Goal: Task Accomplishment & Management: Complete application form

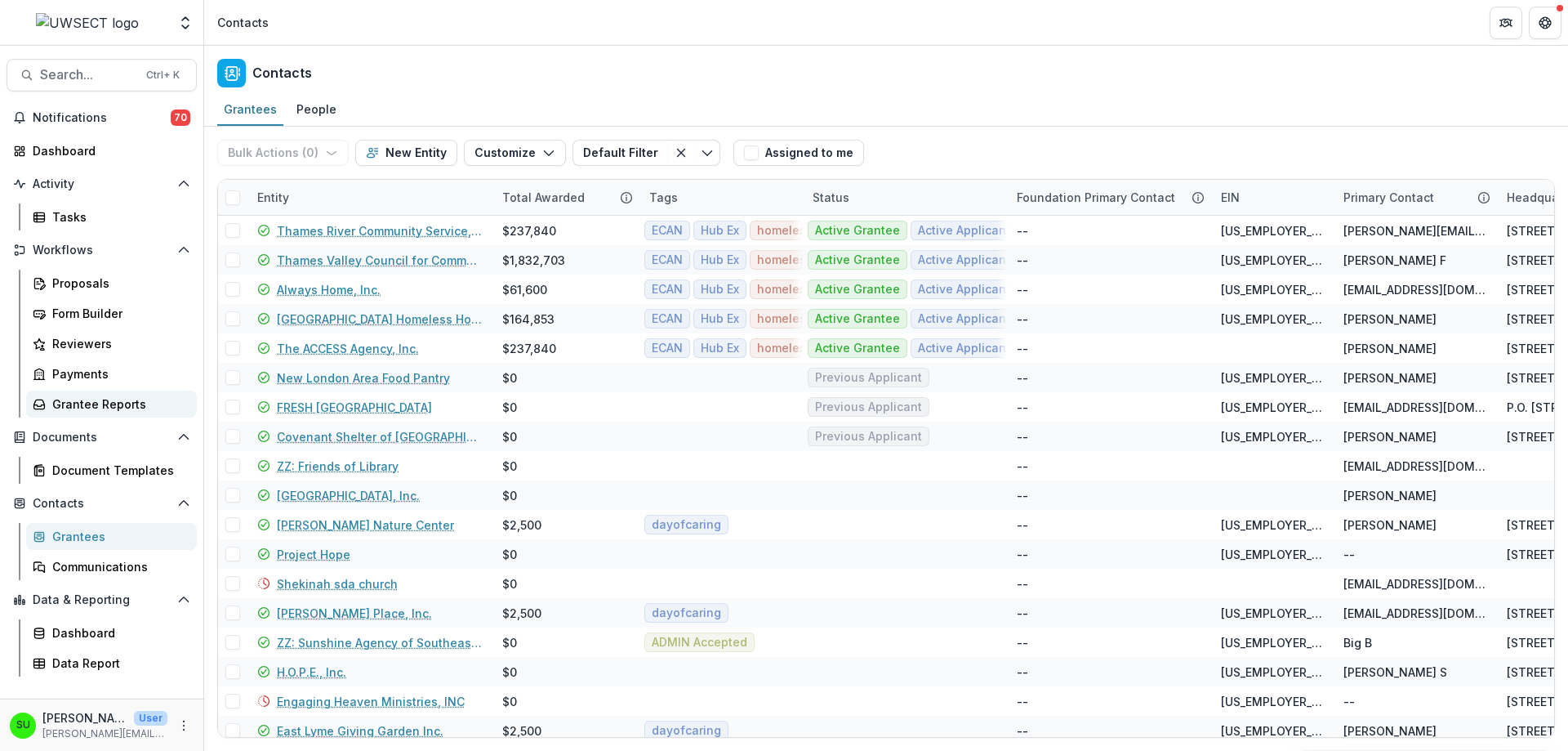
click at [95, 404] on div "Grantee Reports" at bounding box center [118, 403] width 131 height 17
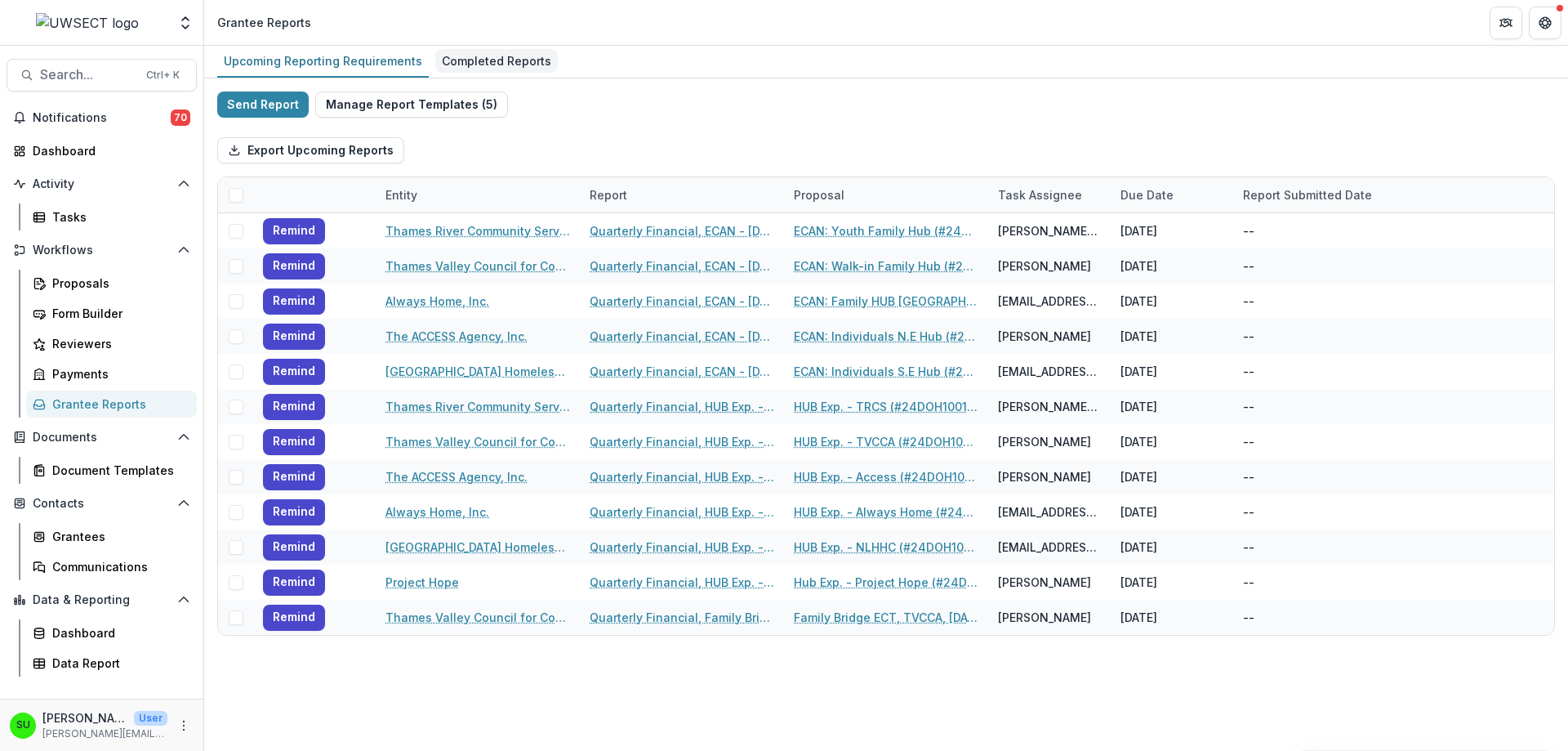
click at [479, 59] on div "Completed Reports" at bounding box center [496, 61] width 122 height 24
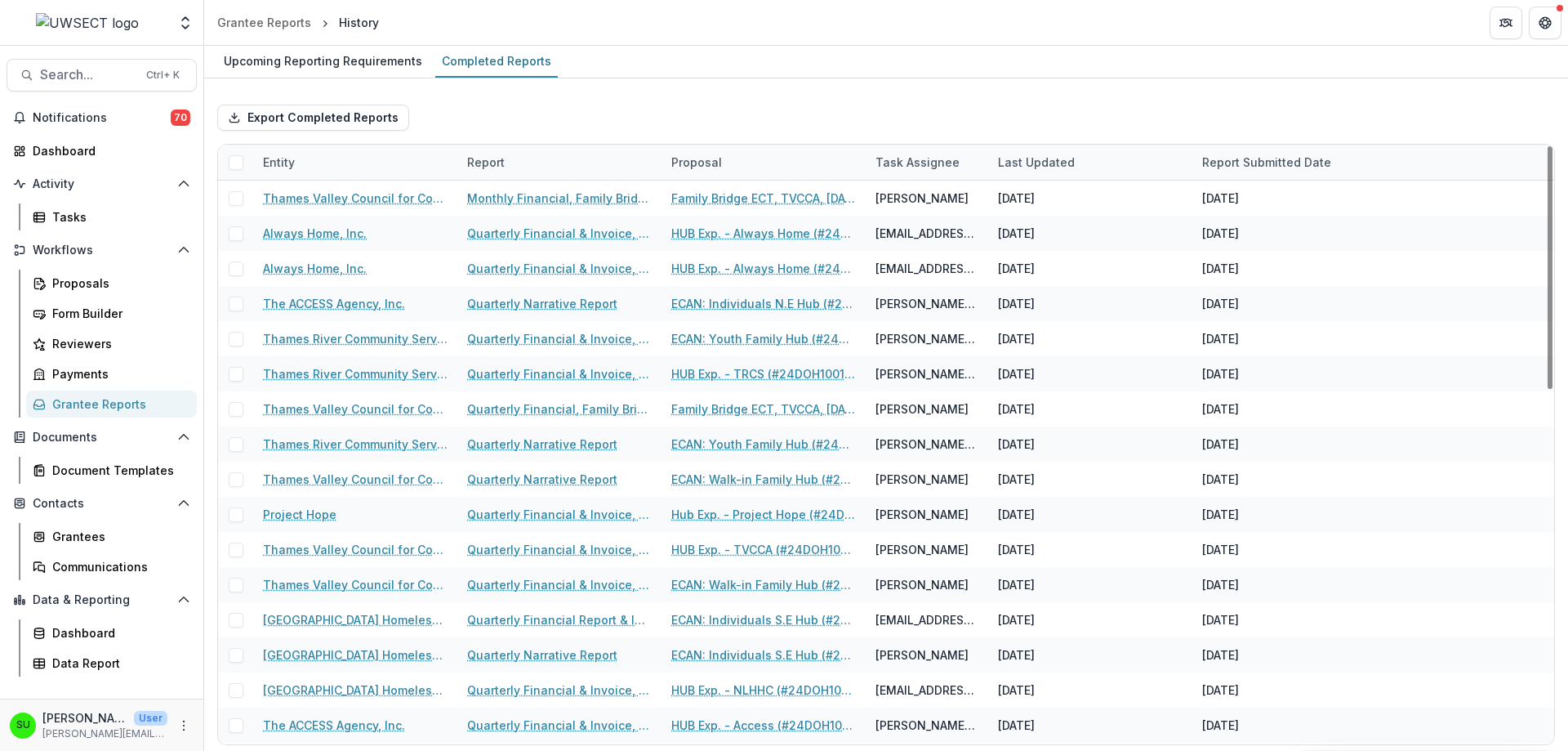
click at [771, 106] on div "Export Completed Reports" at bounding box center [886, 117] width 1338 height 53
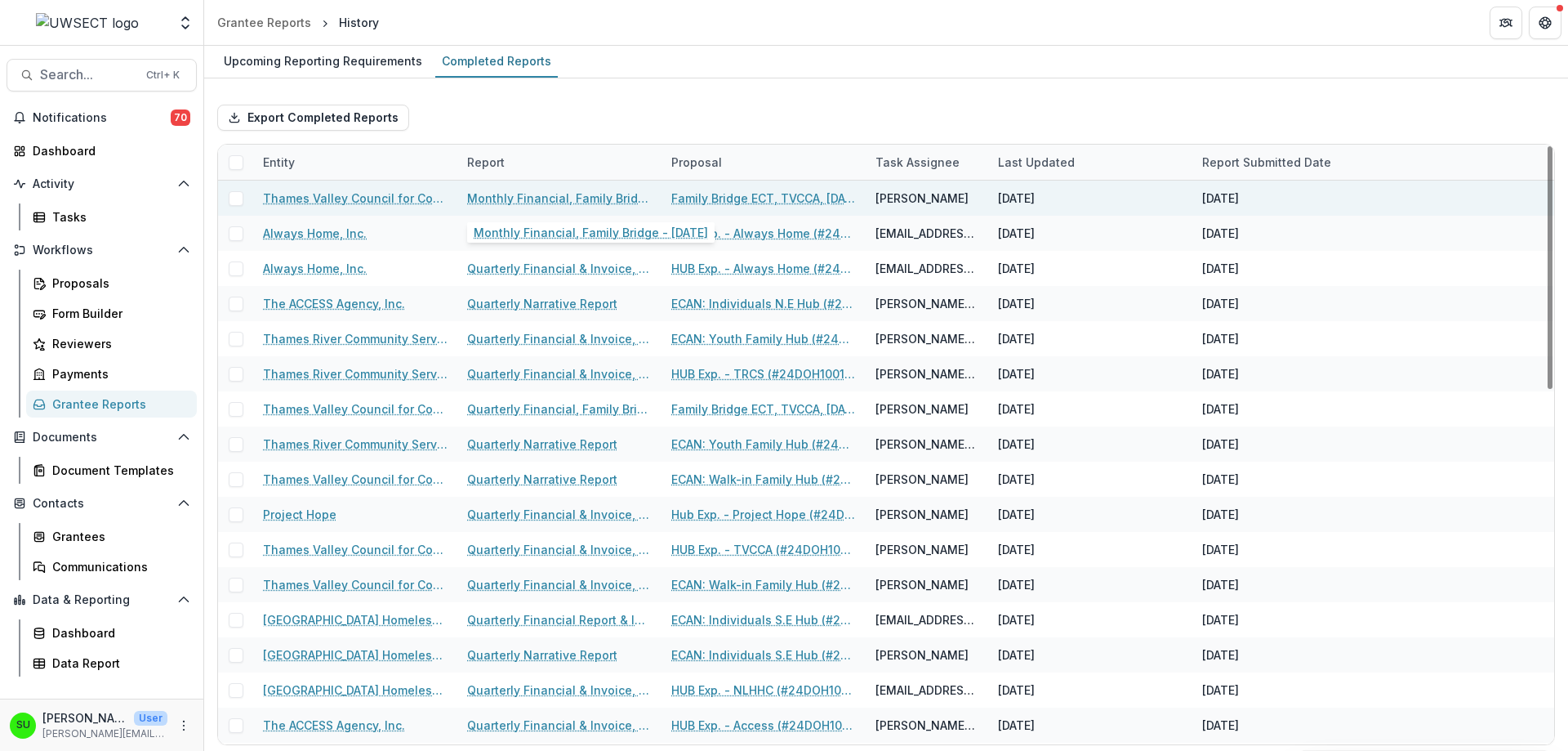
click at [537, 201] on link "Monthly Financial, Family Bridge - [DATE]" at bounding box center [559, 198] width 185 height 17
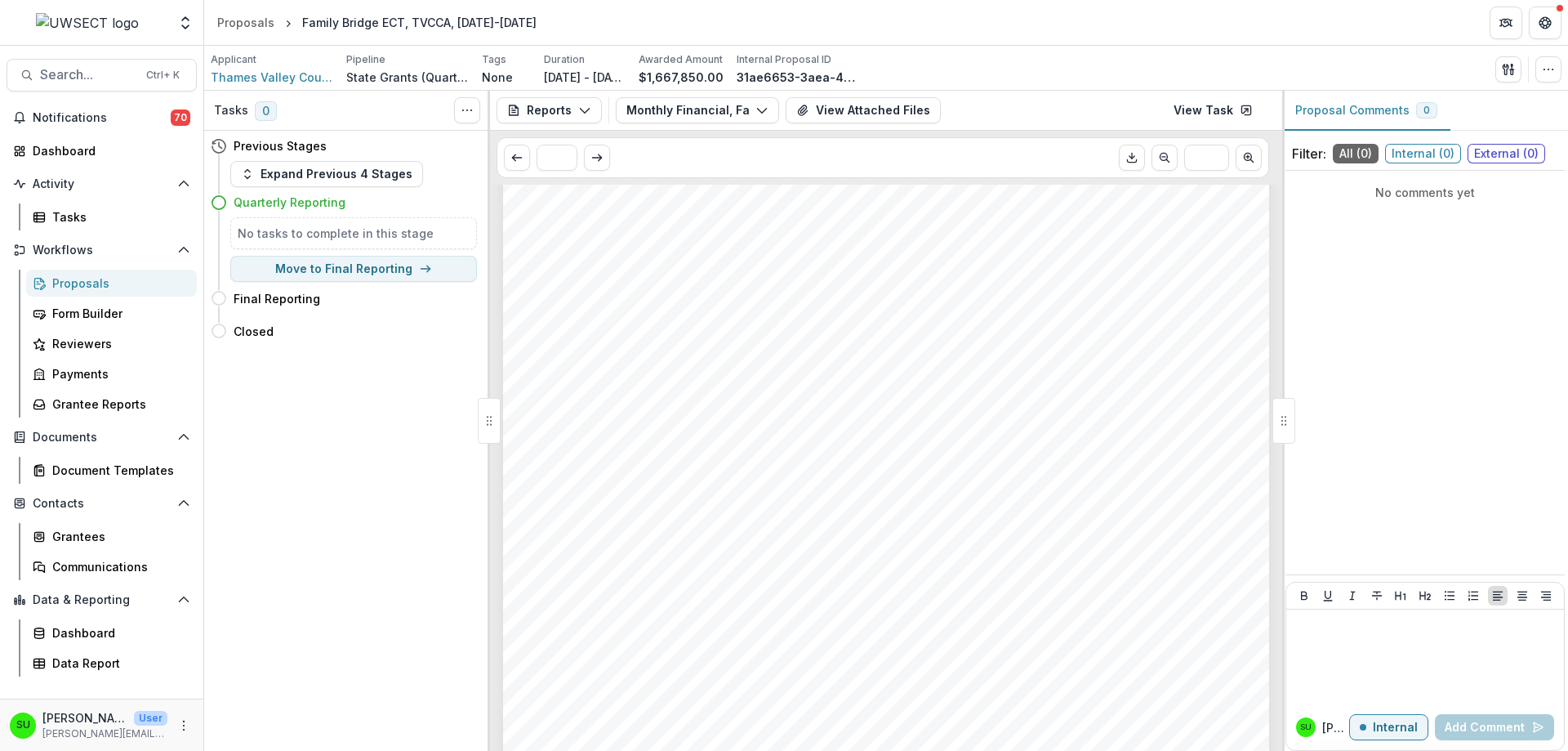
scroll to position [408, 0]
click at [907, 389] on span "P&L Statement for reporting period. Line items to match grant budget as indicat…" at bounding box center [869, 395] width 605 height 16
click at [90, 403] on div "Grantee Reports" at bounding box center [118, 403] width 131 height 17
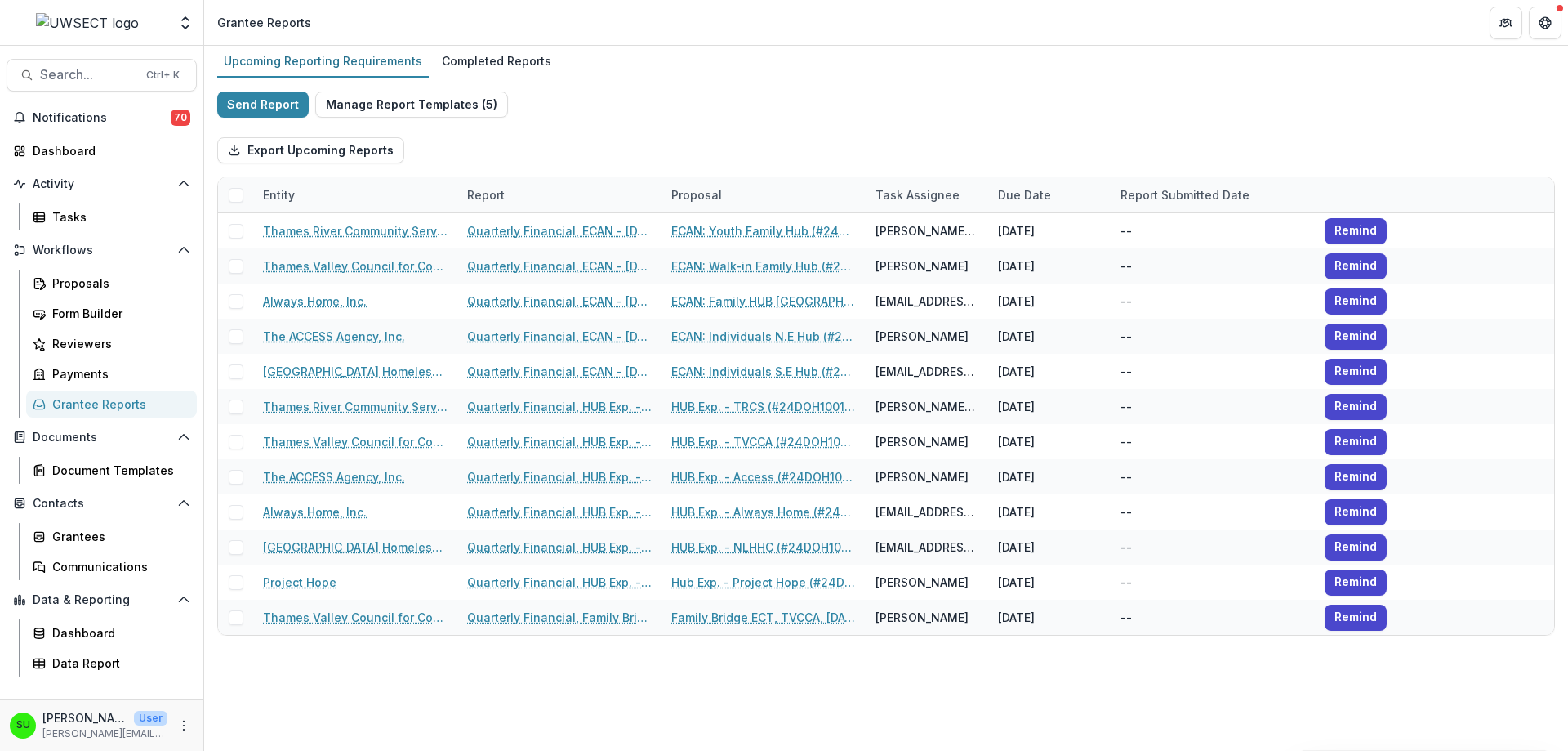
click at [769, 109] on div "Send Report Manage Report Templates ( 5 ) Export Upcoming Reports Entity Report…" at bounding box center [886, 364] width 1338 height 544
click at [484, 64] on div "Completed Reports" at bounding box center [496, 61] width 122 height 24
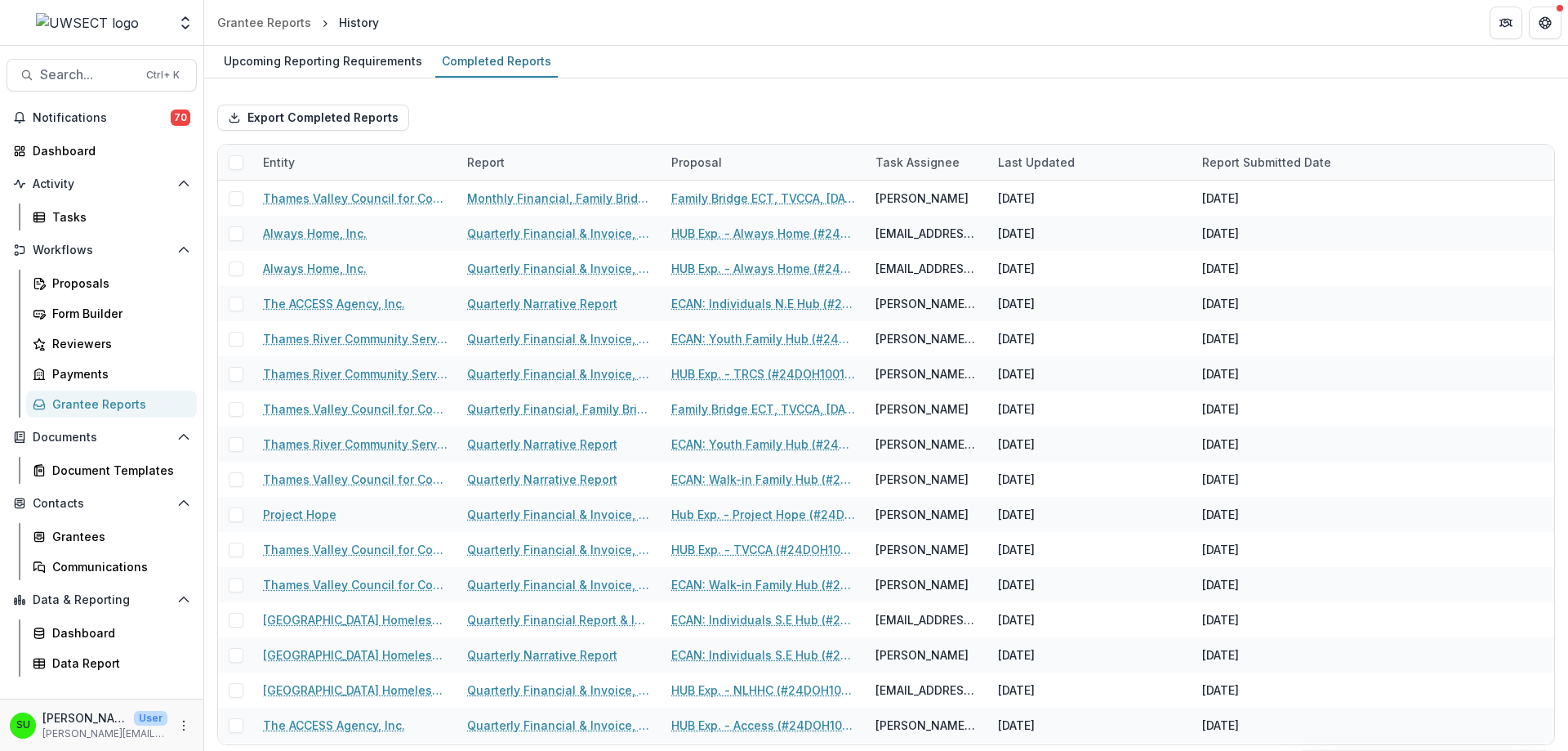
click at [1041, 100] on div "Export Completed Reports" at bounding box center [886, 117] width 1338 height 53
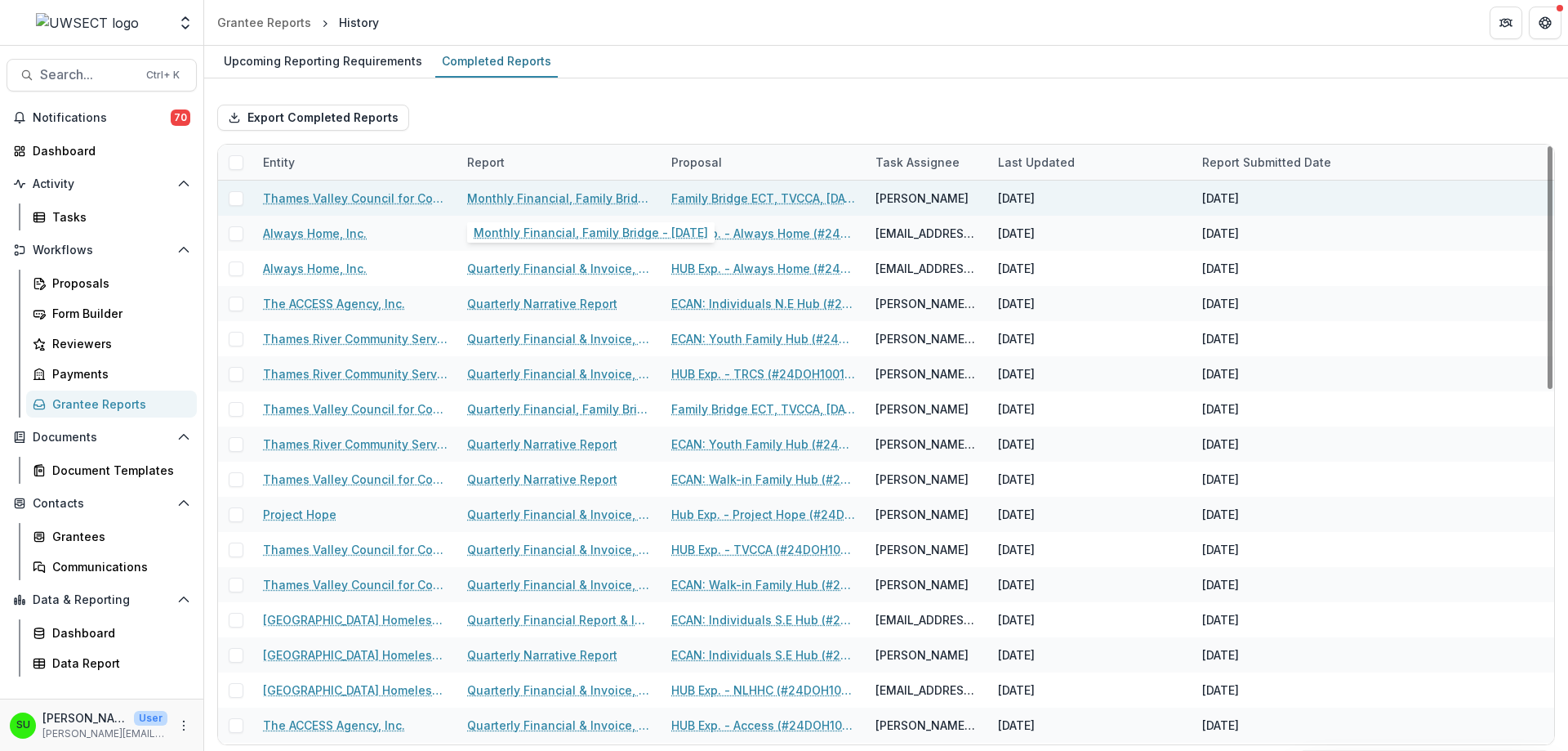
click at [533, 197] on link "Monthly Financial, Family Bridge - [DATE]" at bounding box center [559, 198] width 185 height 17
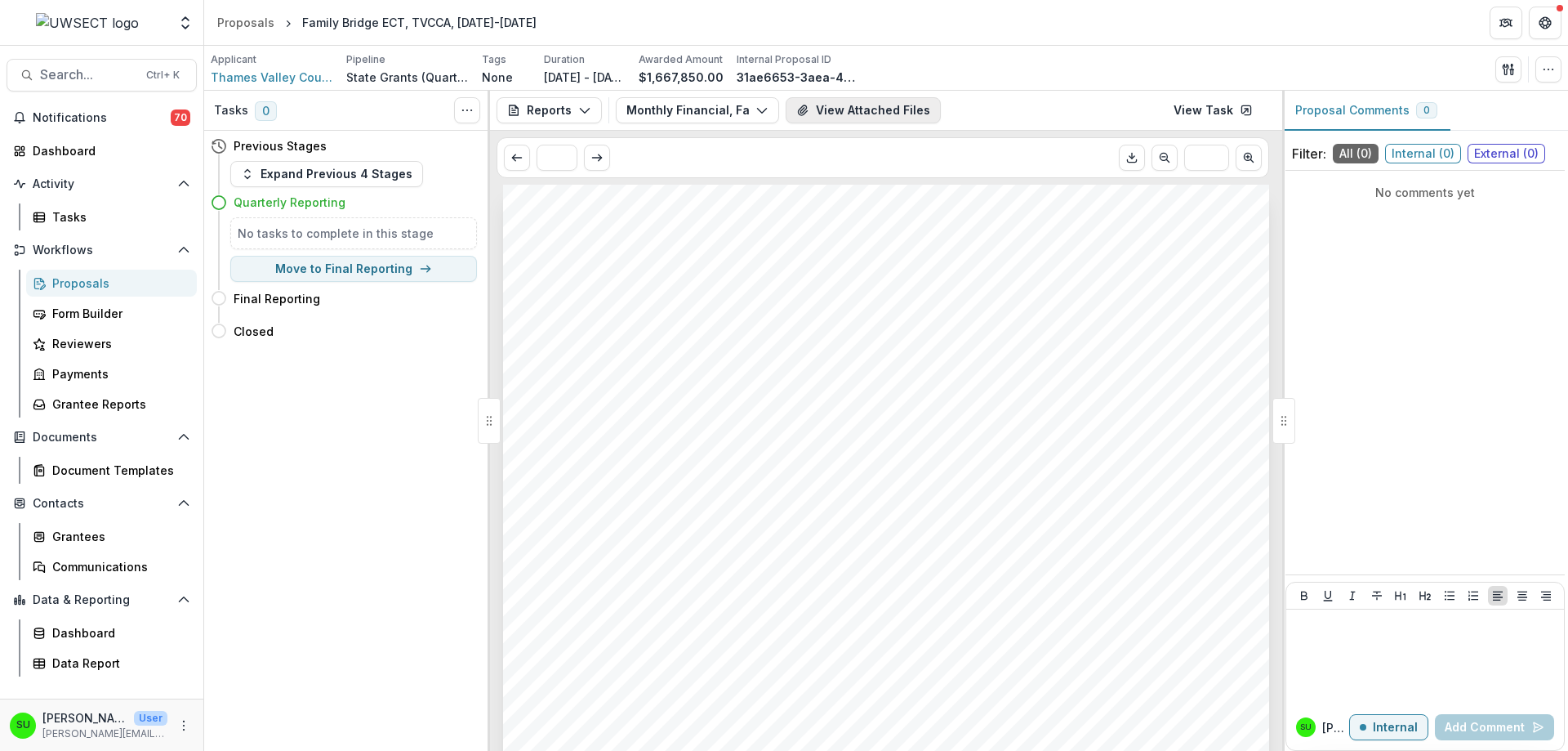
click at [886, 115] on button "View Attached Files" at bounding box center [863, 110] width 155 height 26
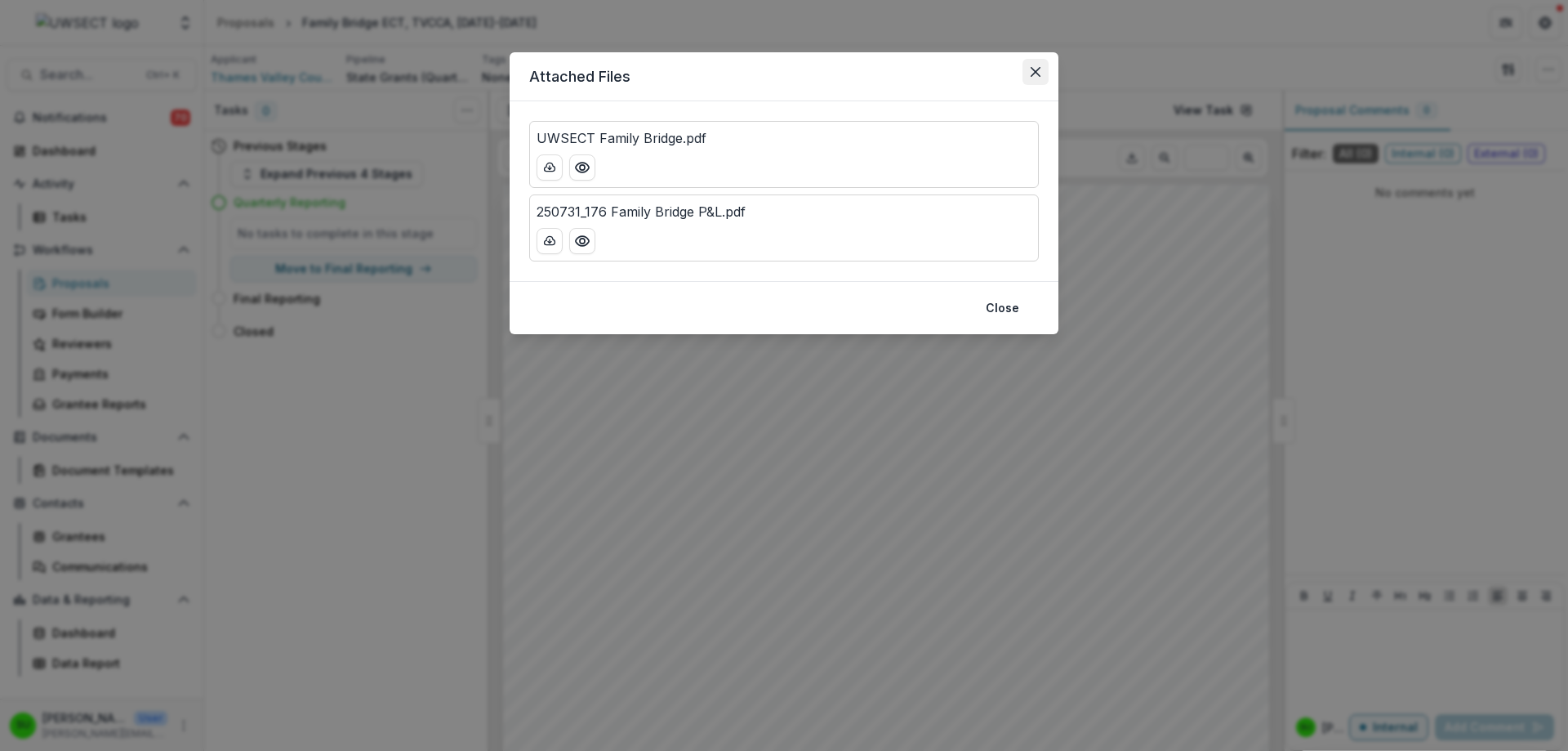
click at [1042, 67] on button "Close" at bounding box center [1036, 72] width 26 height 26
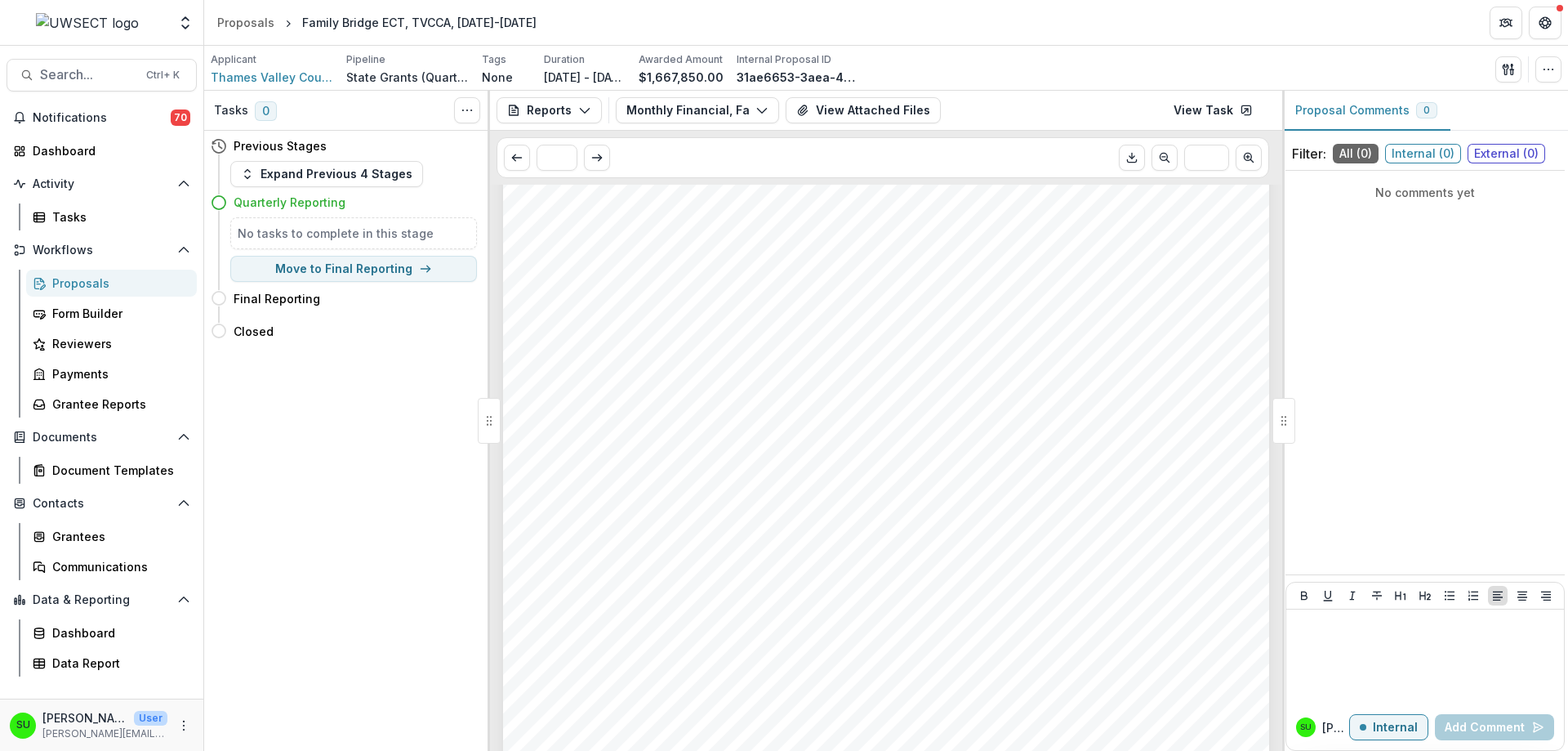
scroll to position [245, 0]
click at [905, 121] on button "View Attached Files" at bounding box center [863, 110] width 155 height 26
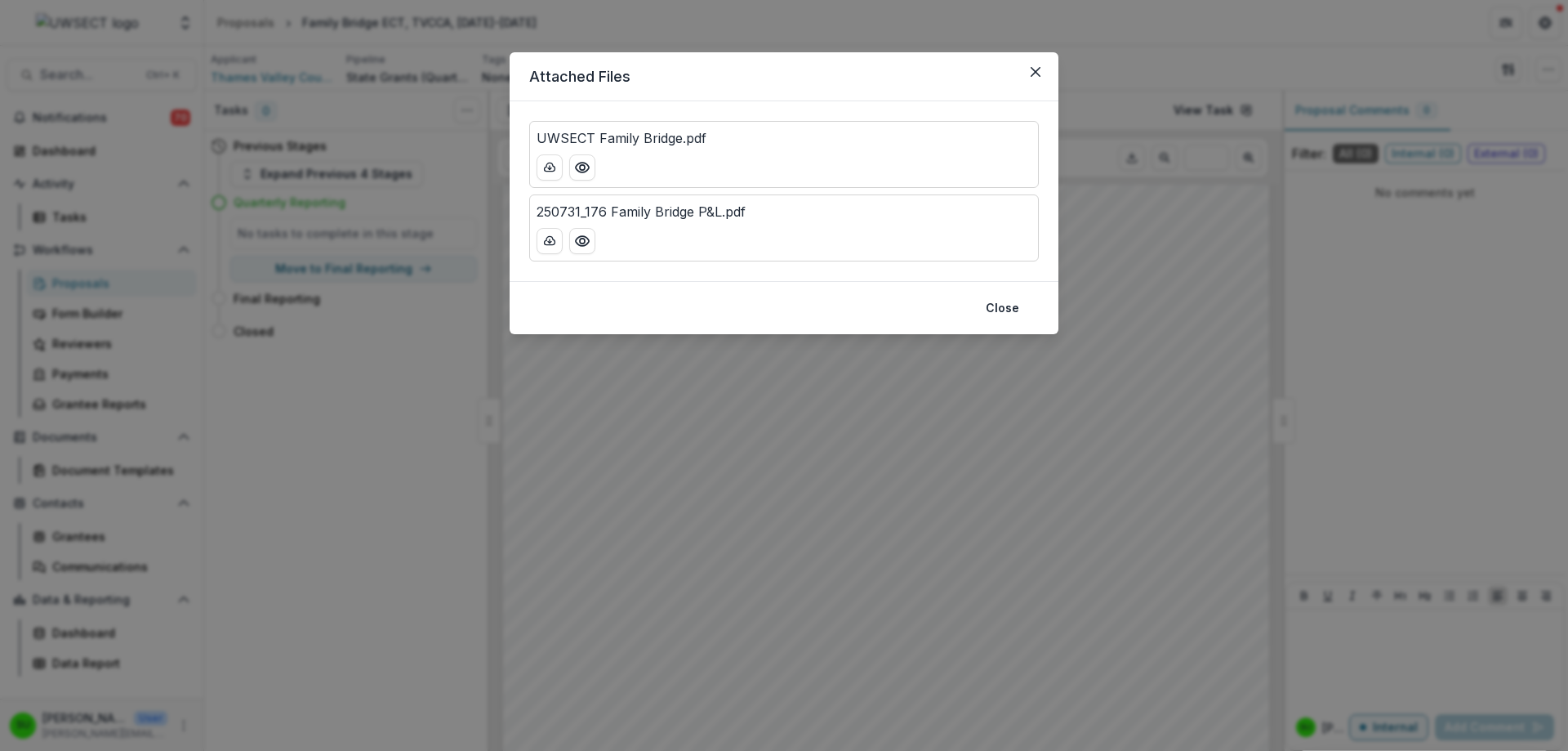
click at [727, 212] on p "250731_176 Family Bridge P&L.pdf" at bounding box center [641, 212] width 210 height 20
click at [582, 241] on icon "Preview 250731_176 Family Bridge P&L.pdf" at bounding box center [582, 240] width 16 height 16
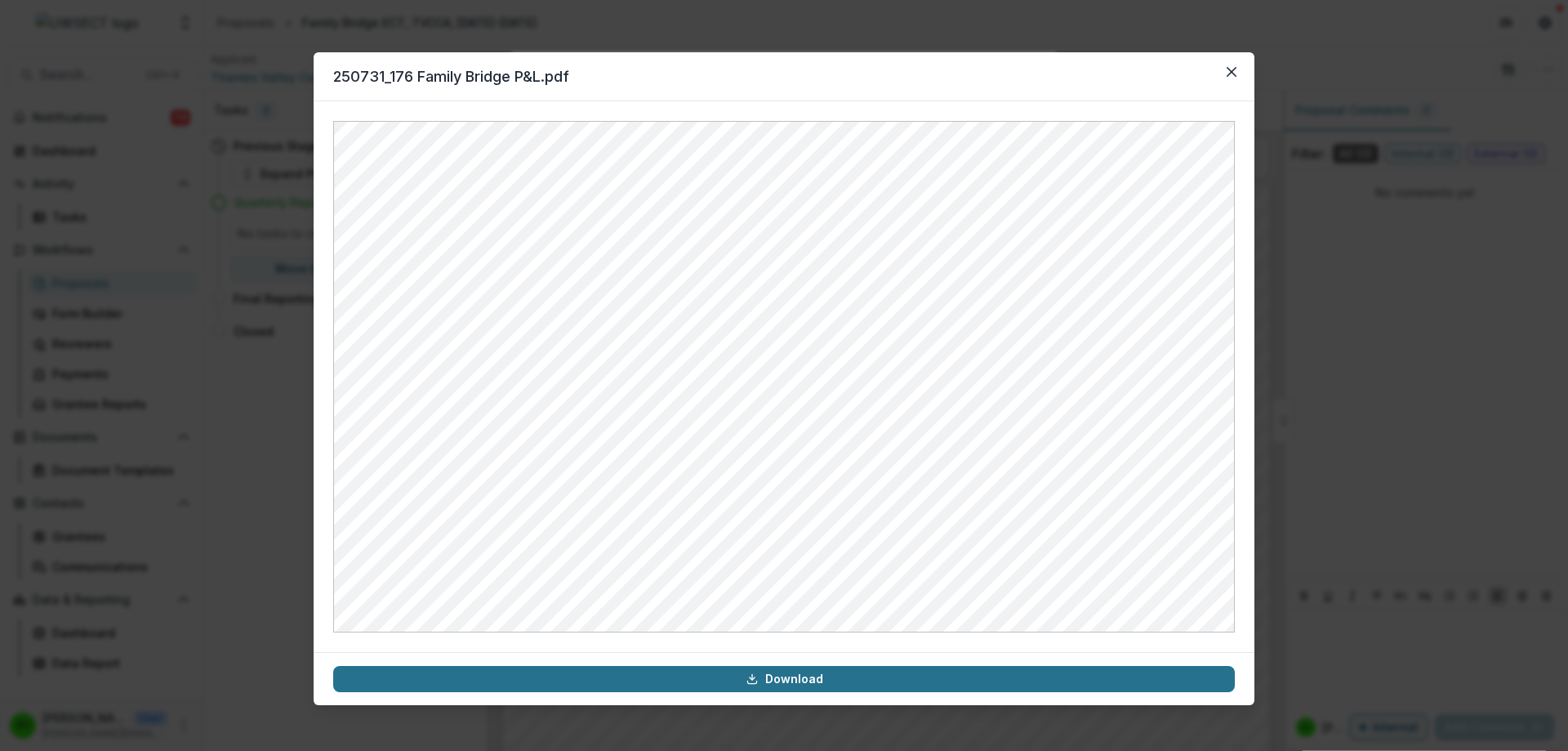
click at [840, 676] on link "Download" at bounding box center [784, 678] width 902 height 26
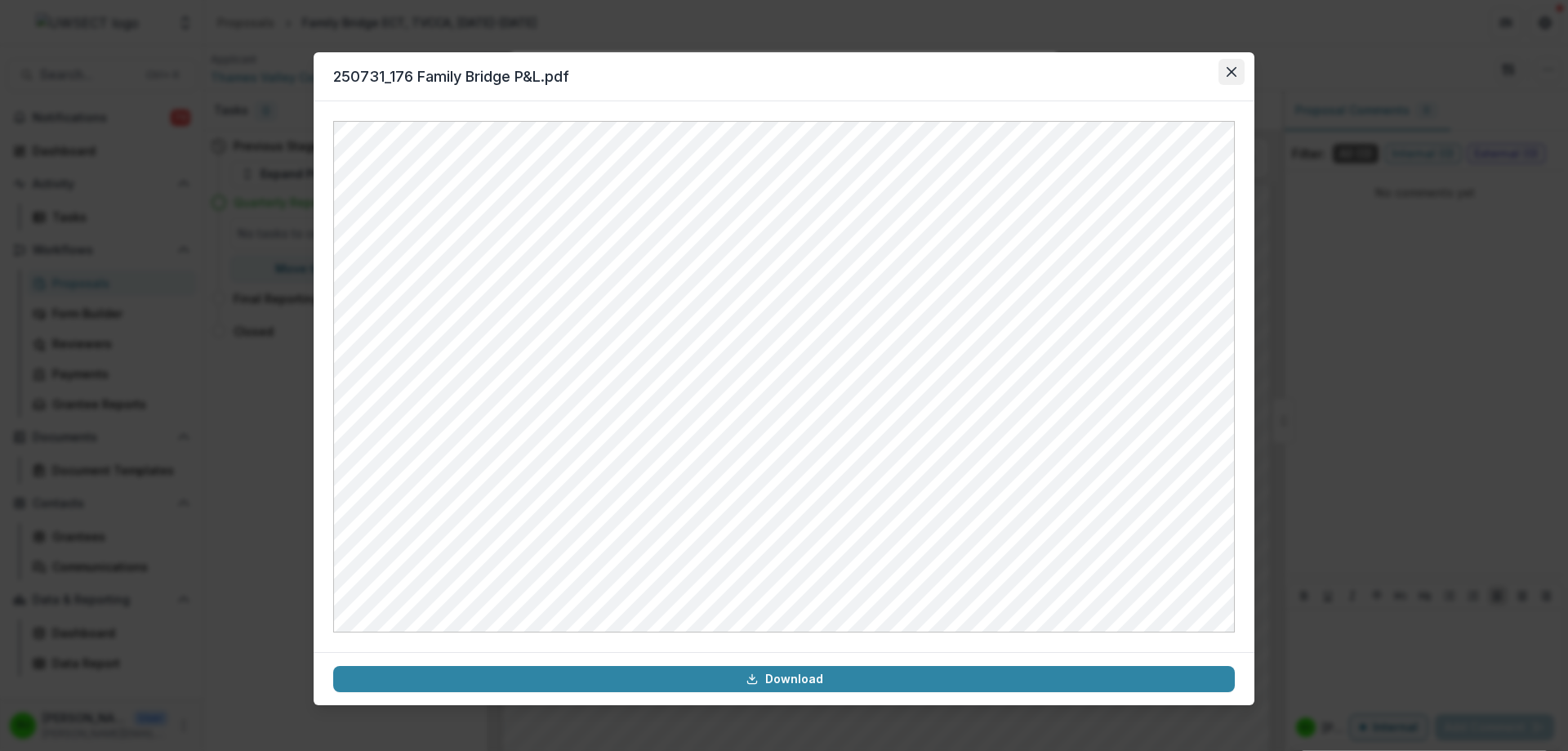
click at [1233, 75] on button "Close" at bounding box center [1231, 72] width 26 height 26
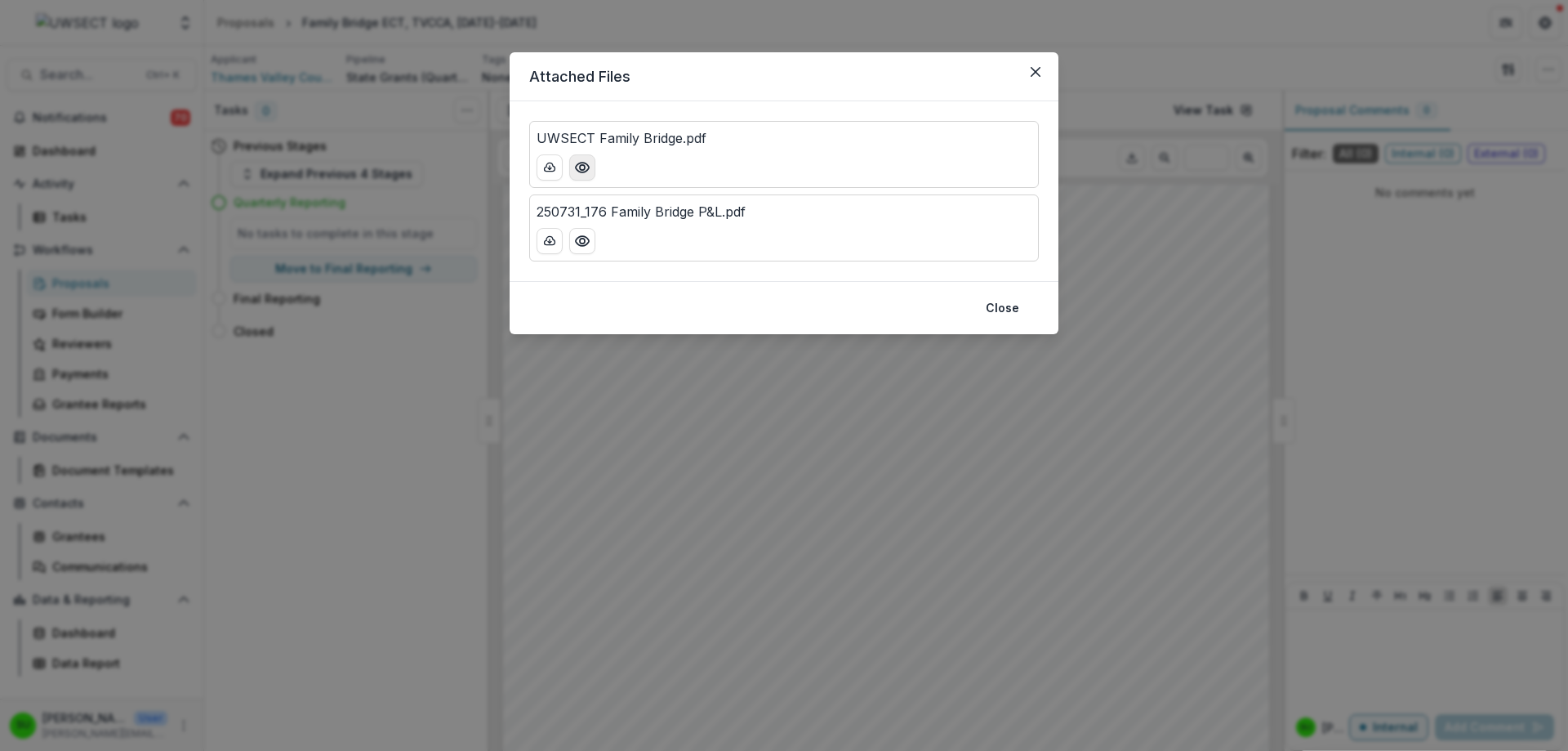
click at [577, 168] on icon "Preview UWSECT Family Bridge.pdf" at bounding box center [582, 167] width 16 height 16
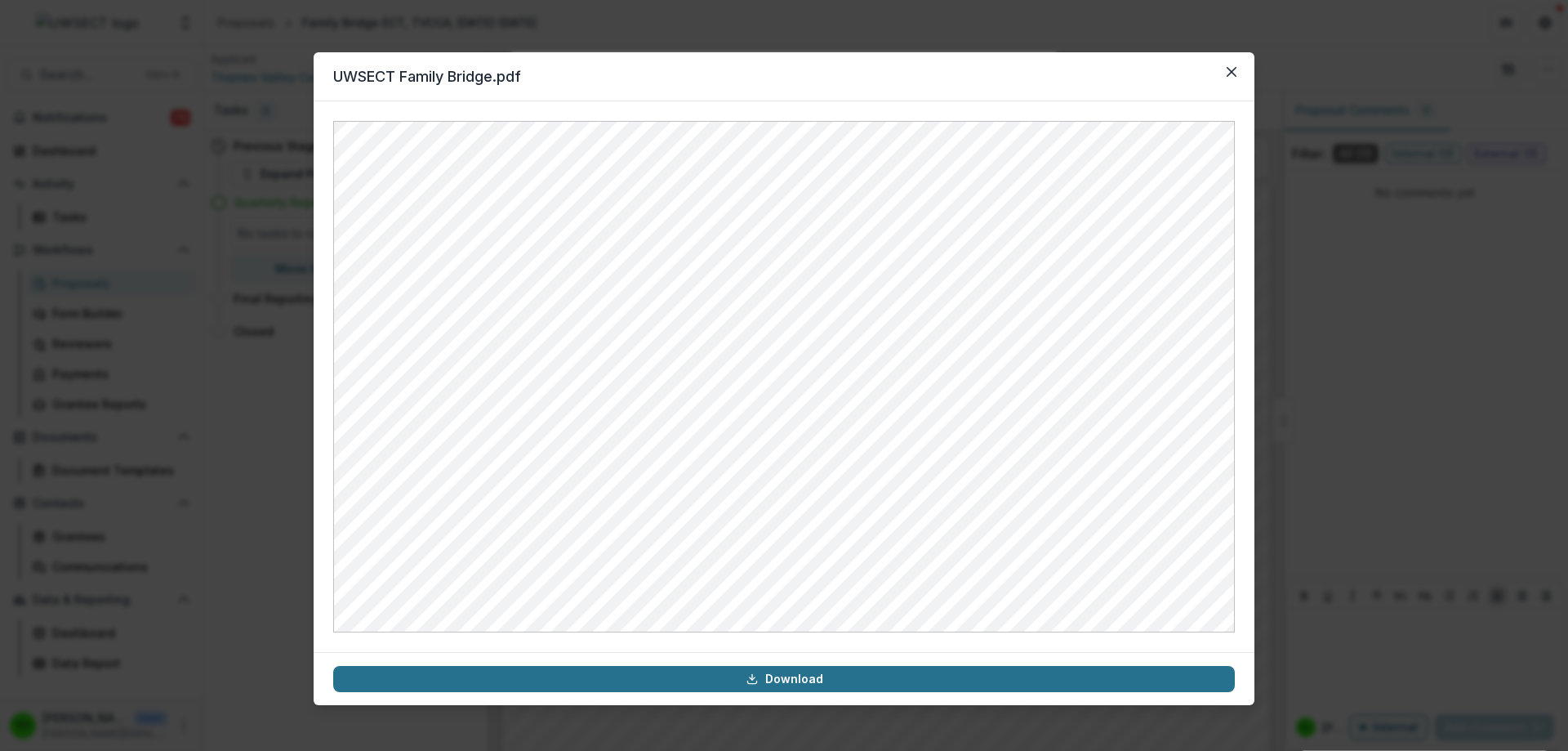
click at [788, 687] on link "Download" at bounding box center [784, 678] width 902 height 26
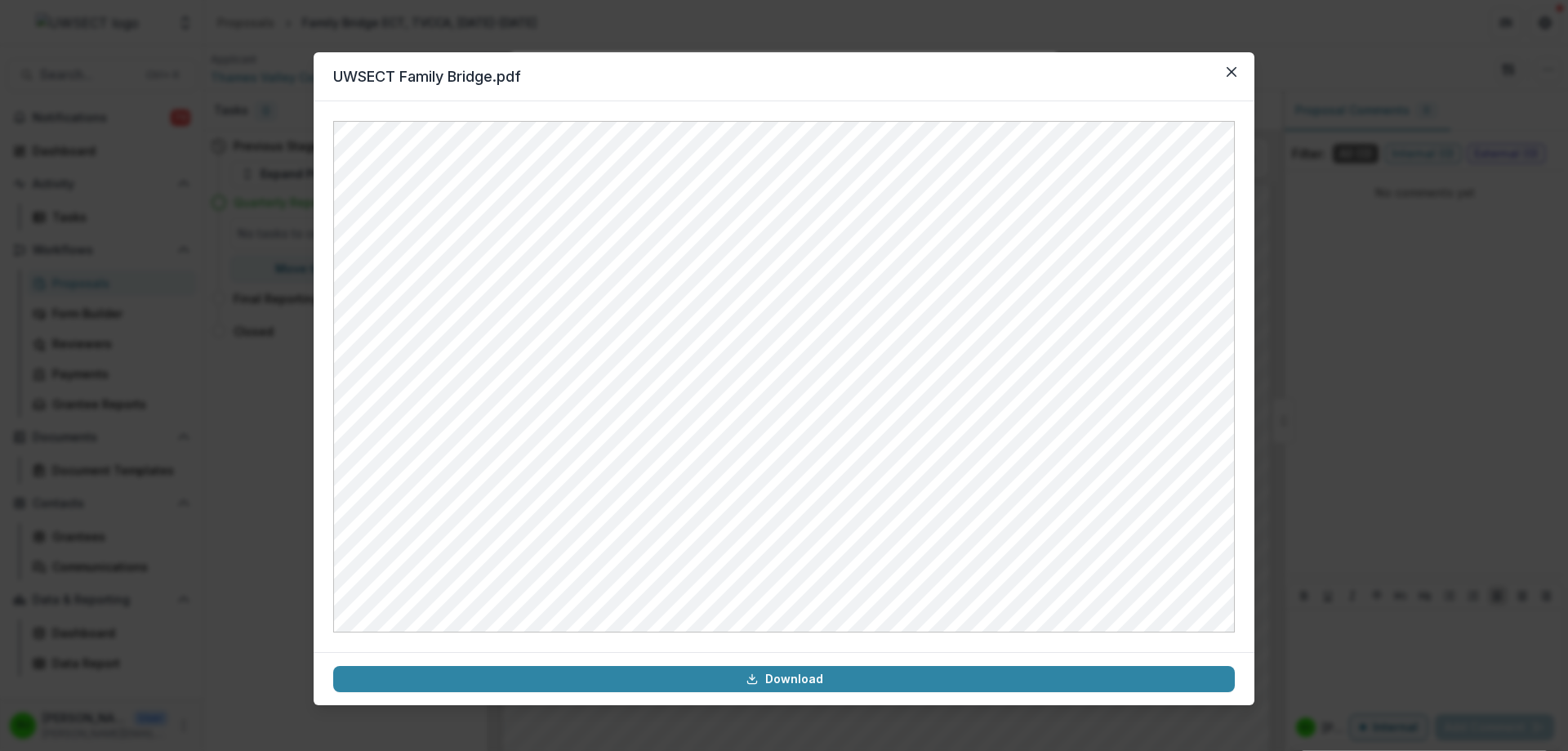
drag, startPoint x: 1229, startPoint y: 72, endPoint x: 1328, endPoint y: 25, distance: 109.6
click at [1229, 72] on icon "Close" at bounding box center [1231, 72] width 10 height 10
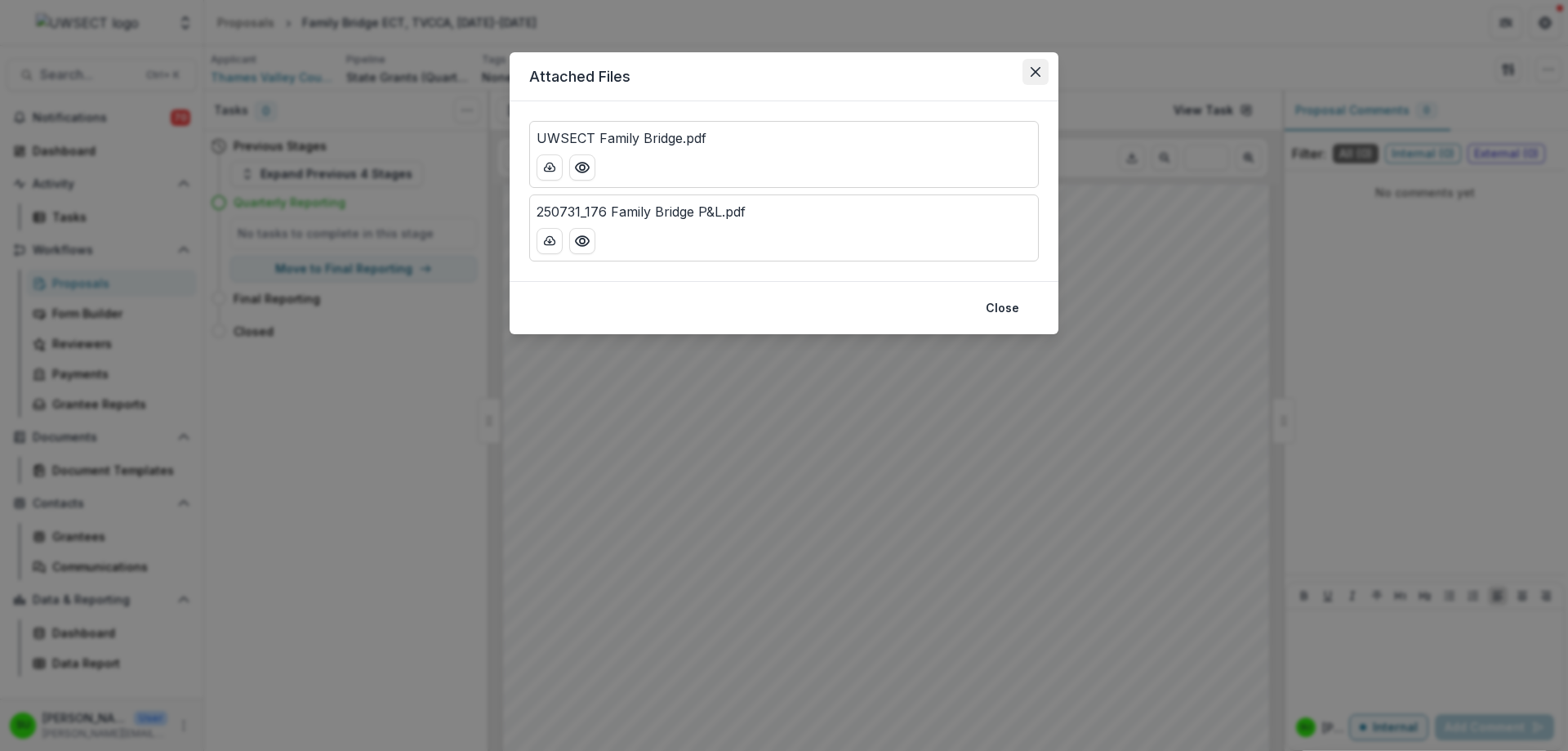
click at [1038, 72] on icon "Close" at bounding box center [1036, 72] width 10 height 10
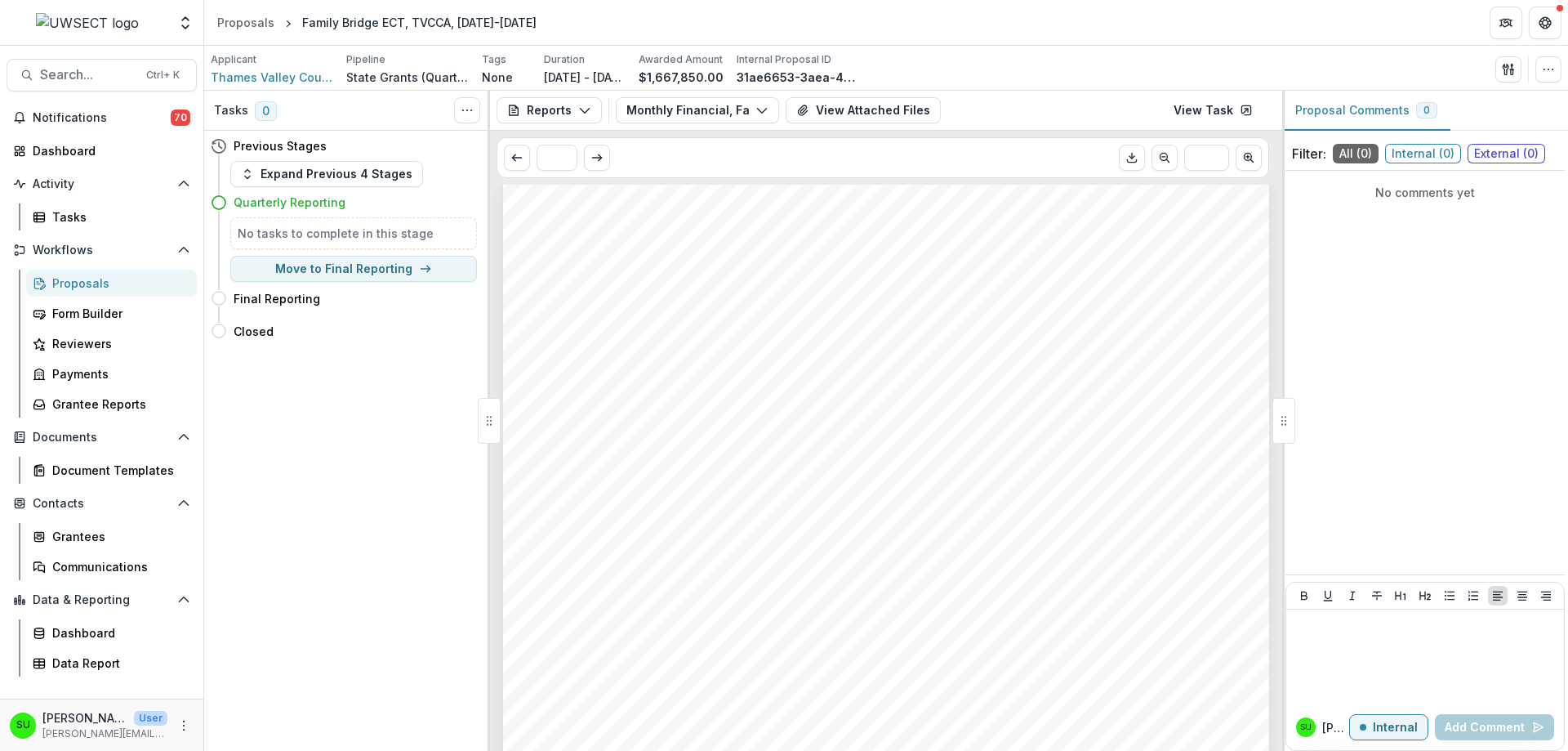
scroll to position [0, 0]
click at [69, 290] on div "Proposals" at bounding box center [118, 282] width 131 height 17
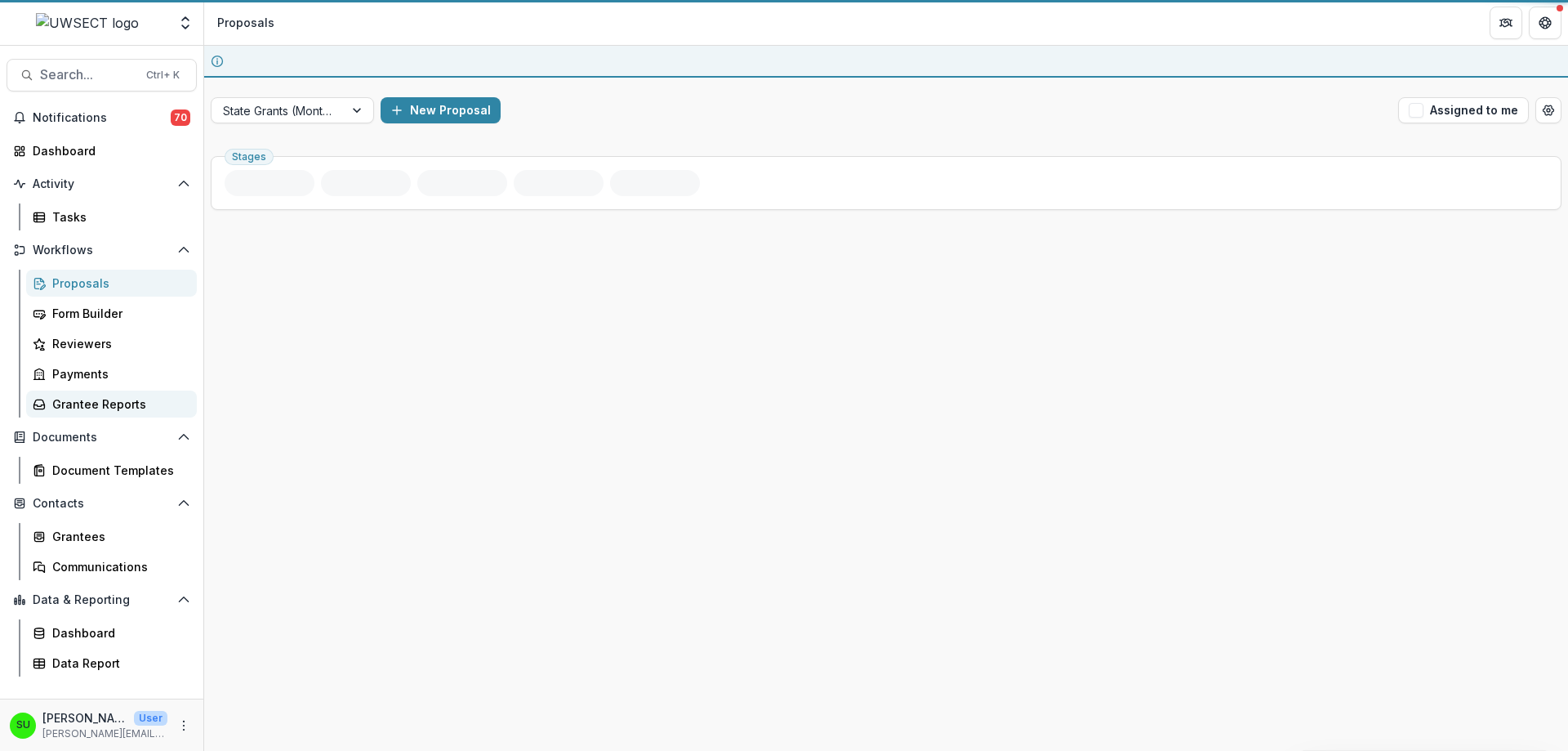
click at [114, 398] on div "Grantee Reports" at bounding box center [118, 403] width 131 height 17
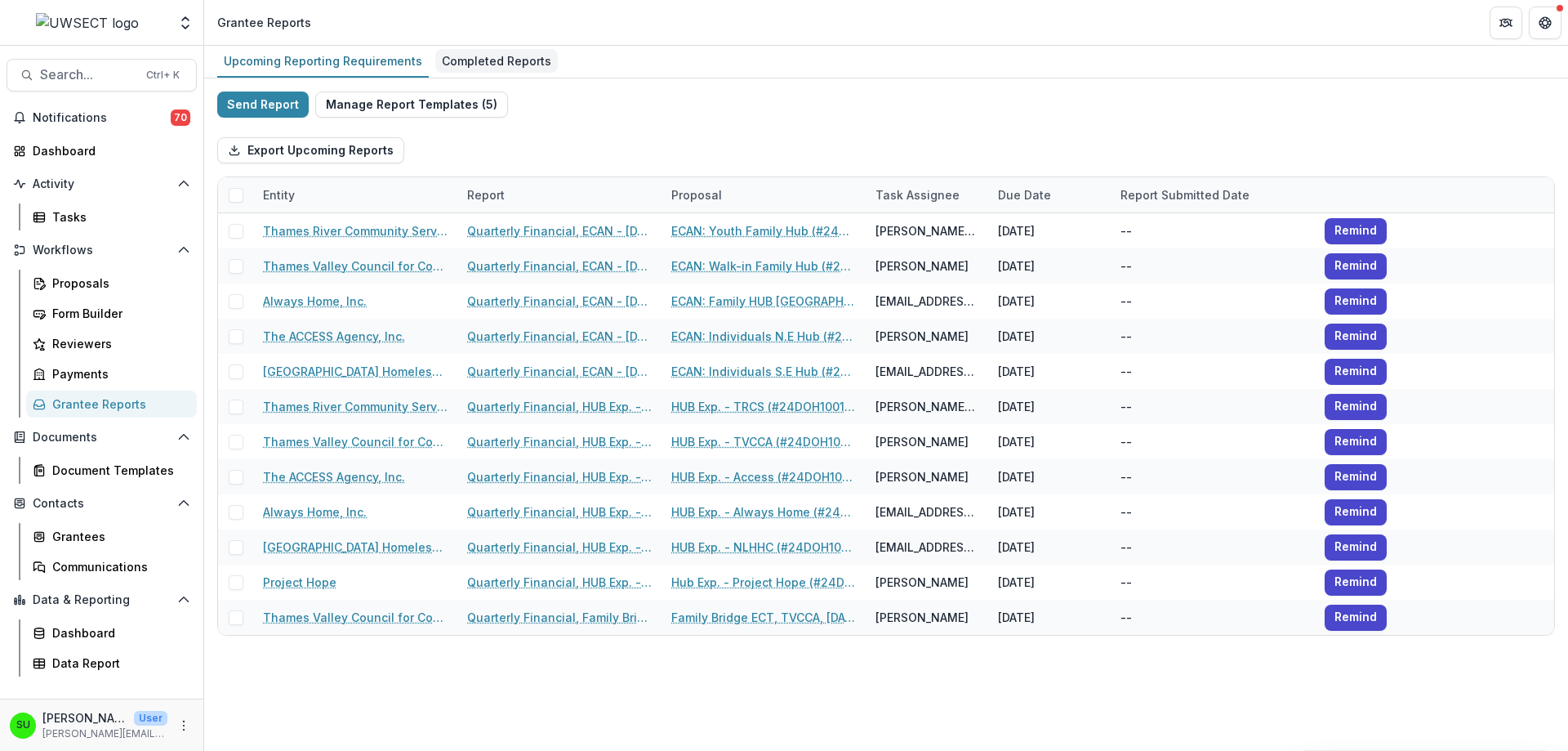
click at [497, 61] on div "Completed Reports" at bounding box center [496, 61] width 122 height 24
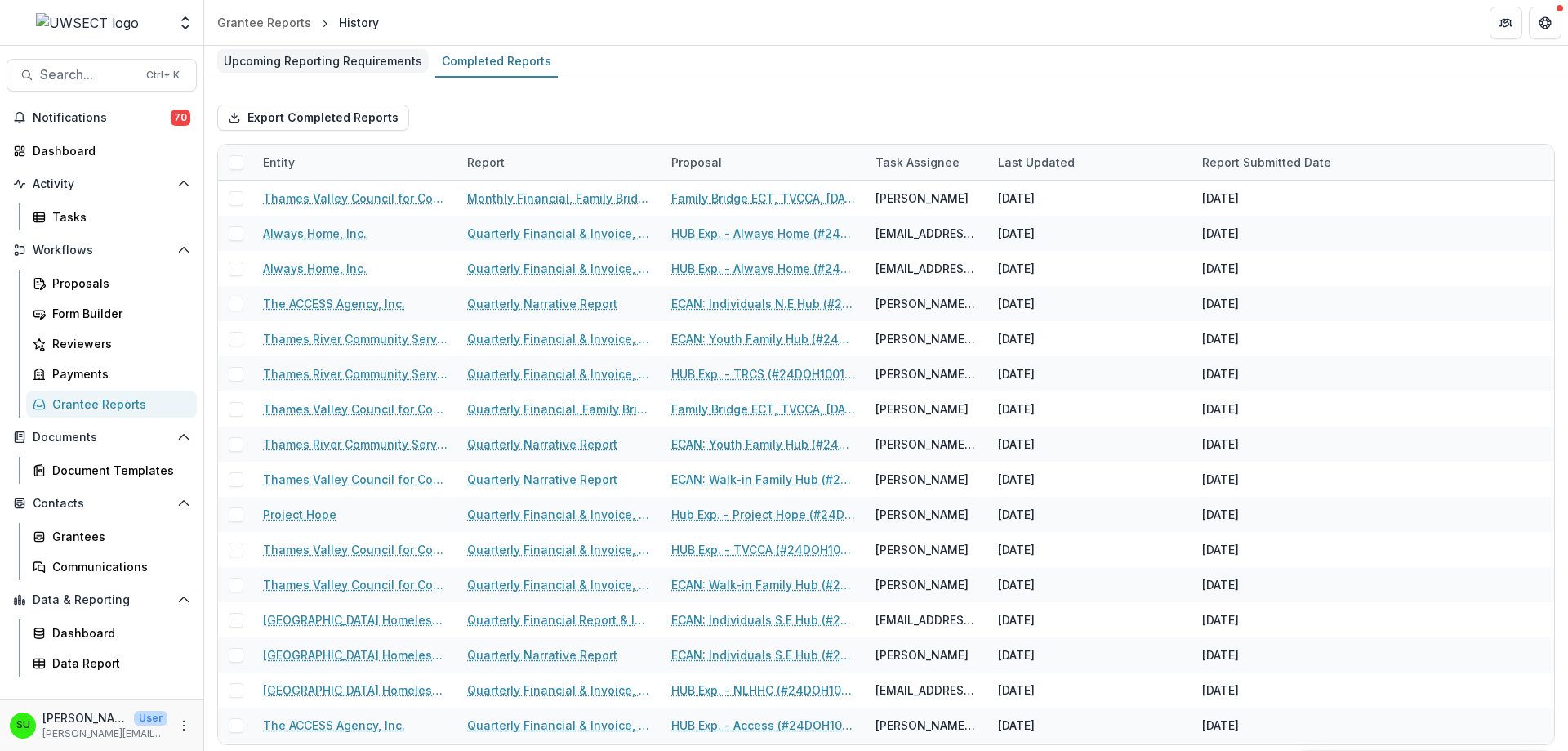
click at [356, 67] on div "Upcoming Reporting Requirements" at bounding box center [323, 61] width 212 height 24
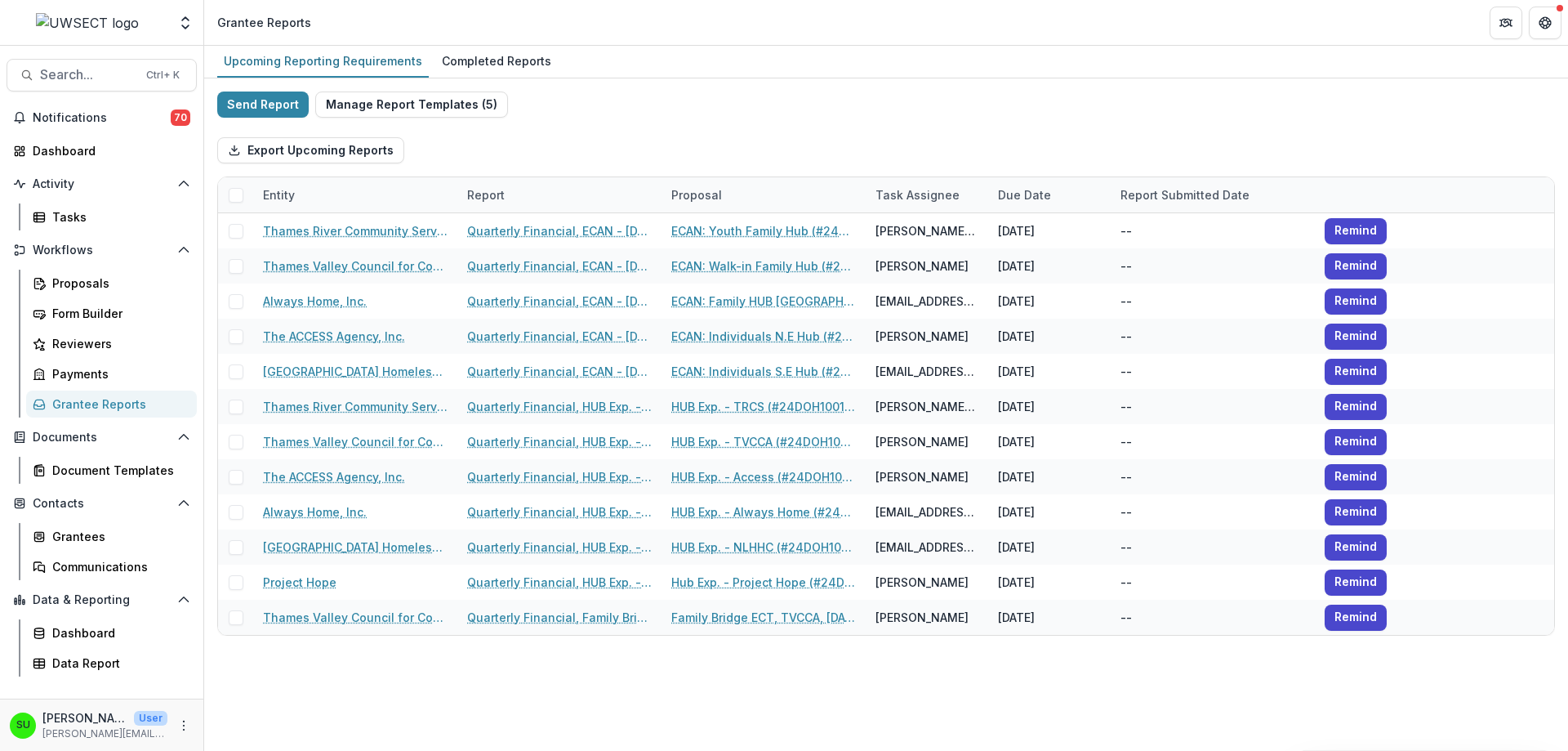
click at [601, 154] on div "Export Upcoming Reports" at bounding box center [886, 150] width 1338 height 53
click at [497, 68] on div "Completed Reports" at bounding box center [496, 61] width 122 height 24
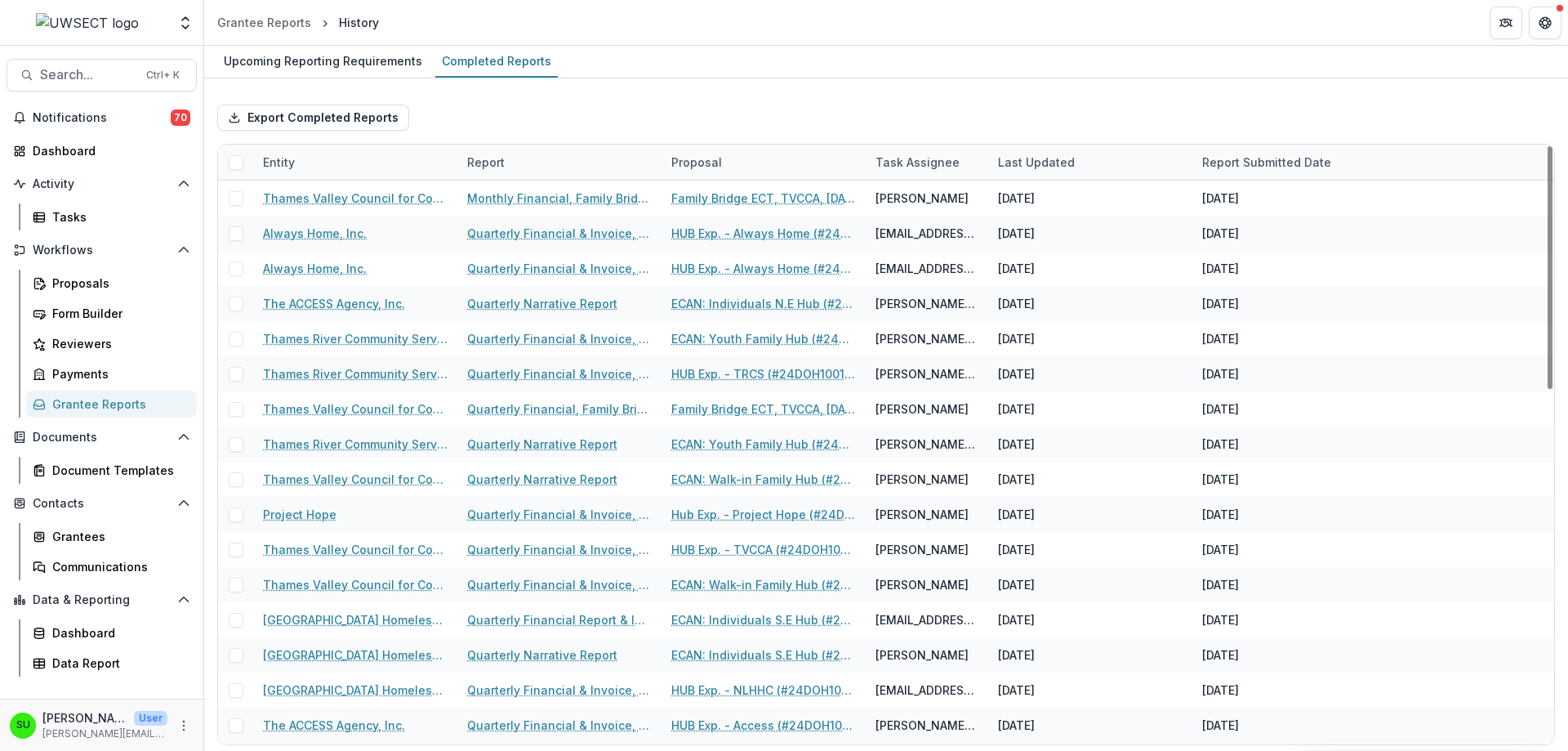
click at [661, 159] on div "Proposal" at bounding box center [696, 162] width 71 height 17
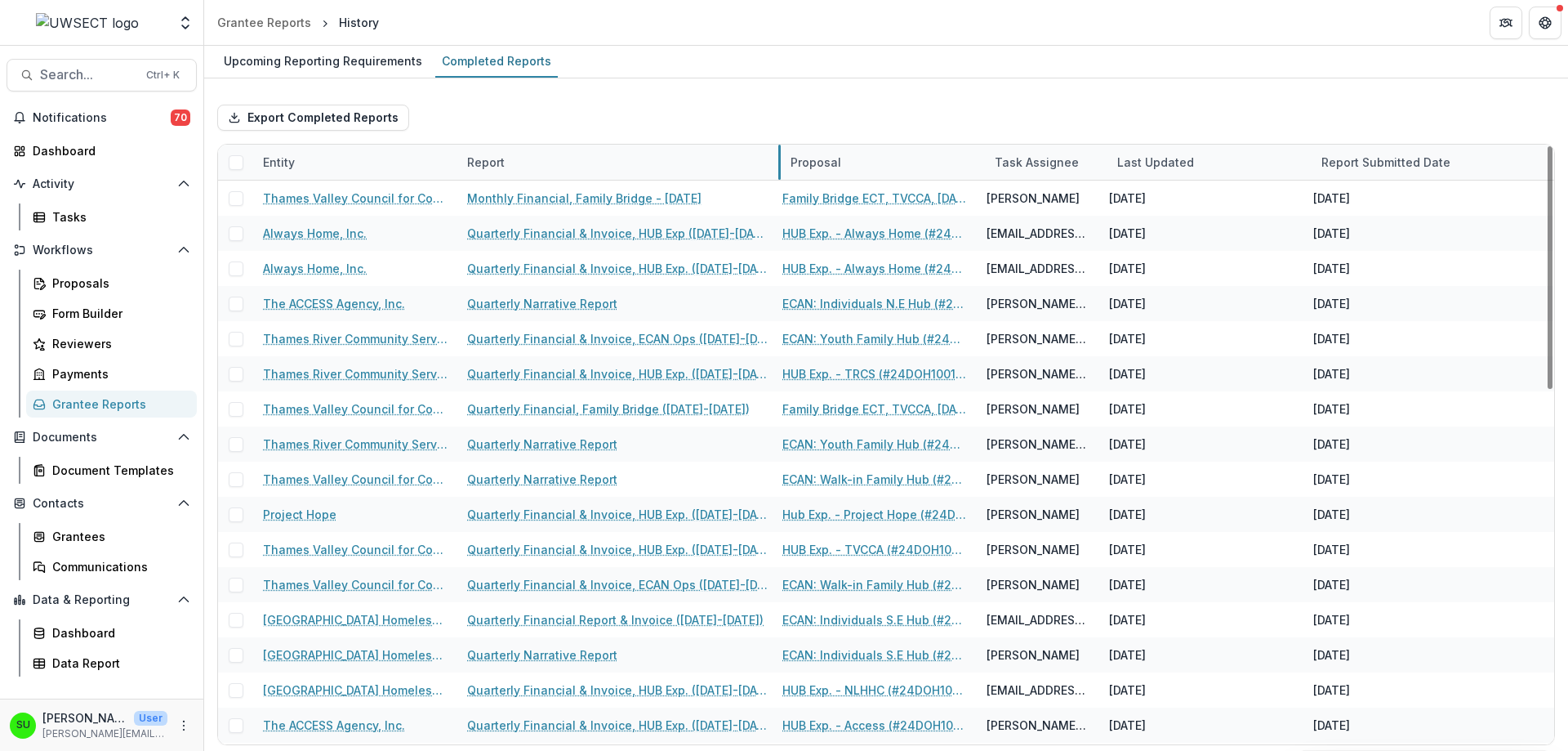
drag, startPoint x: 660, startPoint y: 160, endPoint x: 780, endPoint y: 160, distance: 120.0
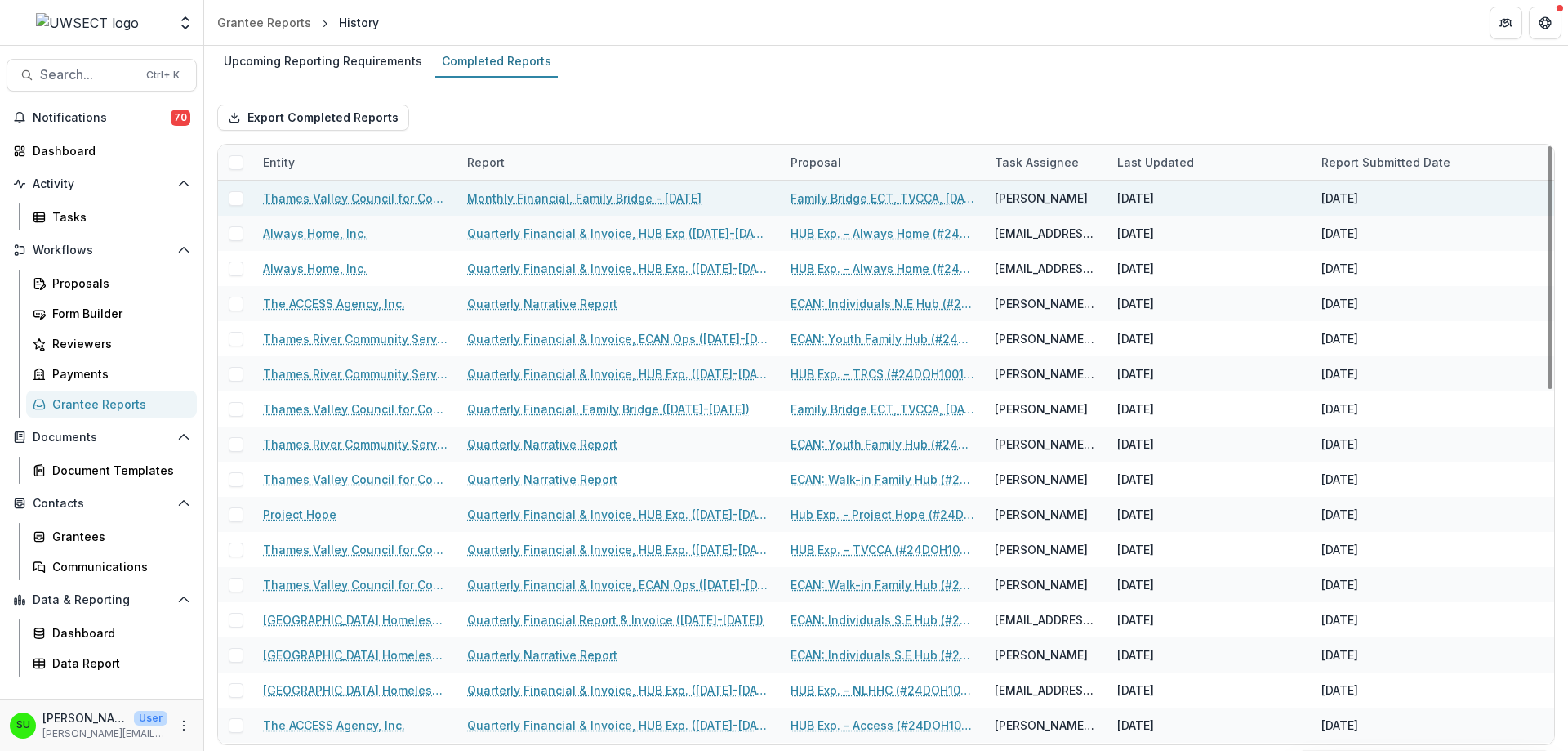
drag, startPoint x: 723, startPoint y: 196, endPoint x: 467, endPoint y: 196, distance: 256.0
click at [467, 196] on div "Monthly Financial, Family Bridge - [DATE]" at bounding box center [620, 198] width 324 height 35
copy link "Monthly Financial, Family Bridge - [DATE]"
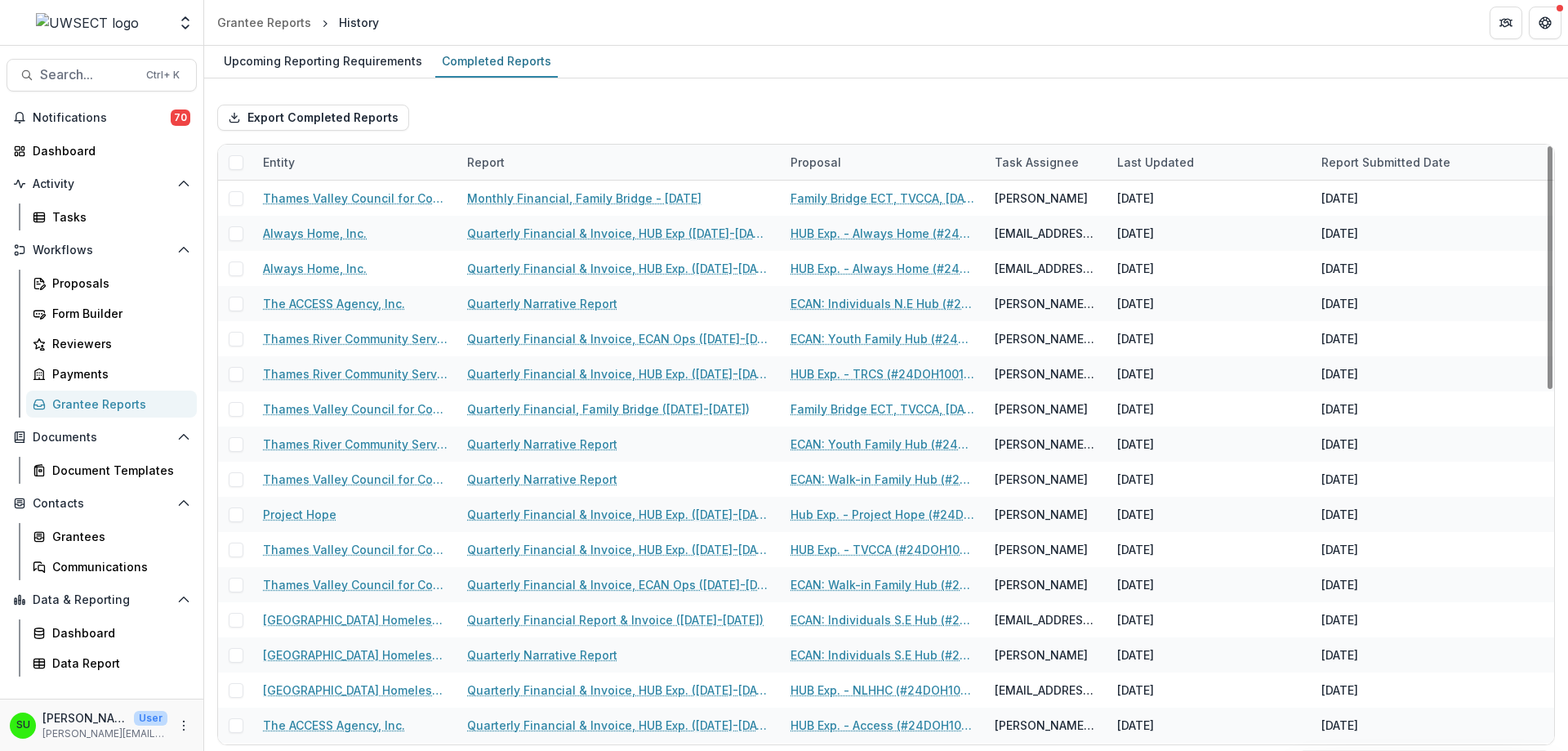
click at [704, 77] on div "Upcoming Reporting Requirements Completed Reports" at bounding box center [887, 62] width 1364 height 33
click at [287, 75] on link "Upcoming Reporting Requirements" at bounding box center [323, 62] width 212 height 32
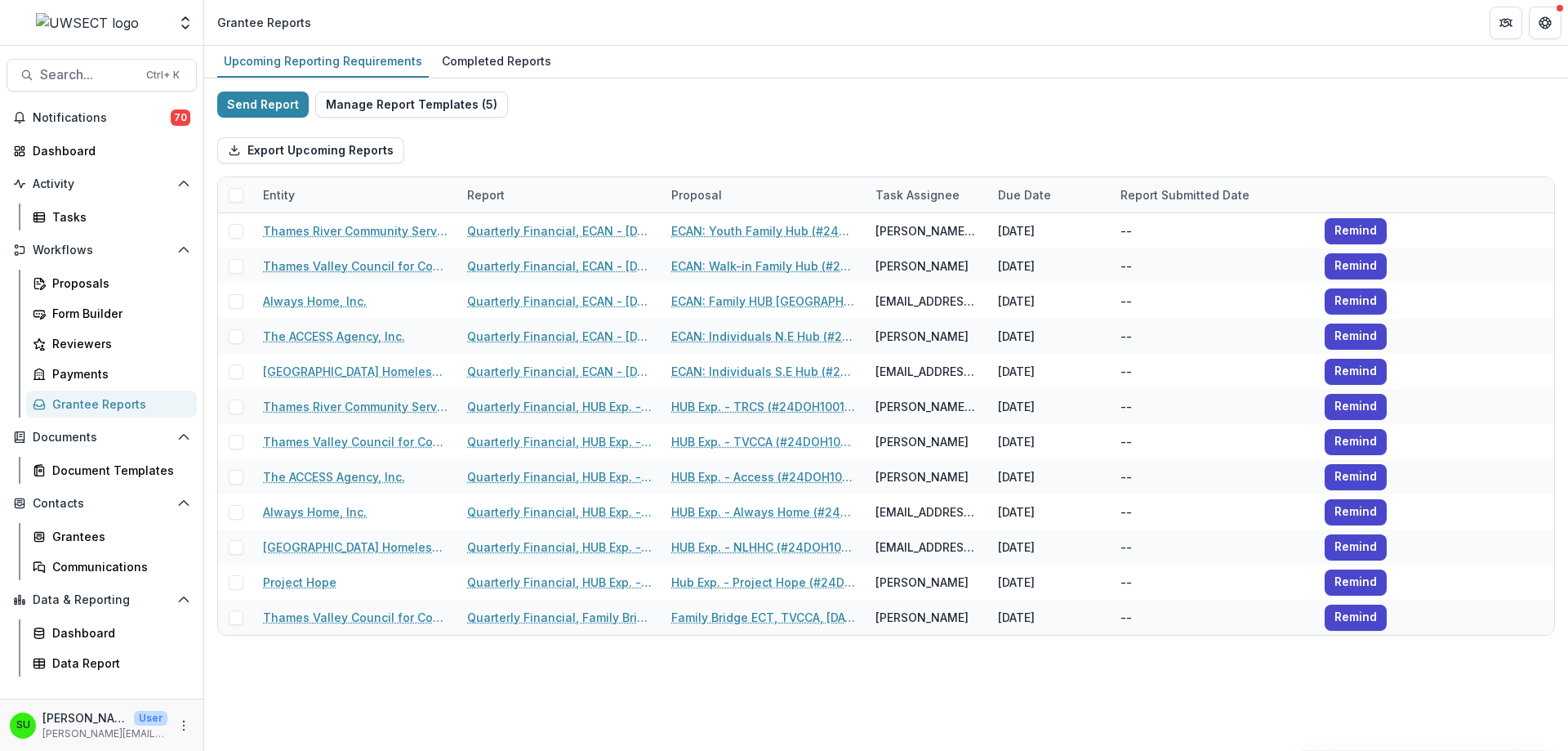
click at [682, 151] on div "Export Upcoming Reports" at bounding box center [886, 150] width 1338 height 53
click at [242, 98] on button "Send Report" at bounding box center [263, 104] width 91 height 26
select select "********"
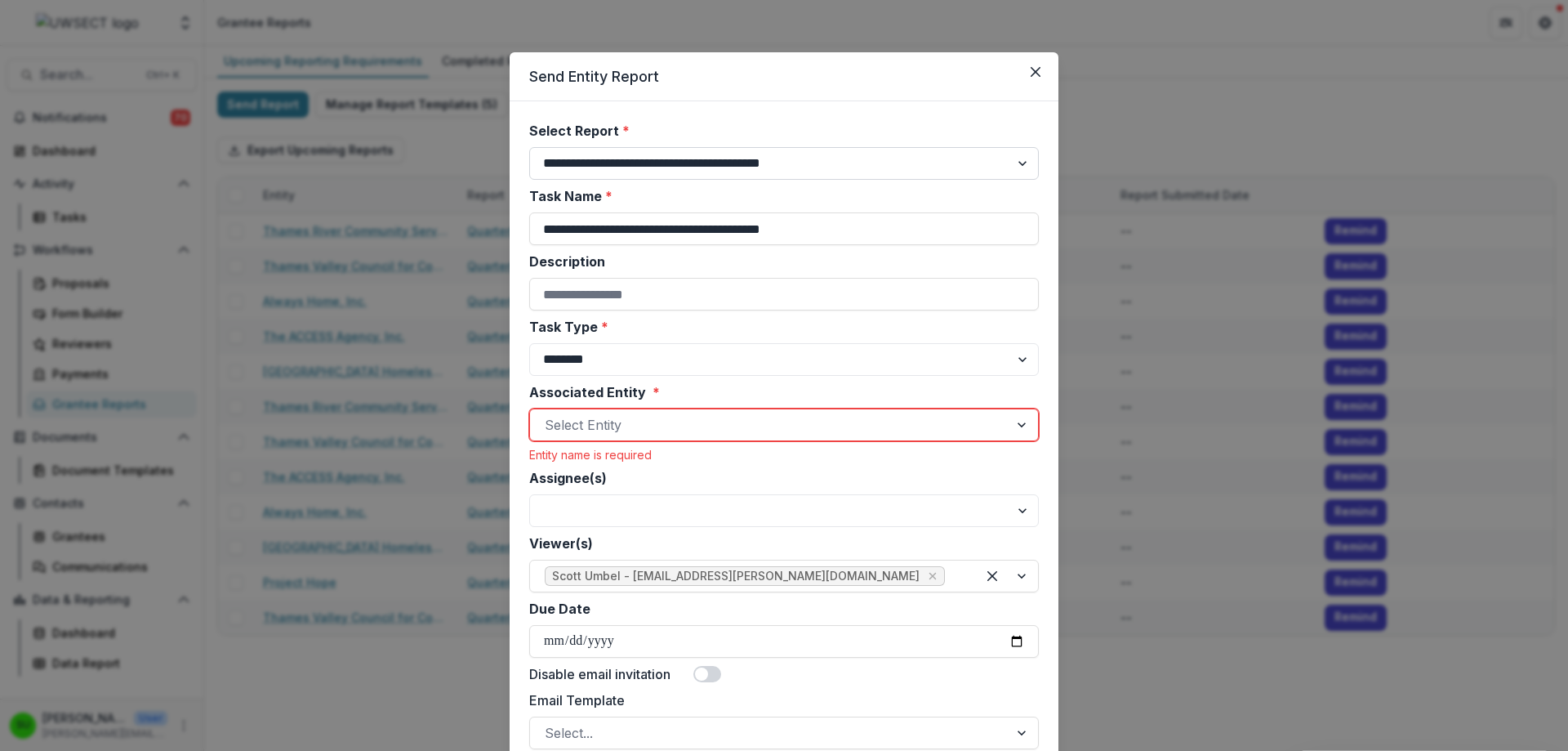
click at [675, 162] on select "**********" at bounding box center [784, 163] width 509 height 33
select select "**********"
click at [529, 147] on select "**********" at bounding box center [784, 163] width 509 height 33
click at [632, 236] on input "**********" at bounding box center [784, 228] width 509 height 33
paste input "****"
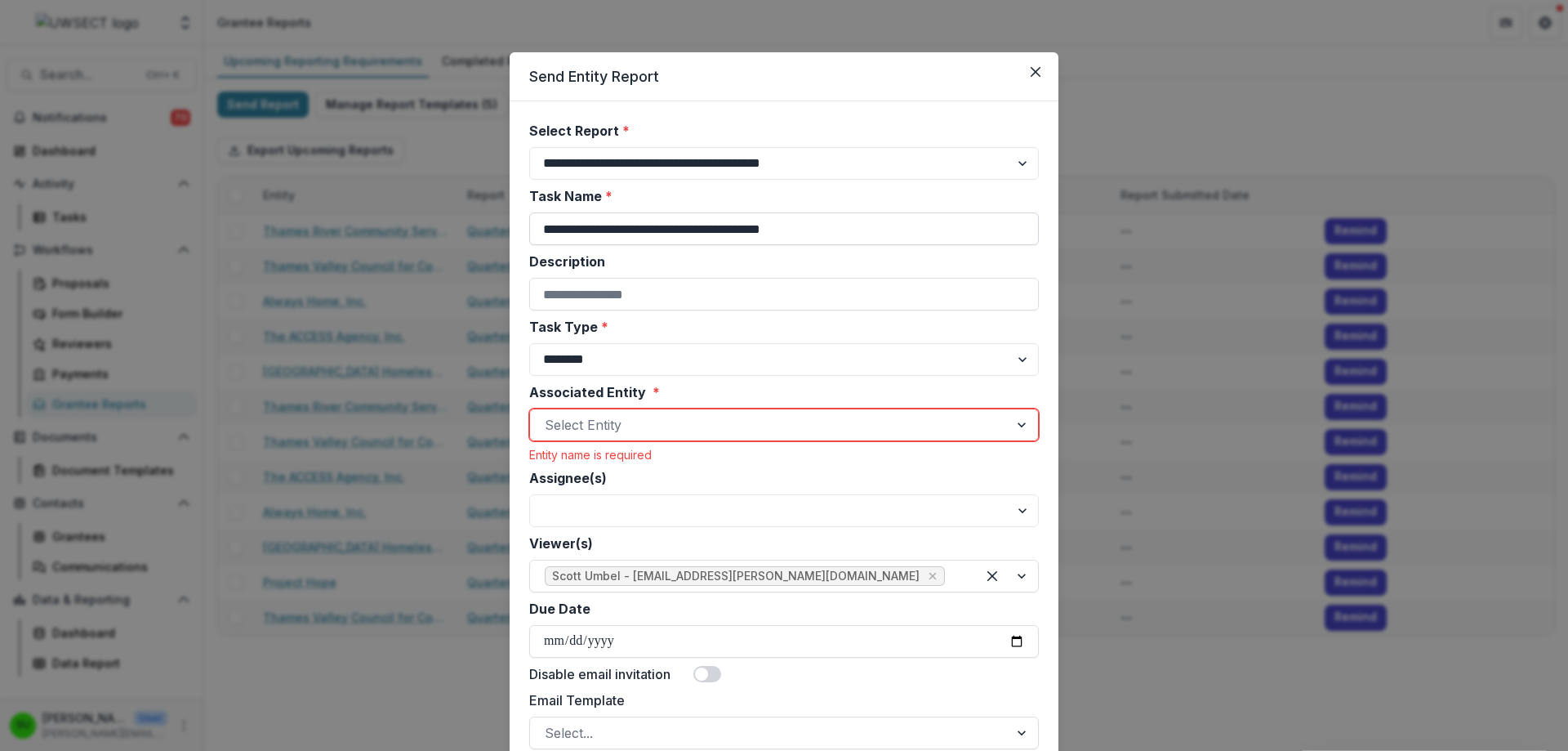
click at [766, 228] on input "**********" at bounding box center [784, 228] width 509 height 33
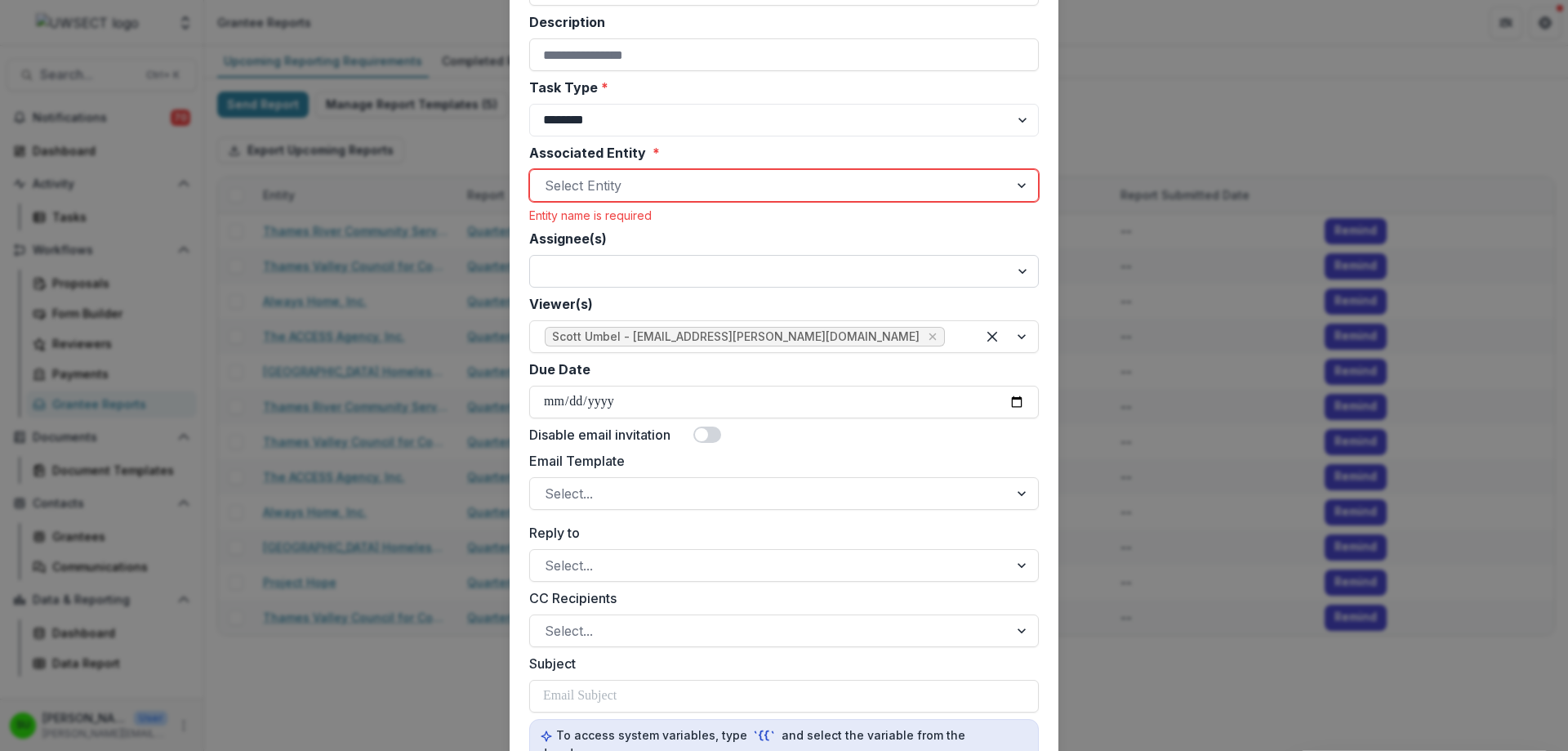
scroll to position [245, 0]
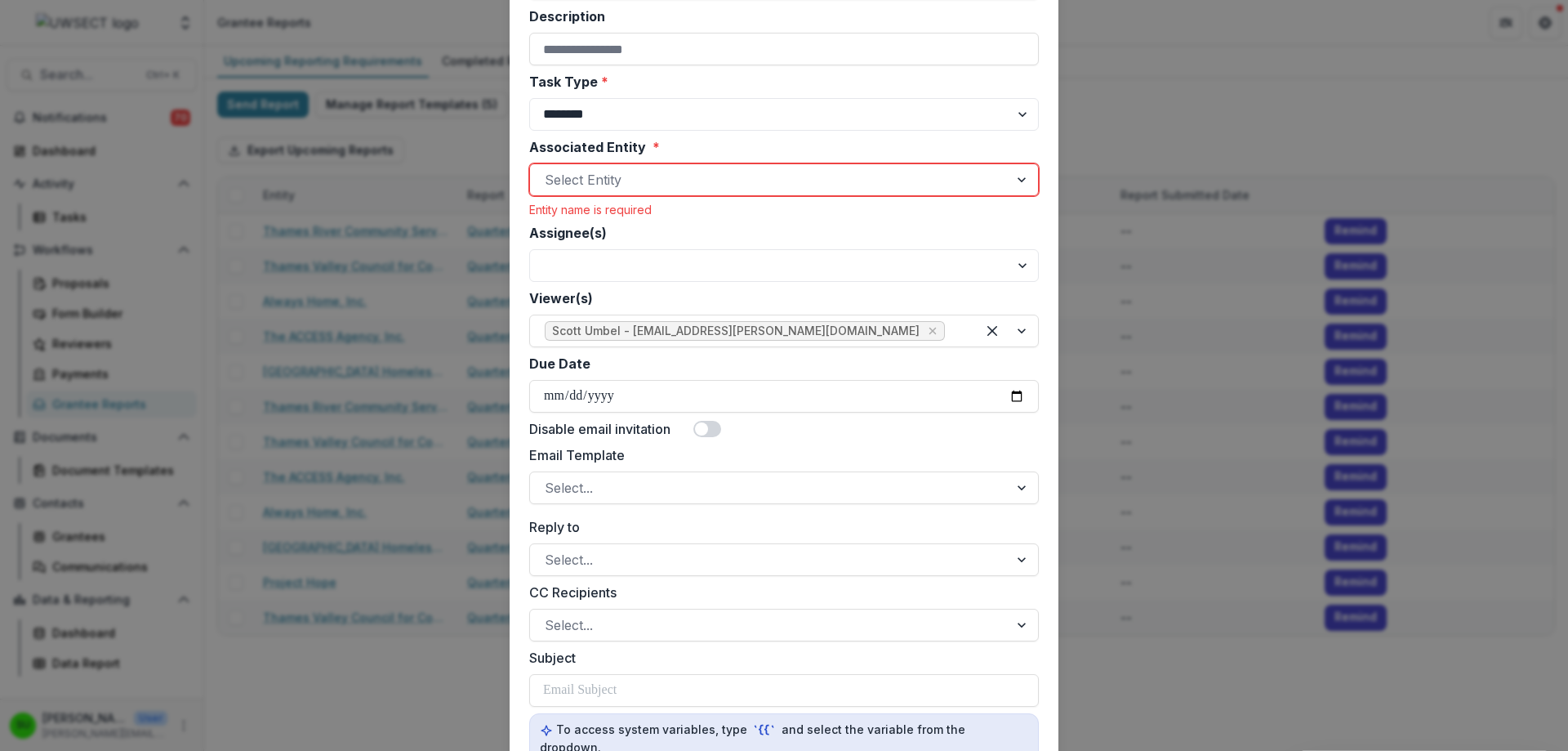
type input "**********"
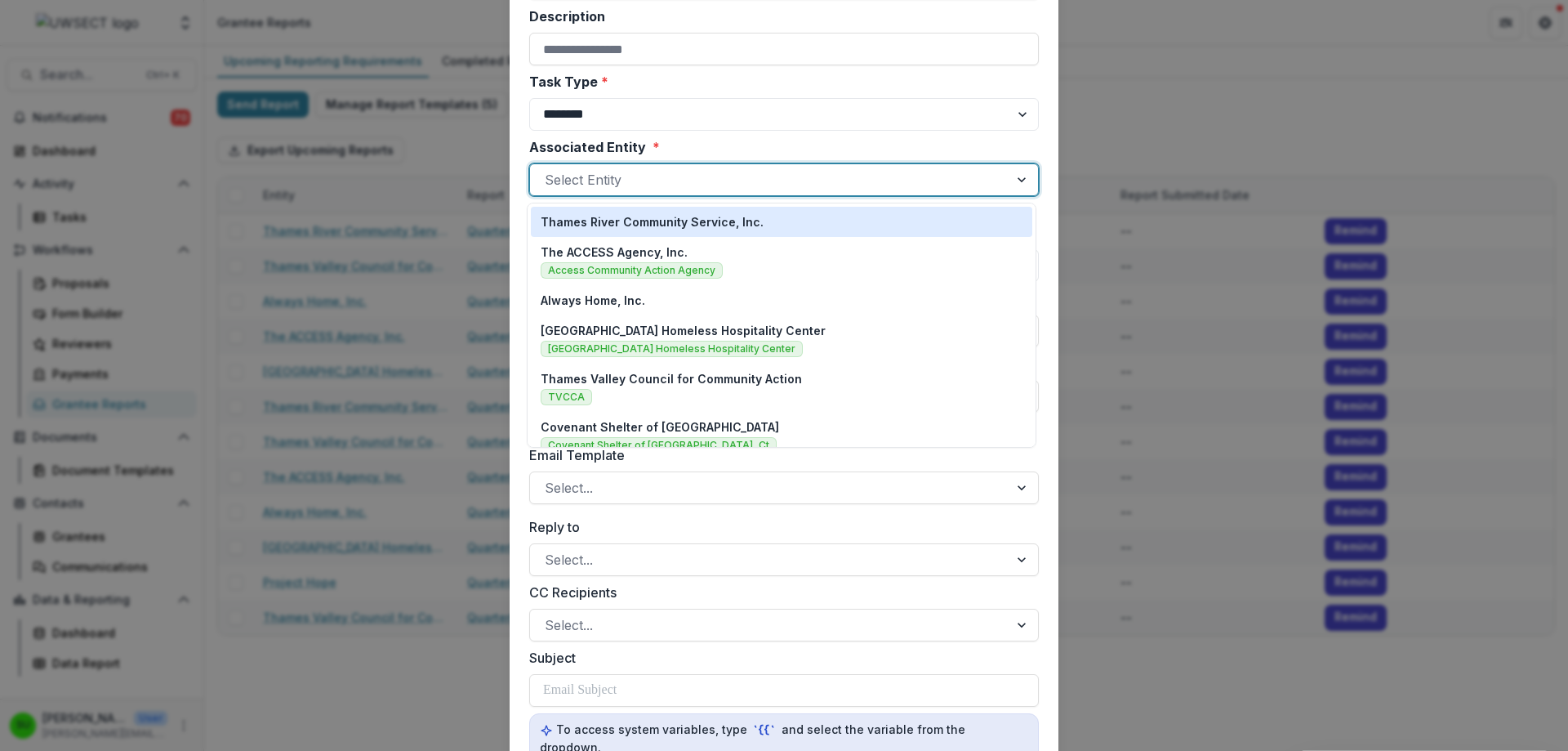
click at [641, 165] on div "Select Entity" at bounding box center [784, 179] width 509 height 33
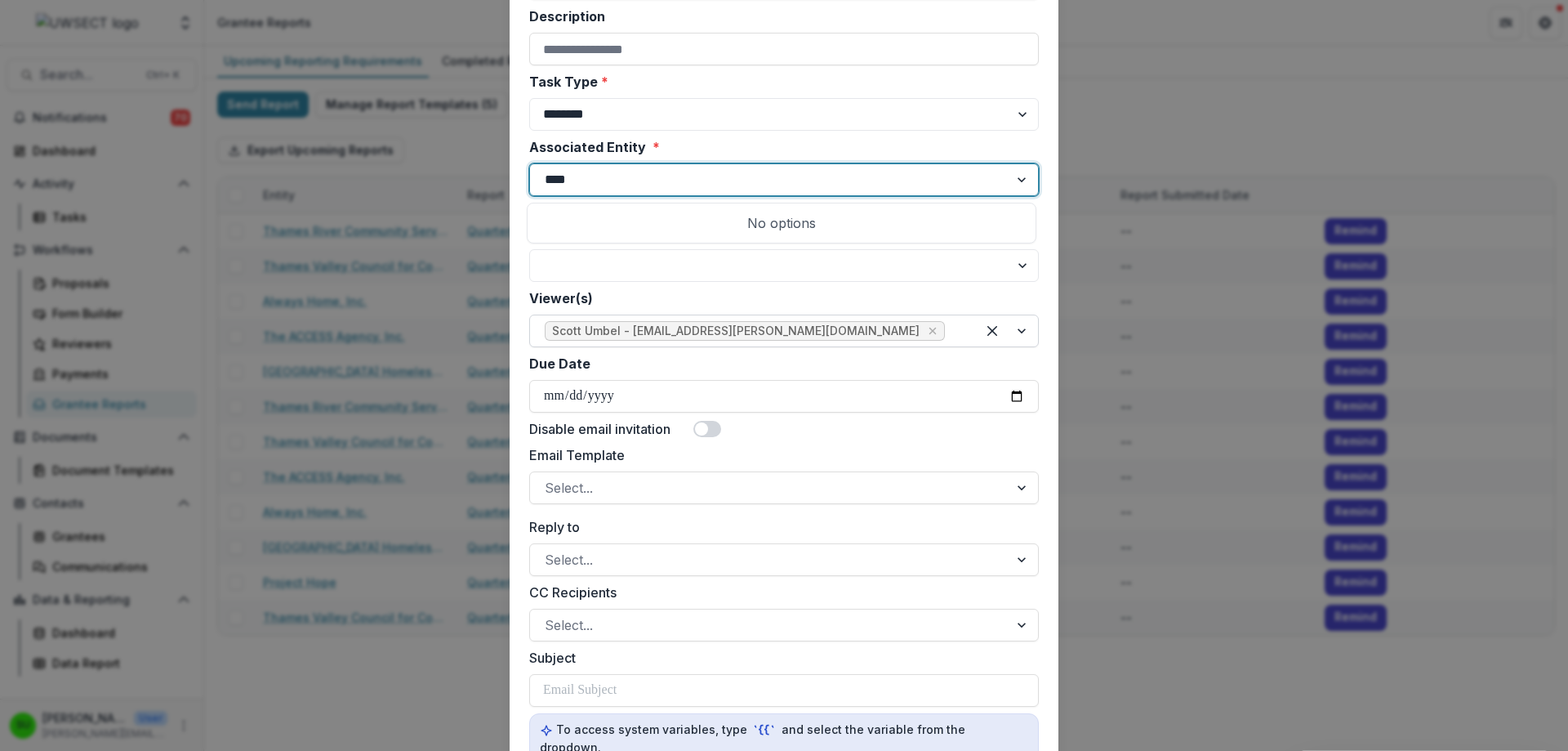
type input "***"
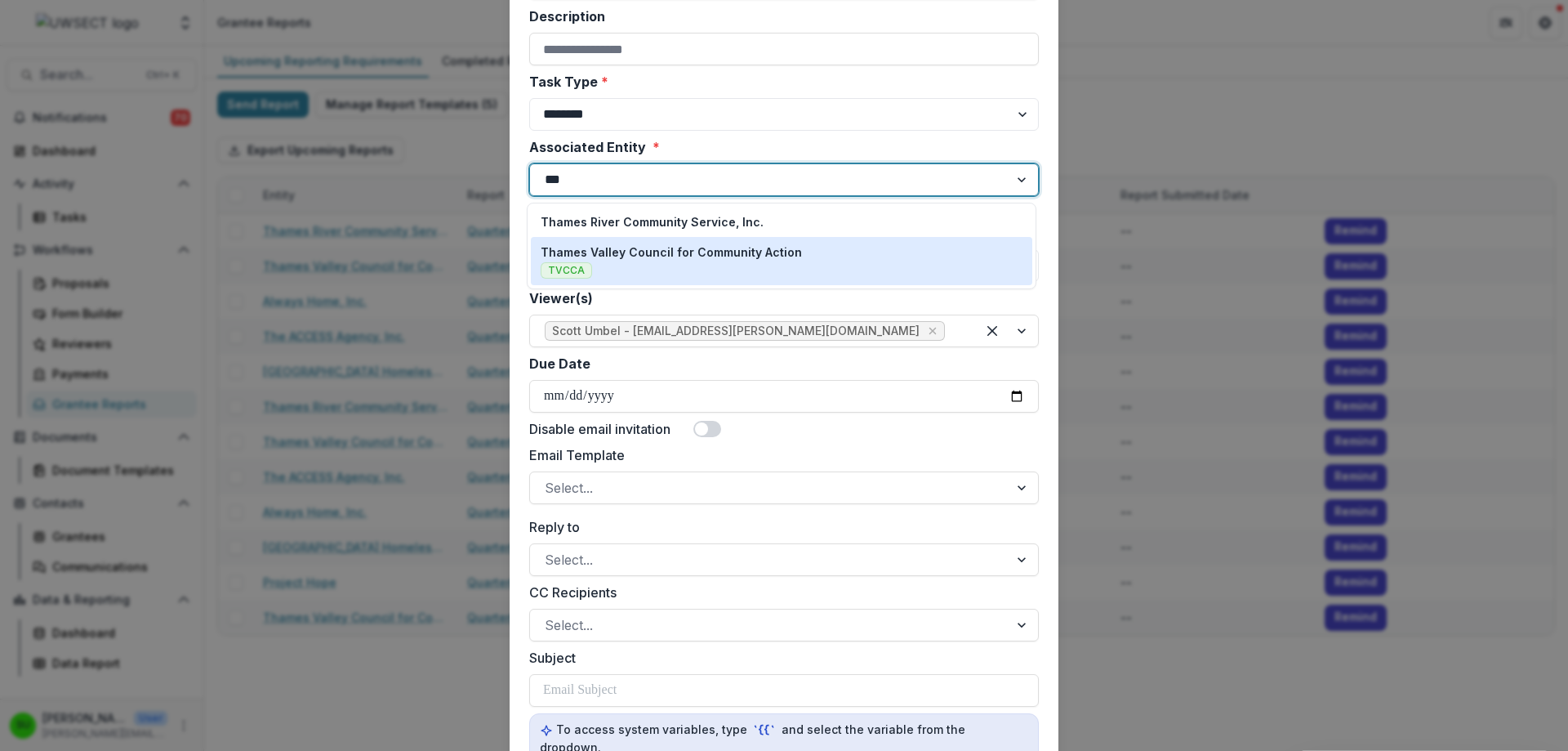
click at [720, 256] on p "Thames Valley Council for Community Action" at bounding box center [670, 251] width 261 height 17
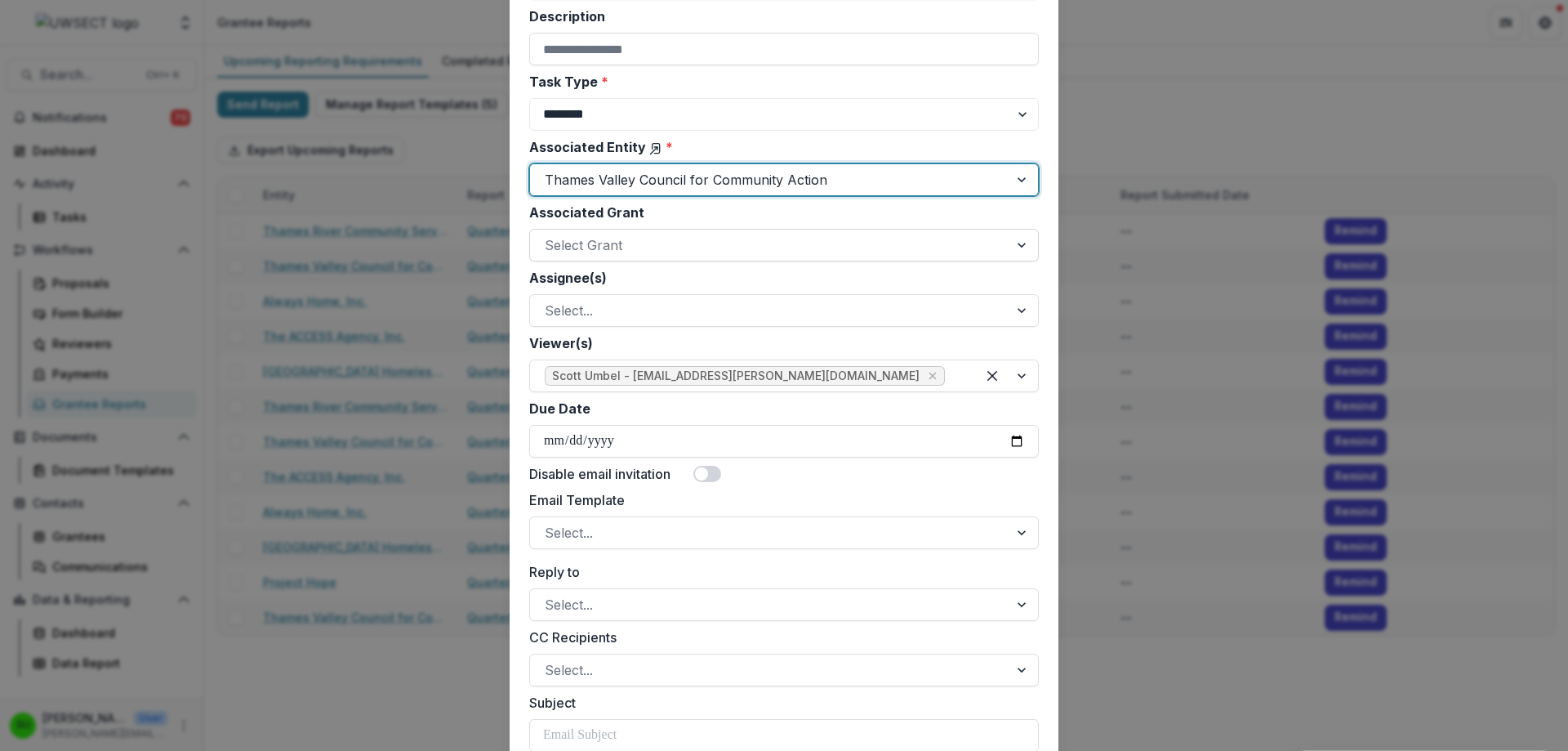
click at [684, 250] on div at bounding box center [770, 244] width 449 height 23
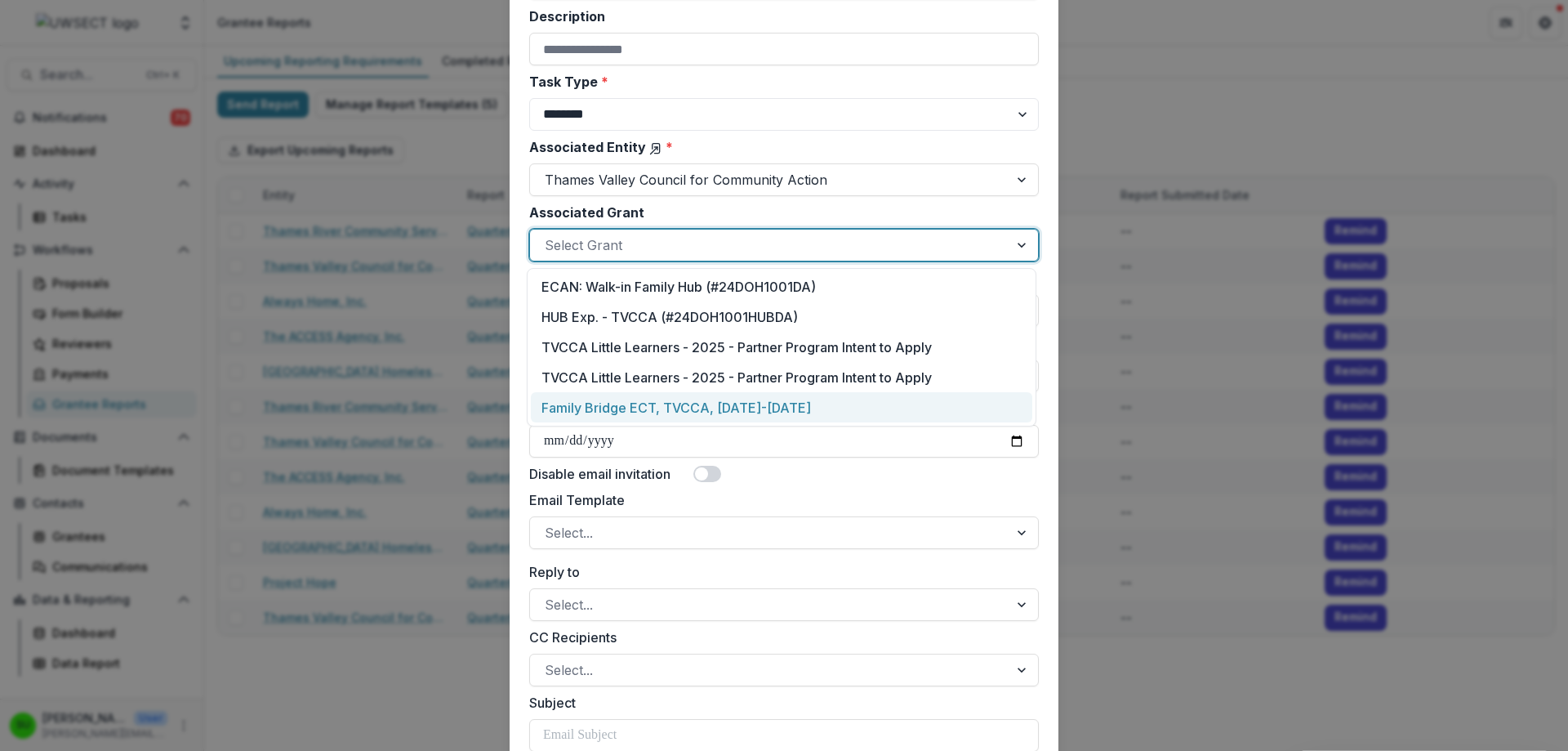
click at [624, 398] on div "Family Bridge ECT, TVCCA, [DATE]-[DATE]" at bounding box center [782, 407] width 501 height 30
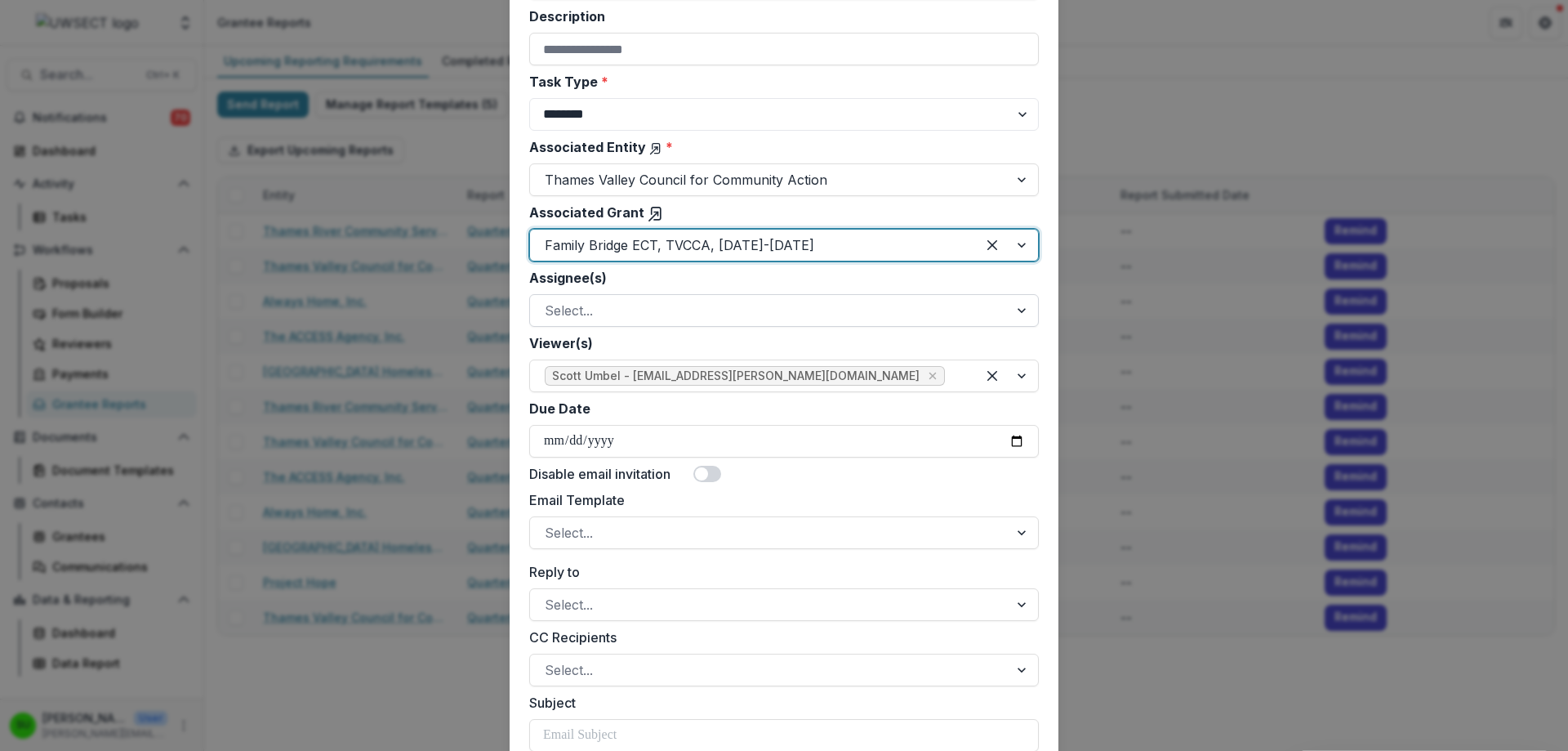
click at [600, 304] on div at bounding box center [770, 310] width 449 height 23
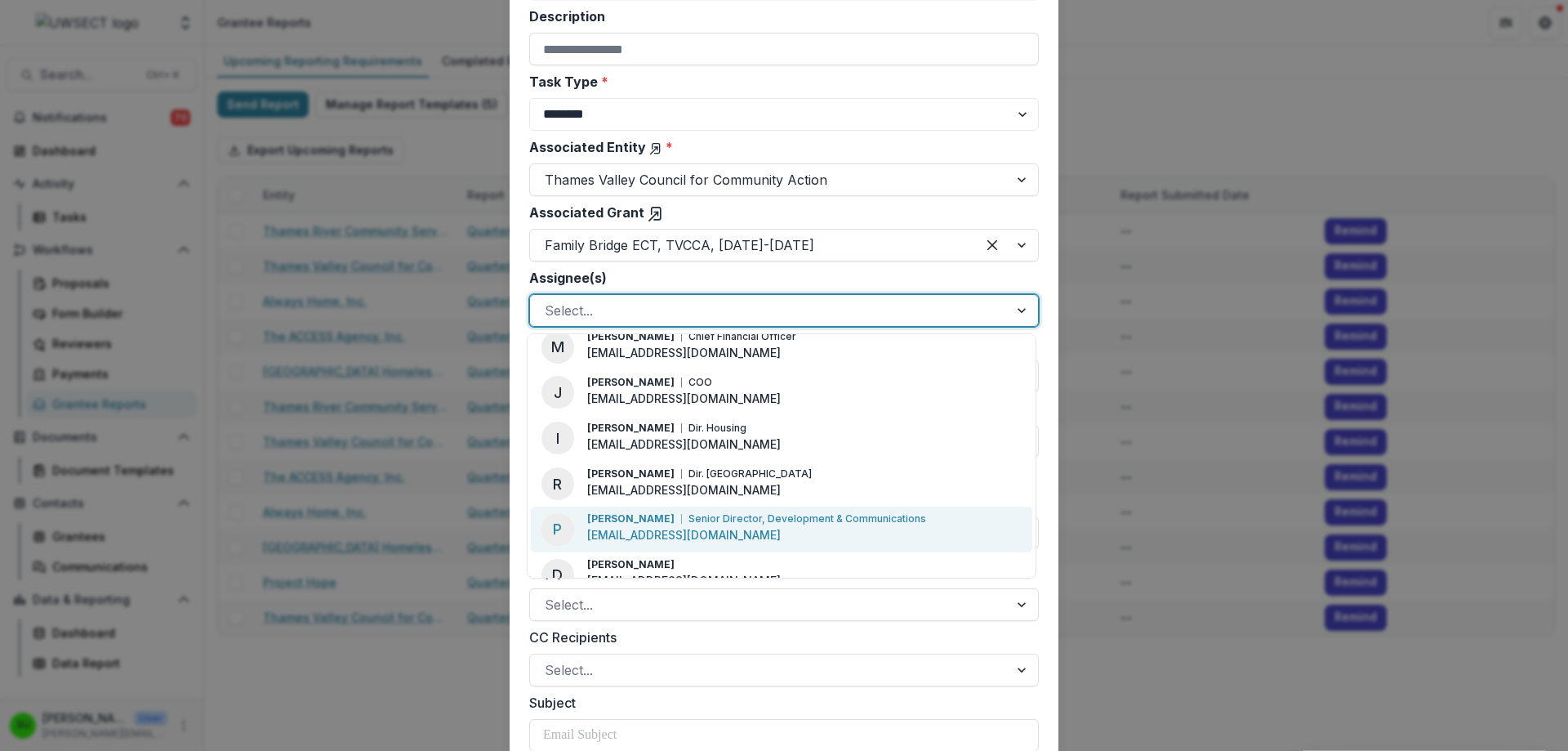
scroll to position [208, 0]
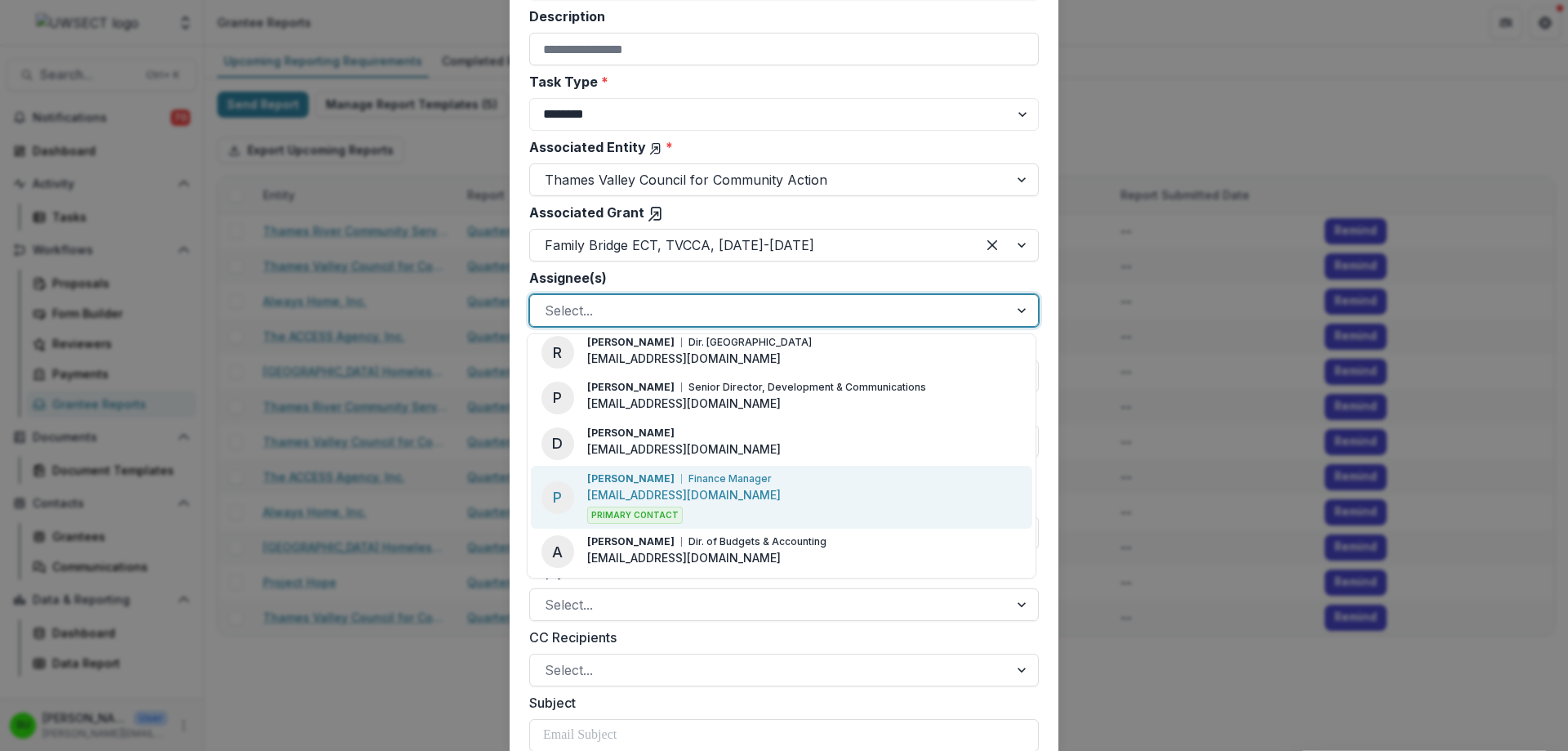
drag, startPoint x: 626, startPoint y: 484, endPoint x: 630, endPoint y: 466, distance: 18.4
click at [626, 486] on div "[PERSON_NAME] Finance Manager [EMAIL_ADDRESS][DOMAIN_NAME] Primary Contact" at bounding box center [683, 498] width 194 height 53
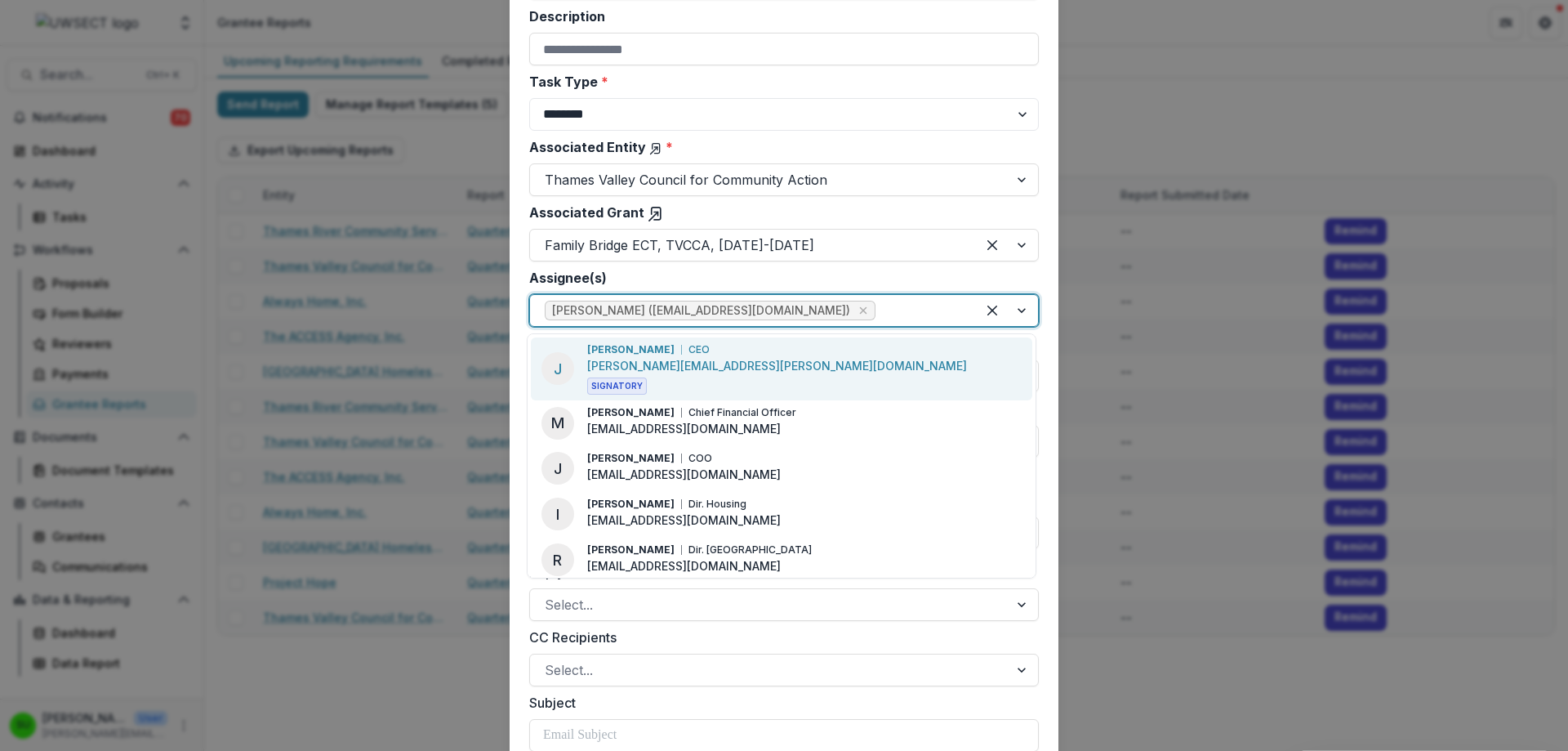
click at [879, 308] on div at bounding box center [920, 310] width 82 height 23
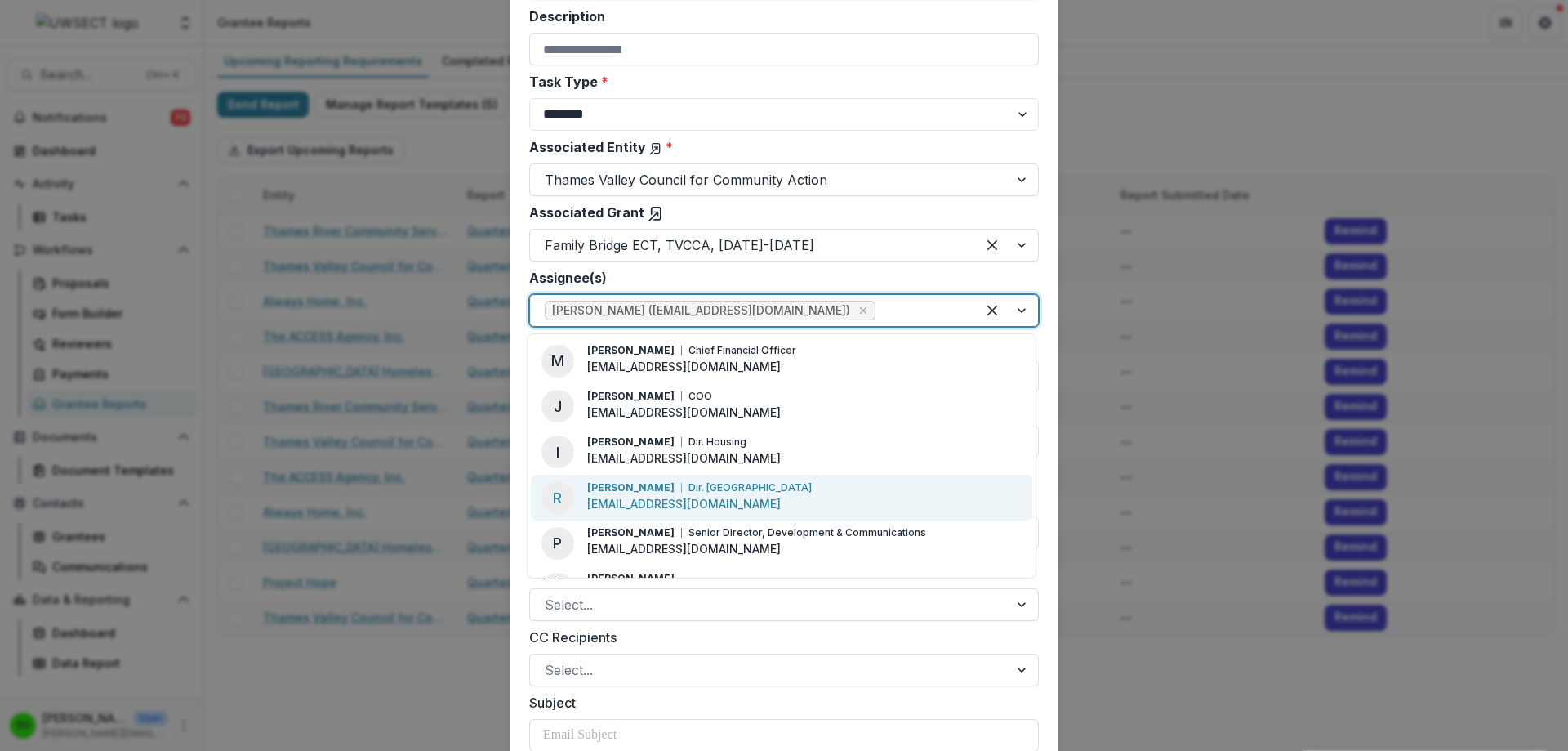
scroll to position [145, 0]
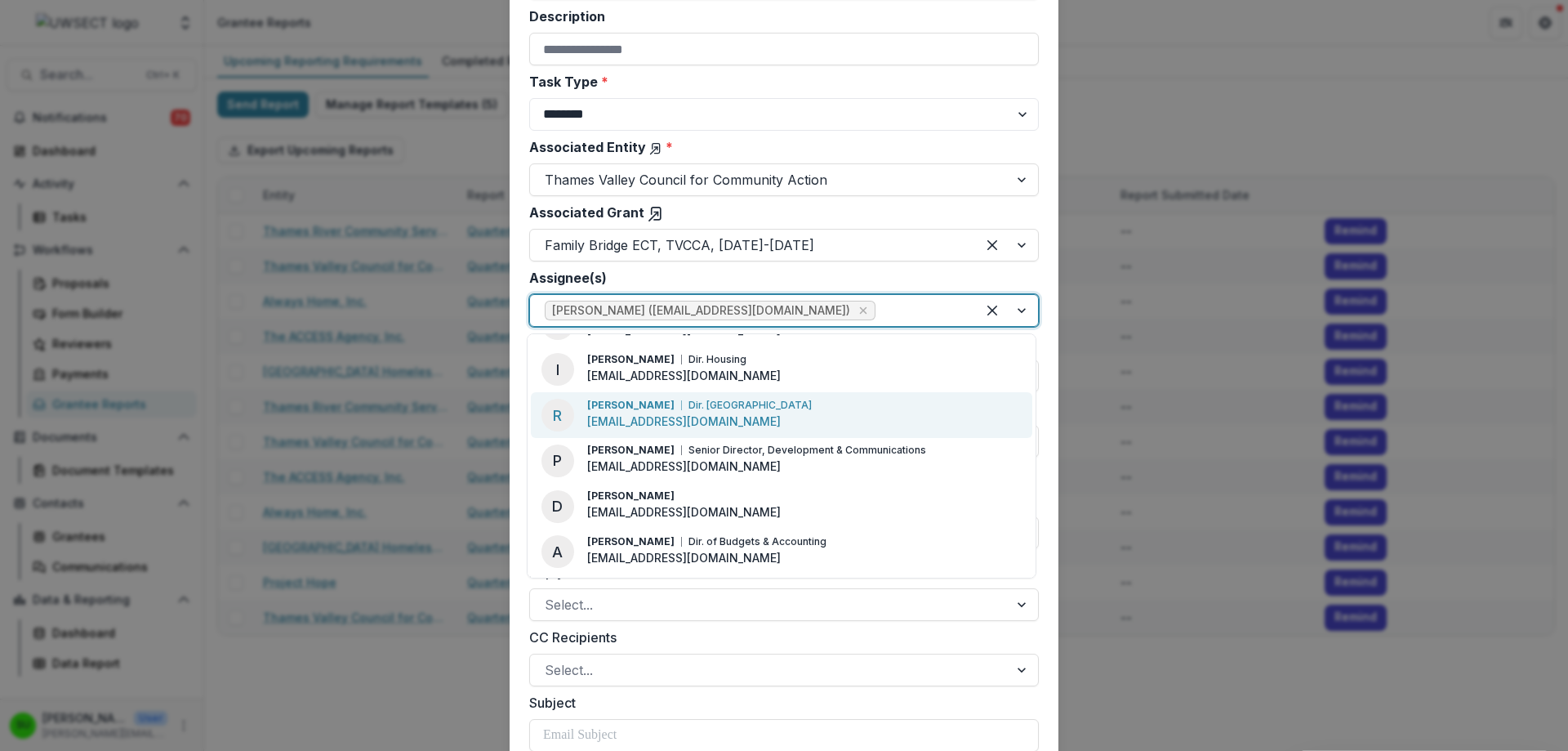
click at [640, 406] on p "[PERSON_NAME]" at bounding box center [631, 405] width 87 height 15
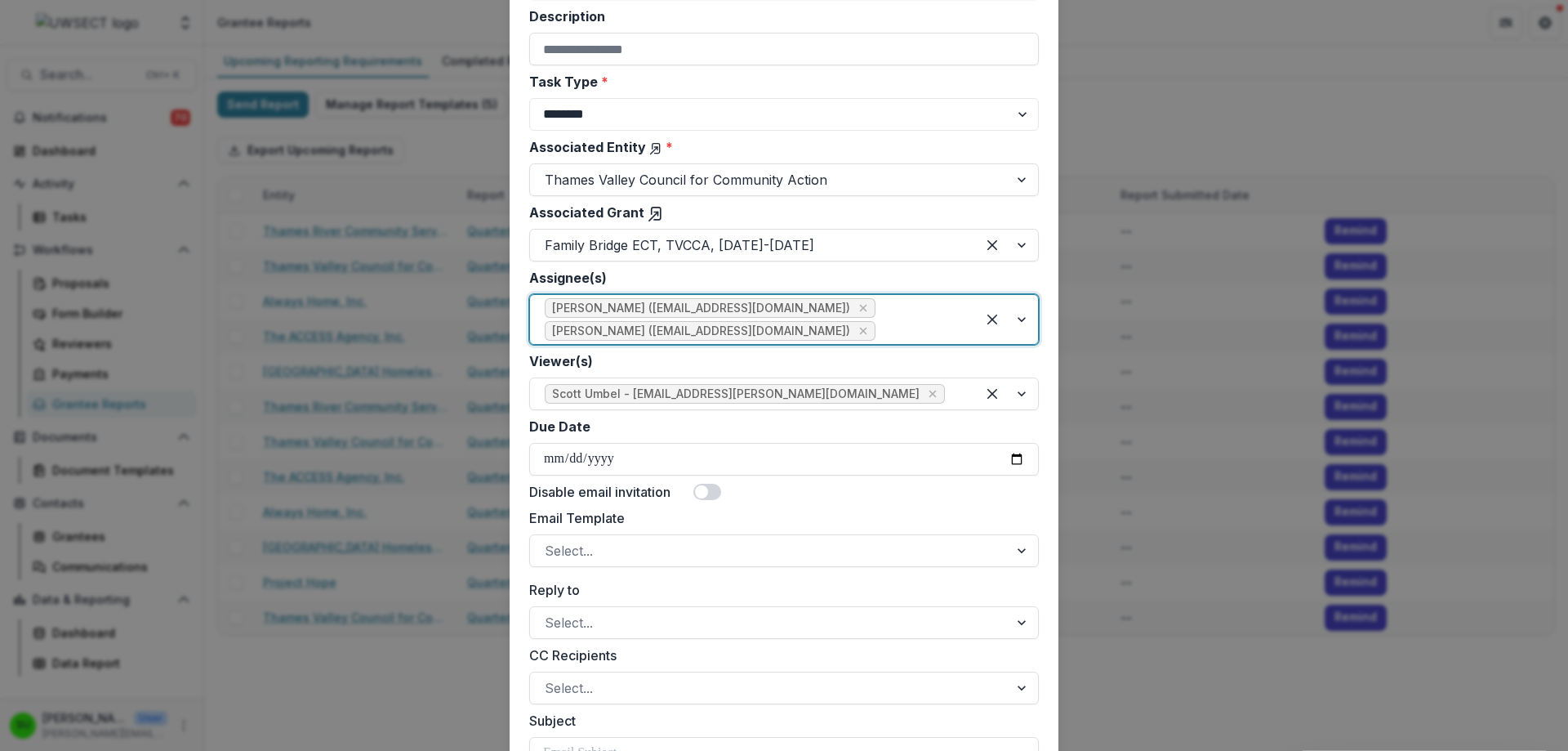
click at [879, 322] on div at bounding box center [920, 331] width 82 height 23
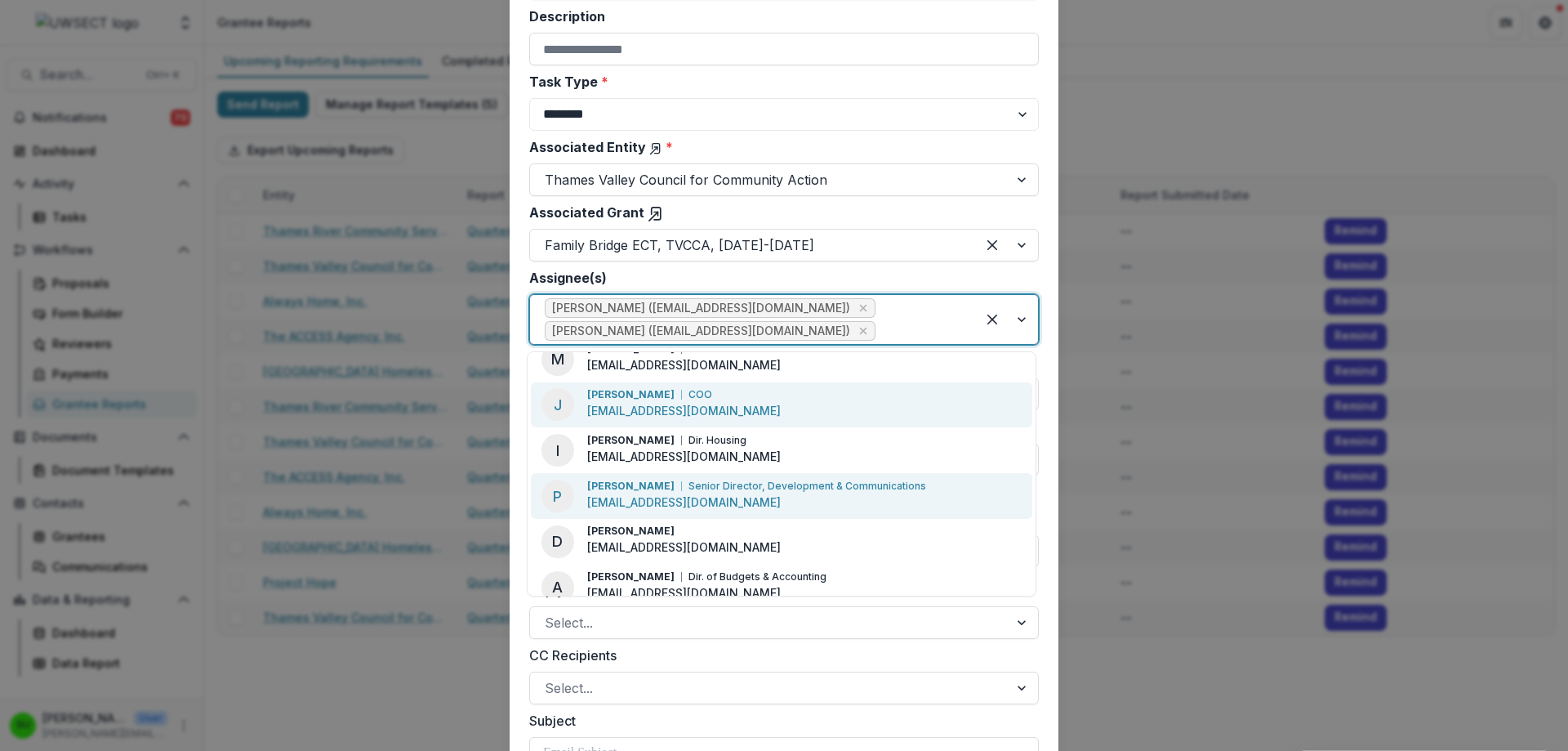
scroll to position [99, 0]
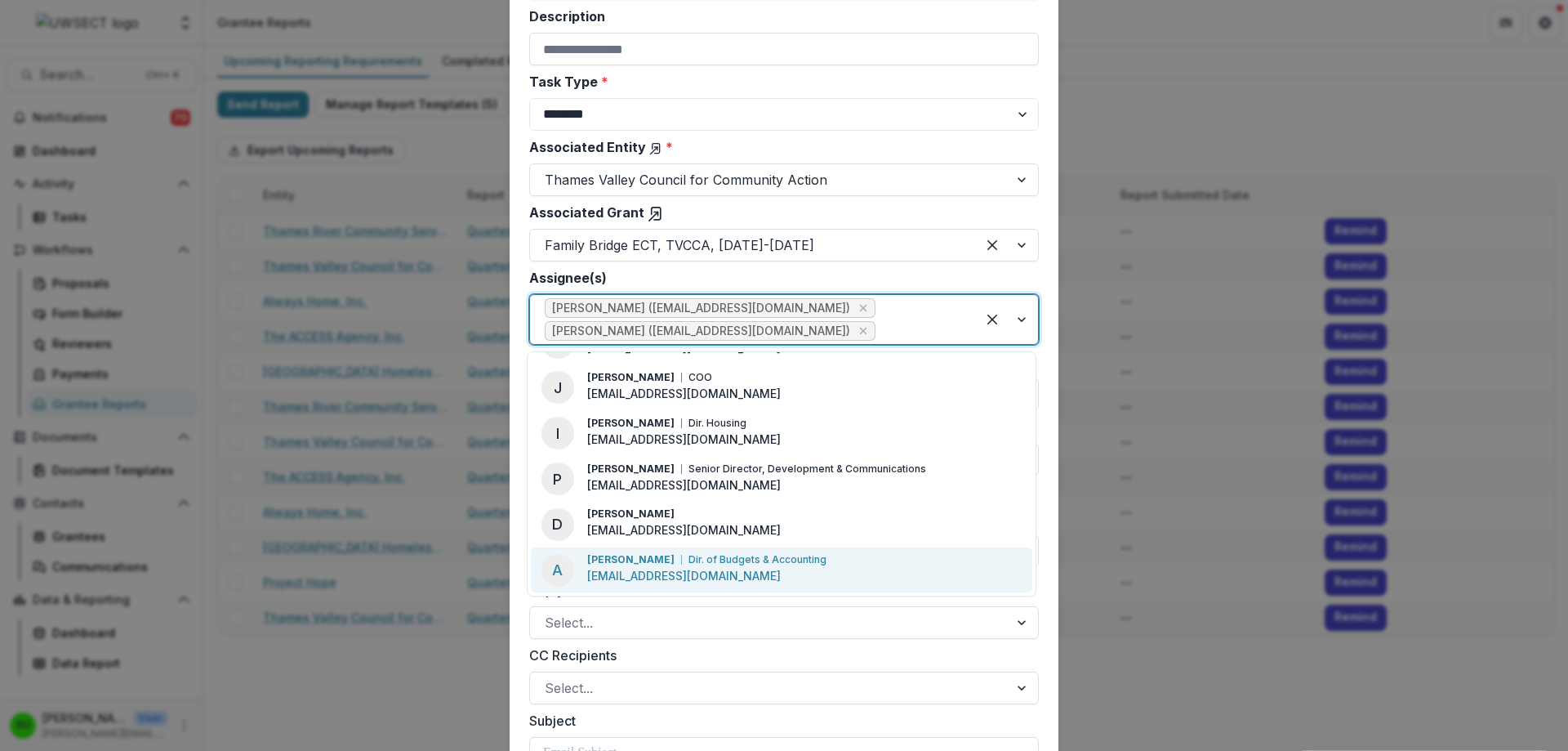
click at [655, 569] on p "[EMAIL_ADDRESS][DOMAIN_NAME]" at bounding box center [683, 575] width 194 height 17
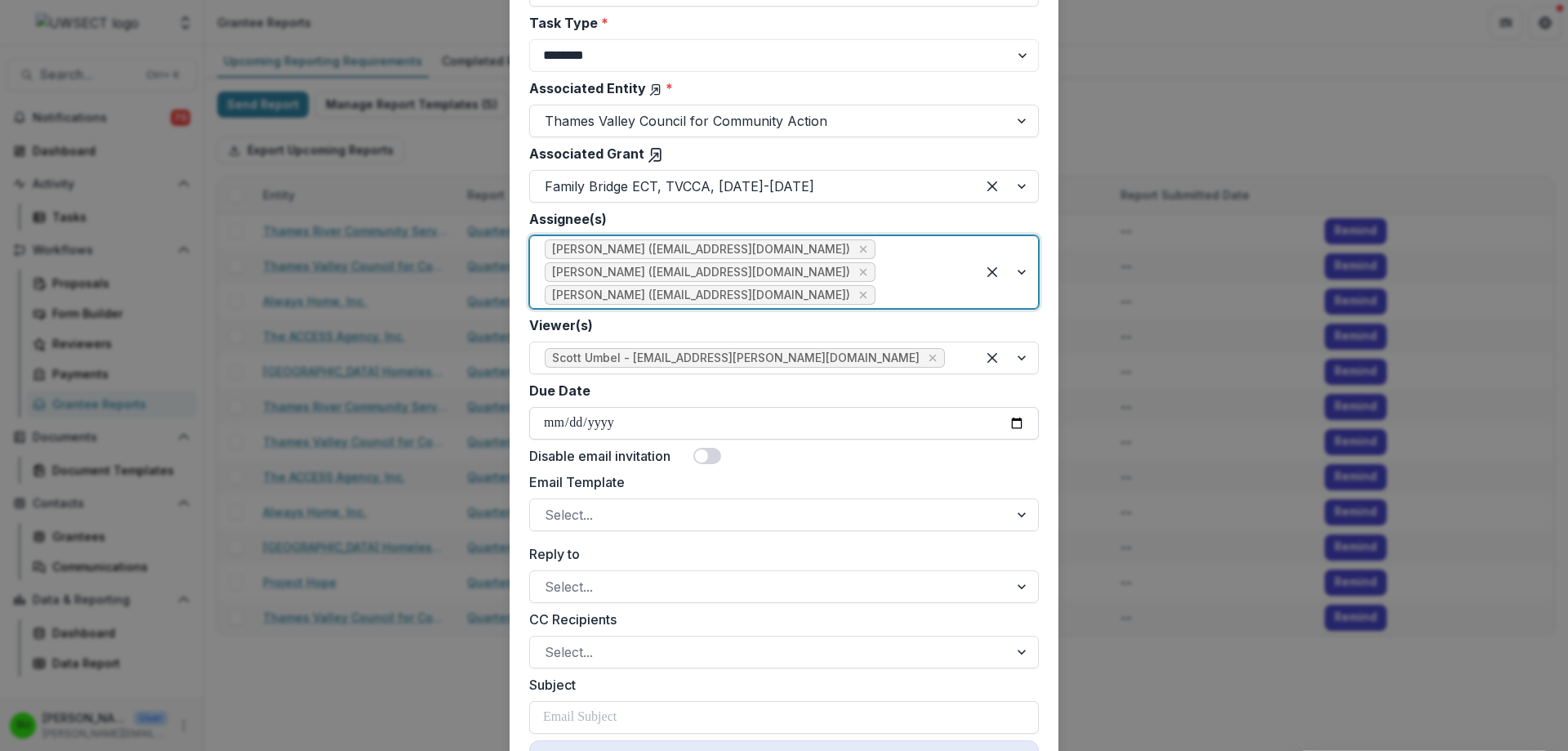
scroll to position [327, 0]
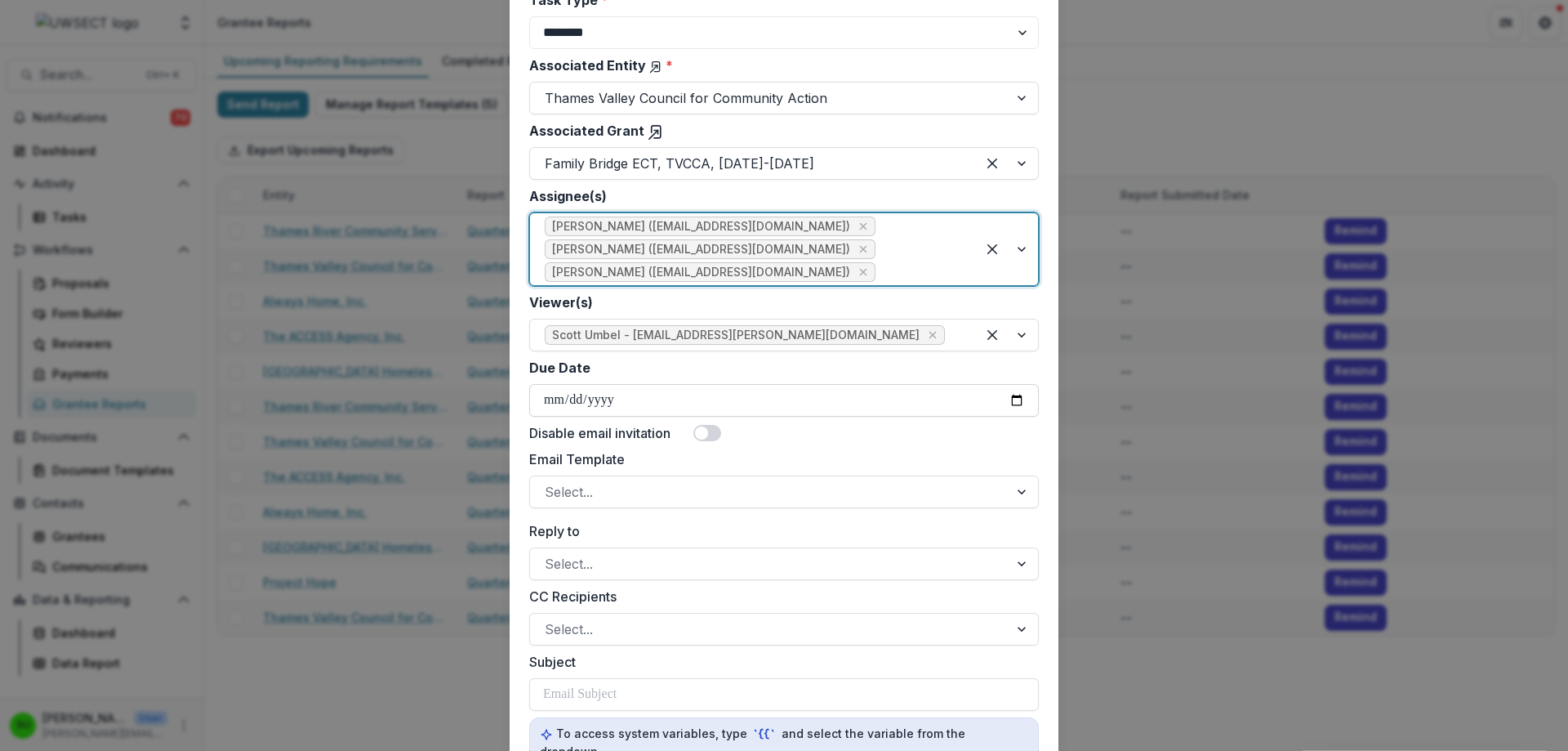
click at [617, 396] on input "Due Date" at bounding box center [784, 400] width 509 height 33
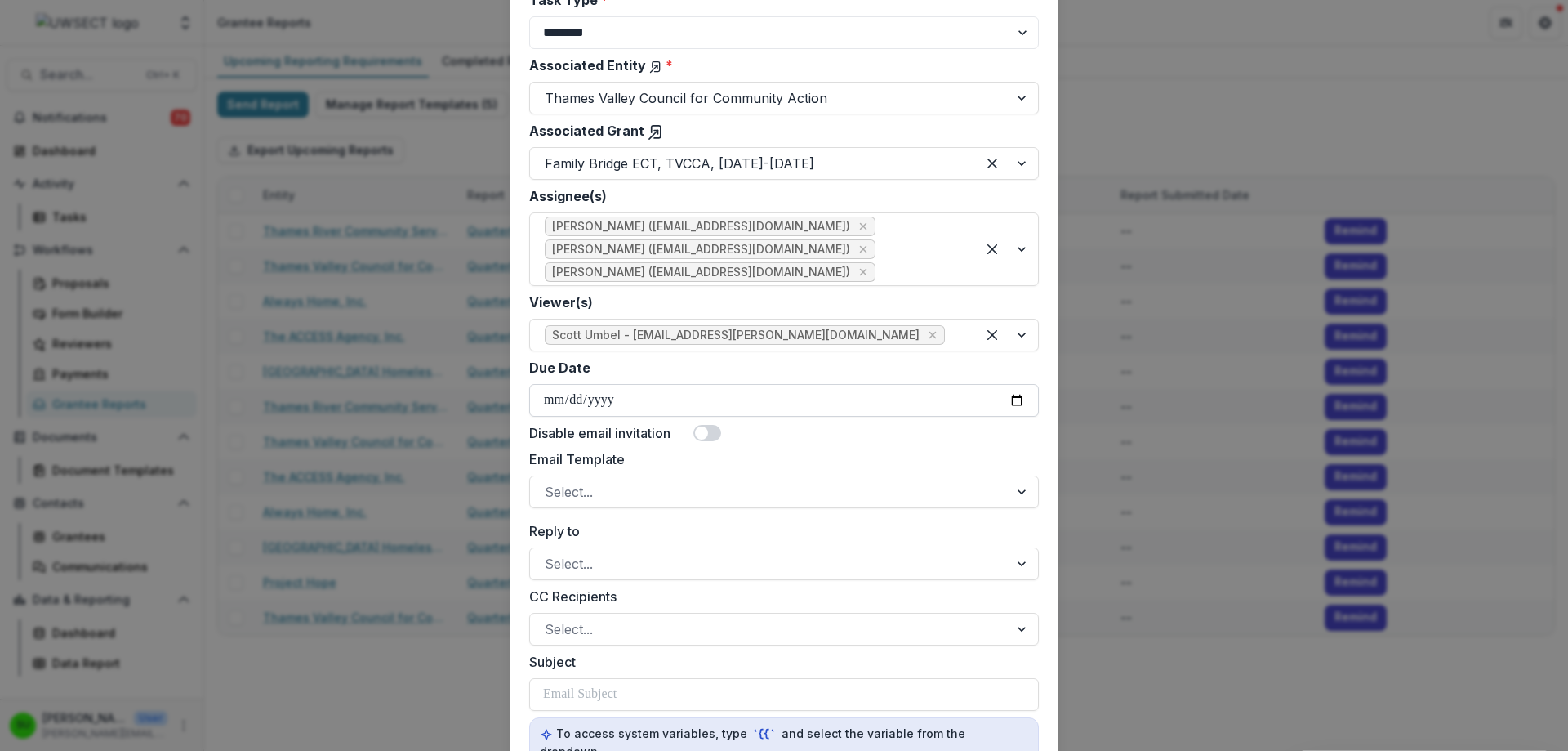
click at [1015, 399] on input "Due Date" at bounding box center [784, 400] width 509 height 33
type input "**********"
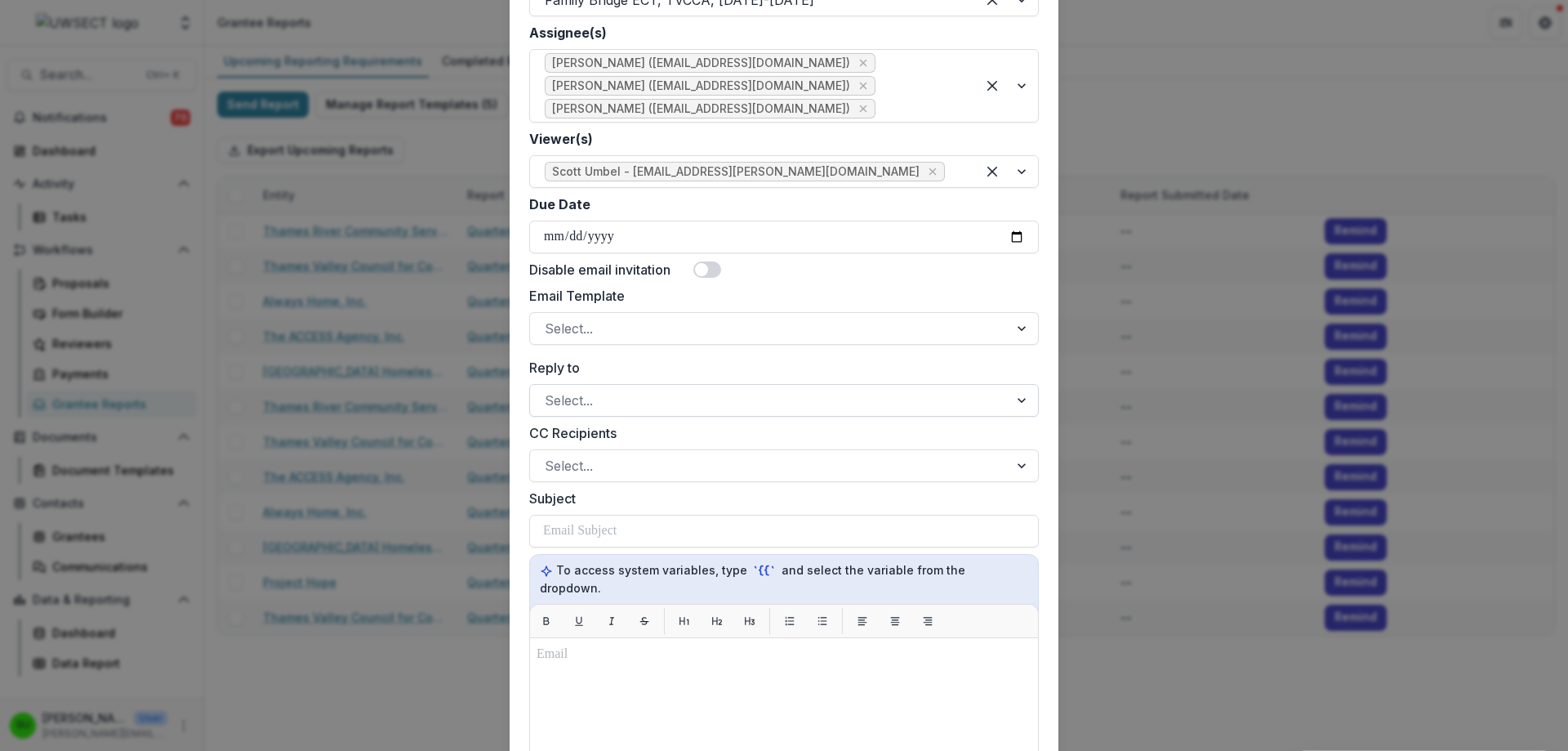
scroll to position [572, 0]
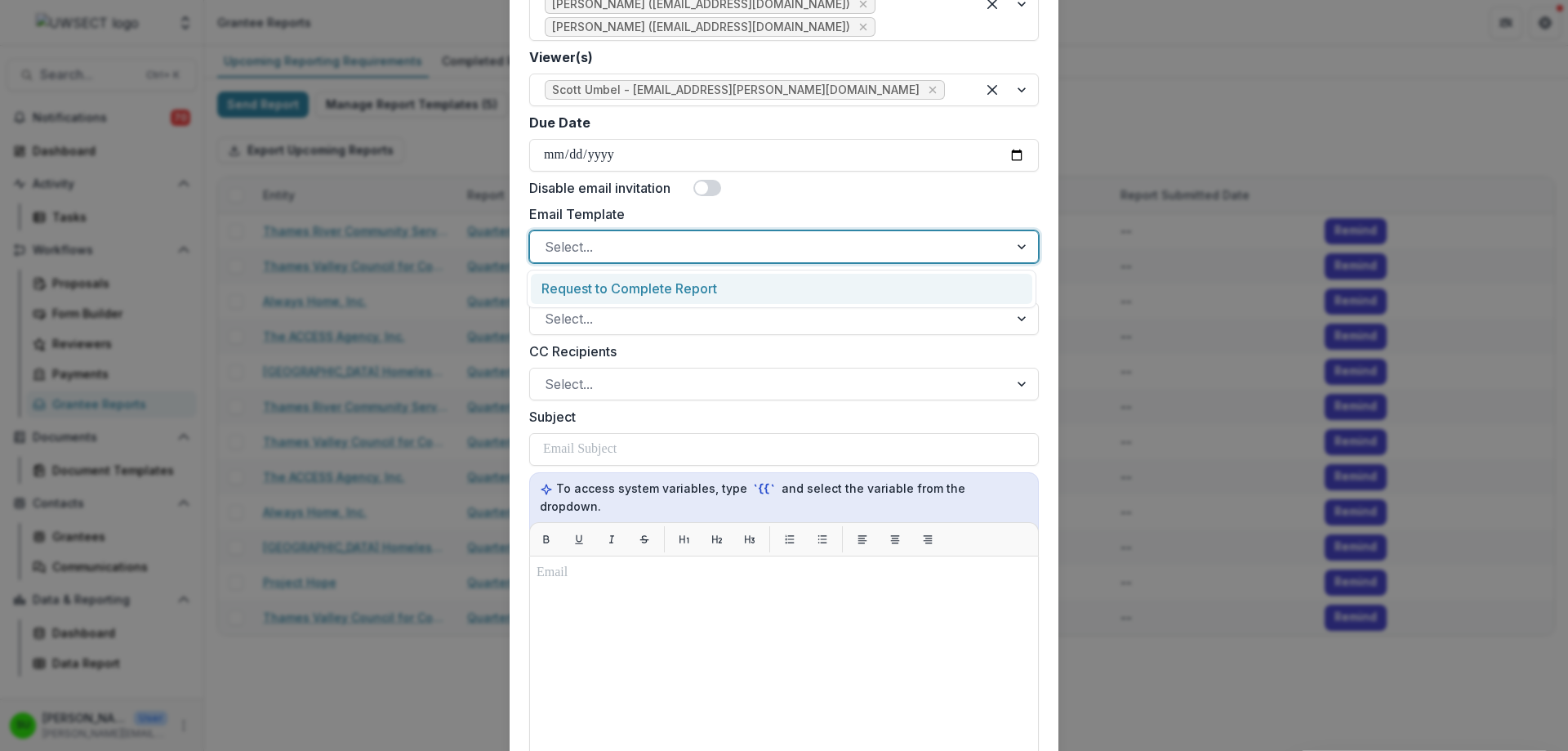
click at [686, 246] on div at bounding box center [770, 246] width 449 height 23
click at [683, 293] on div "Request to Complete Report" at bounding box center [782, 289] width 501 height 30
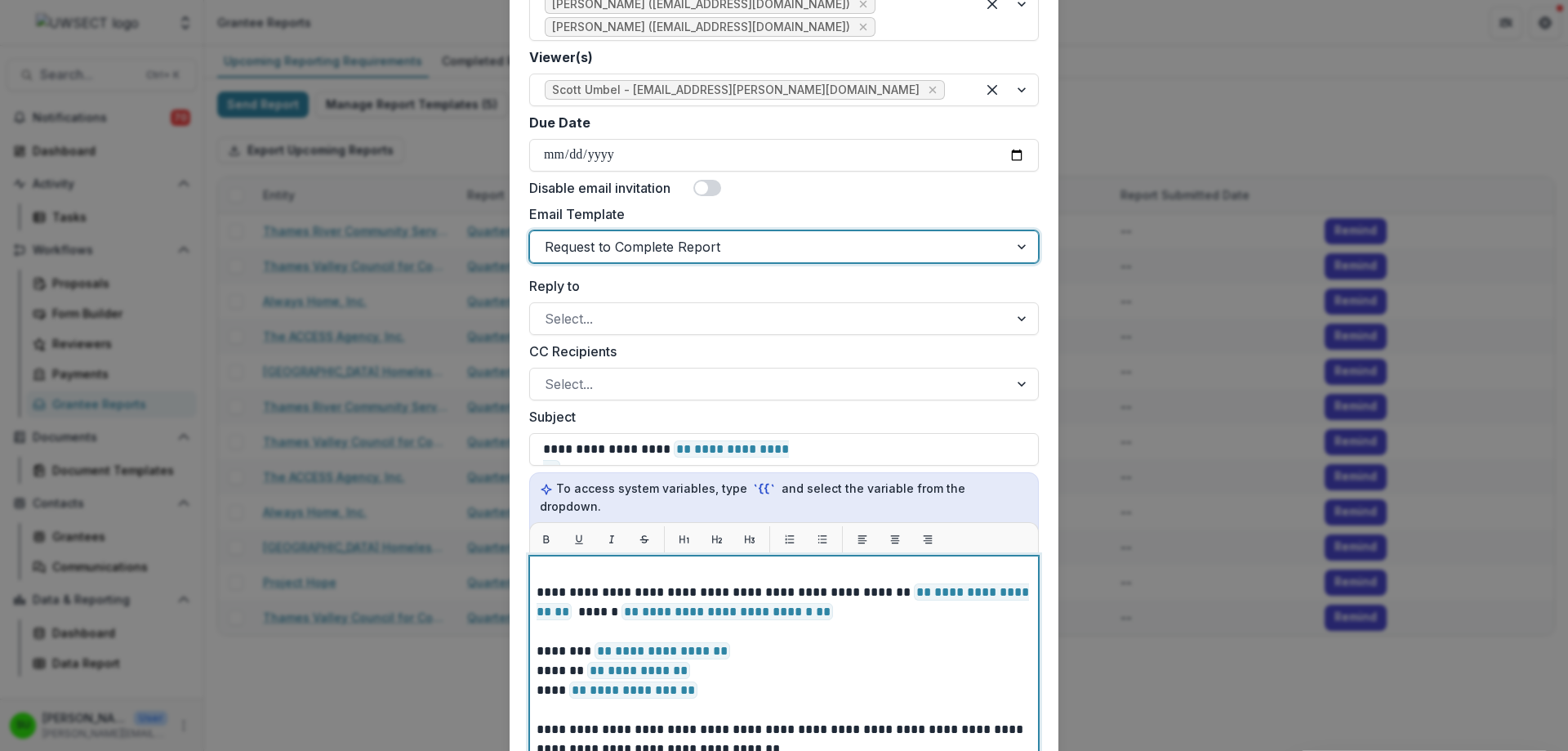
click at [821, 597] on p "**********" at bounding box center [784, 601] width 495 height 39
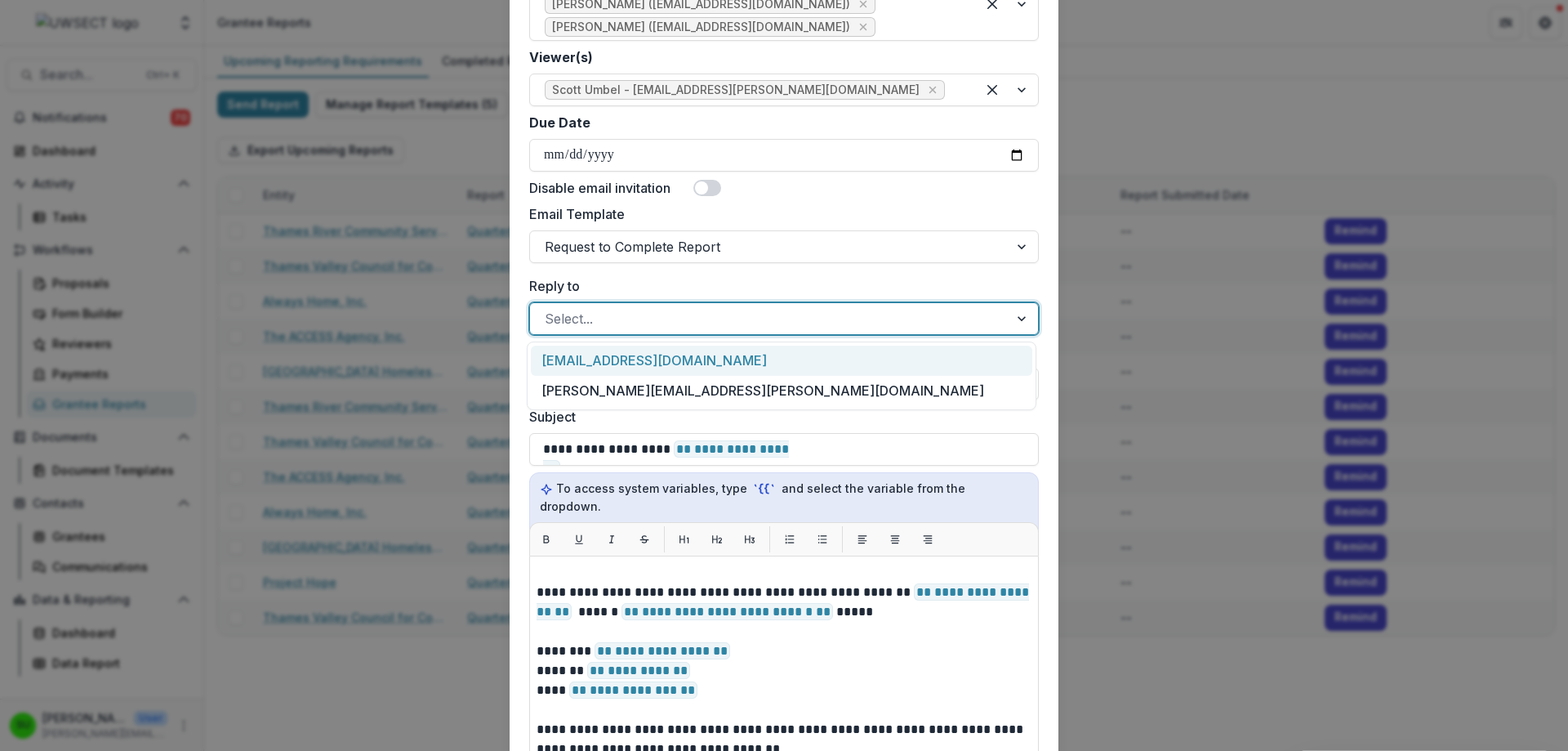
click at [707, 316] on div at bounding box center [770, 318] width 449 height 23
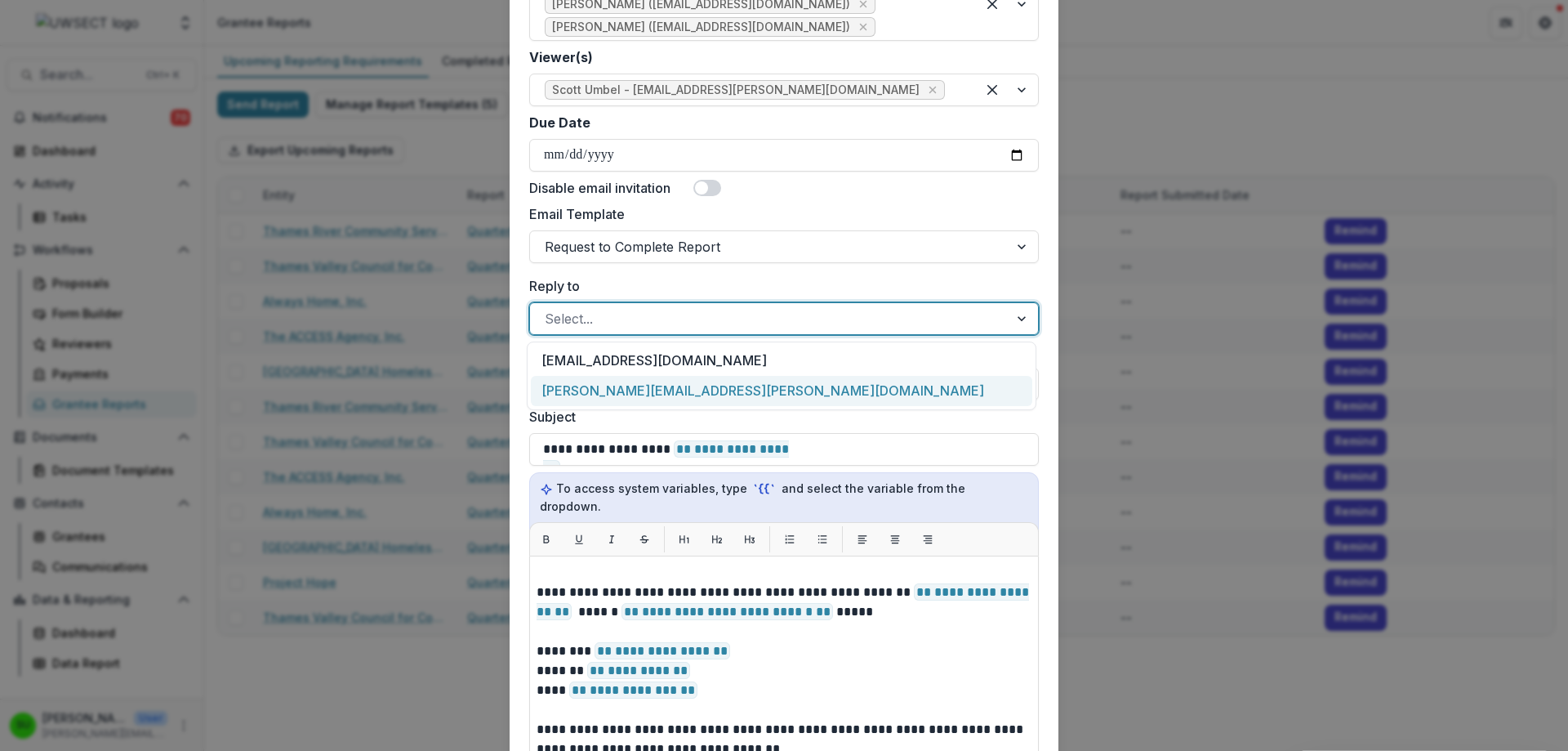
click at [590, 390] on div "[PERSON_NAME][EMAIL_ADDRESS][PERSON_NAME][DOMAIN_NAME]" at bounding box center [782, 390] width 501 height 30
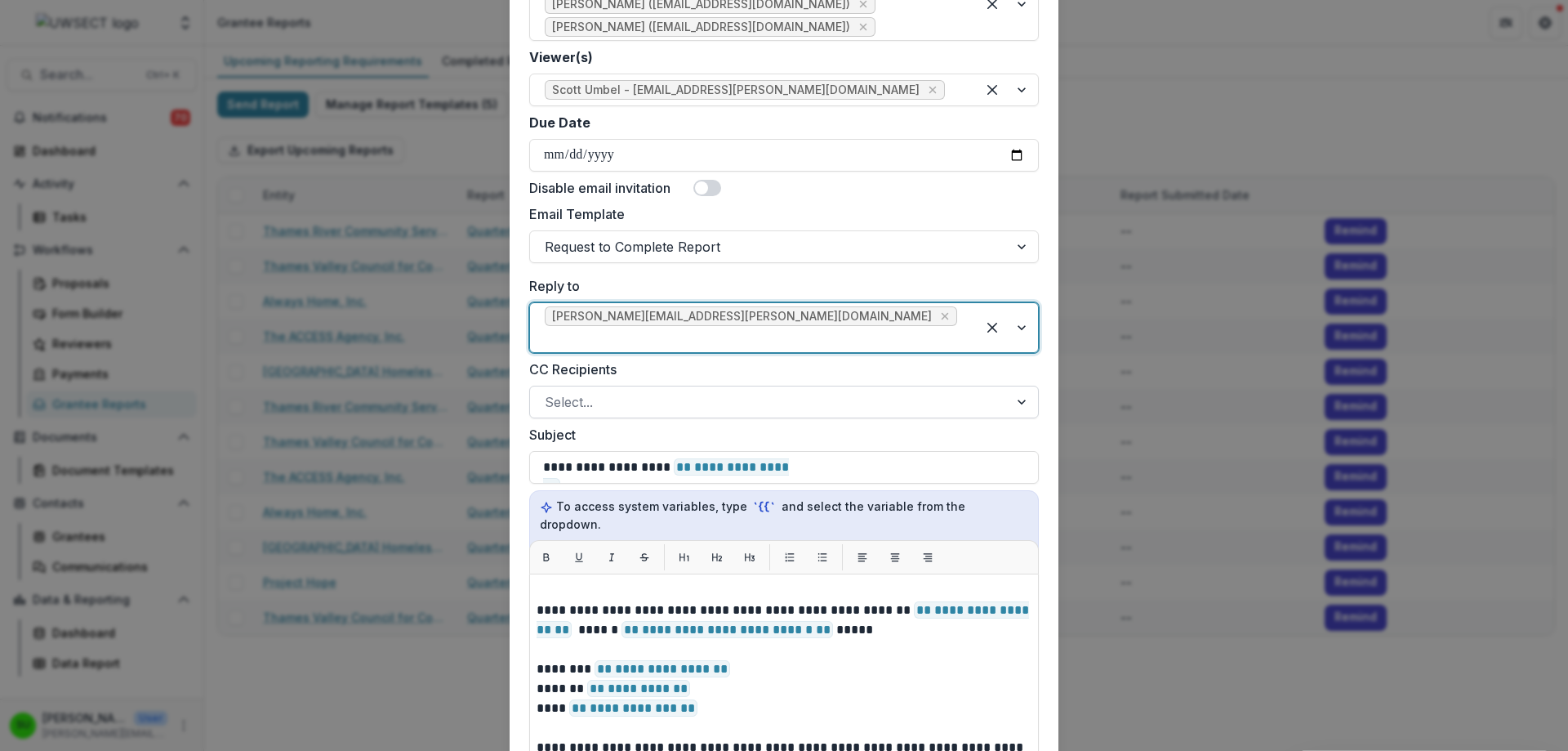
click at [601, 390] on div at bounding box center [770, 401] width 449 height 23
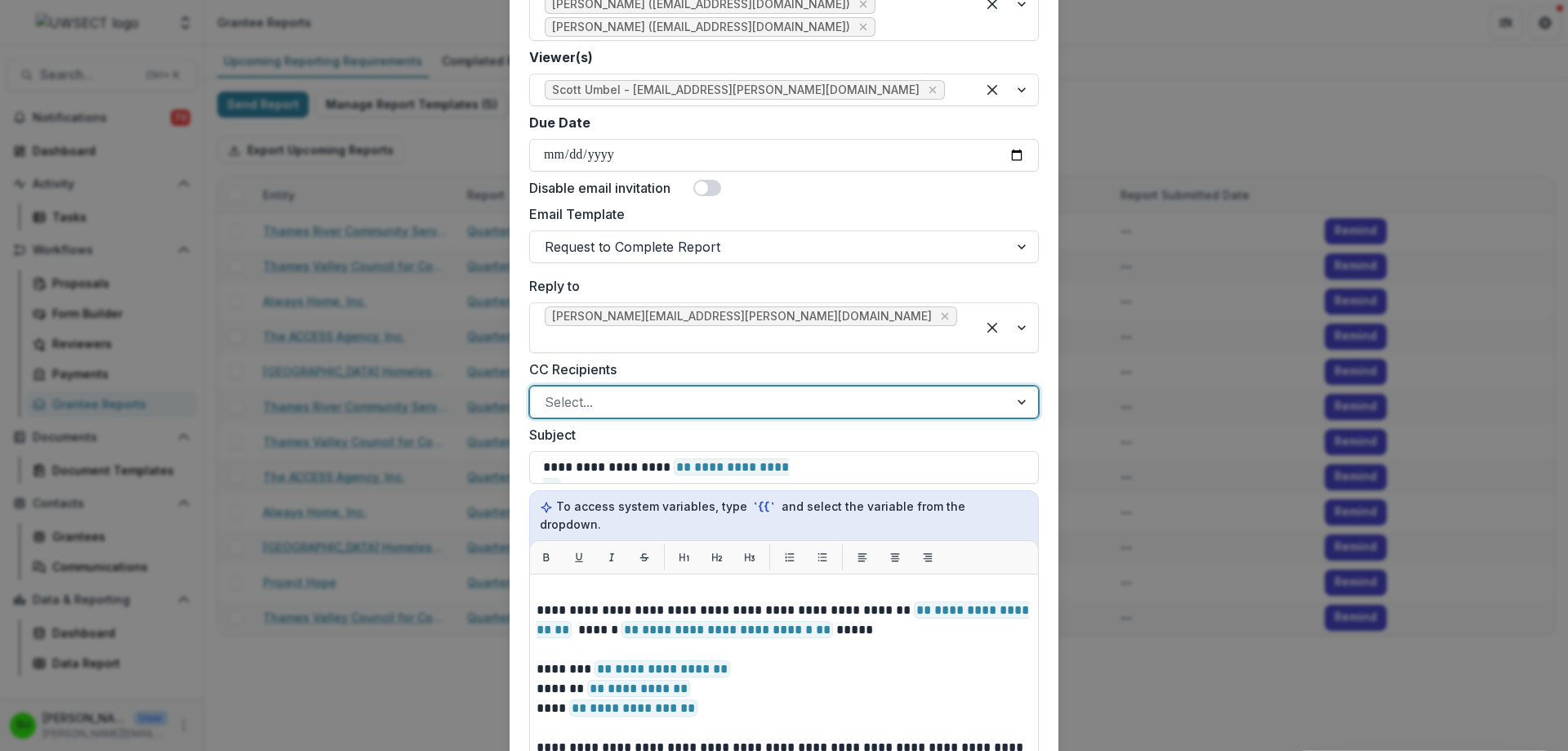
click at [601, 390] on div at bounding box center [770, 401] width 449 height 23
click at [686, 360] on label "CC Recipients" at bounding box center [779, 370] width 499 height 20
click at [549, 392] on input "CC Recipients" at bounding box center [547, 402] width 4 height 20
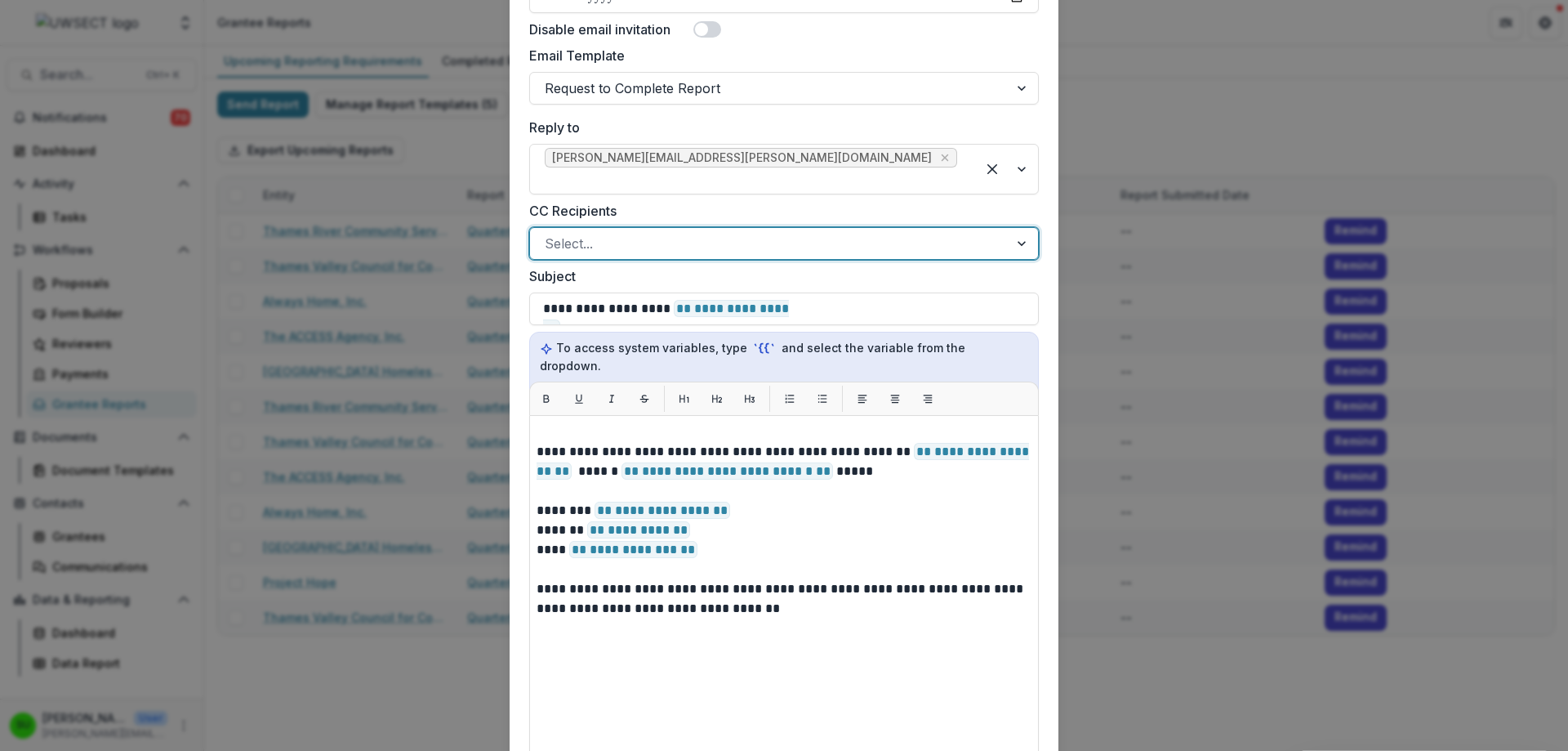
scroll to position [735, 0]
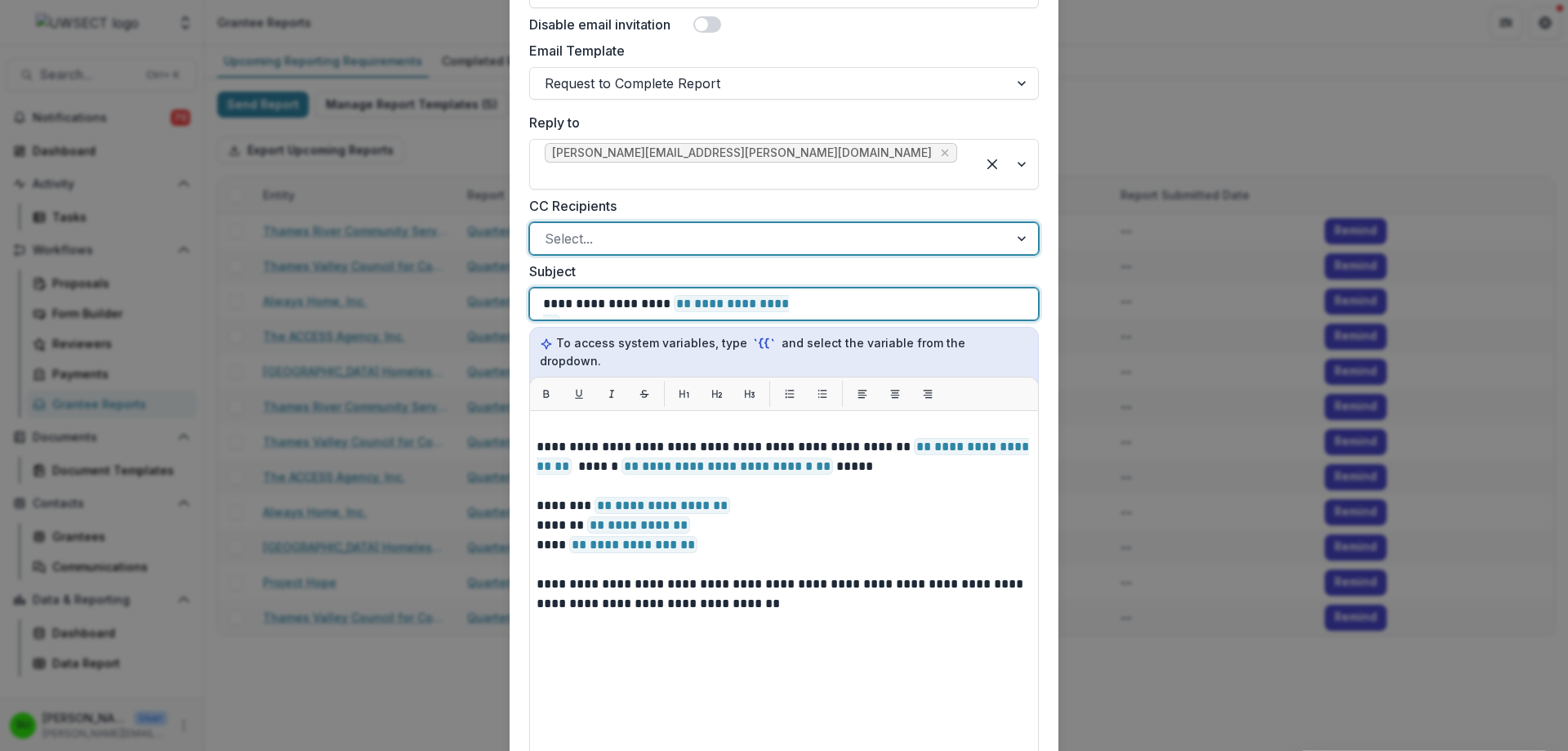
click at [861, 294] on p "**********" at bounding box center [716, 304] width 347 height 20
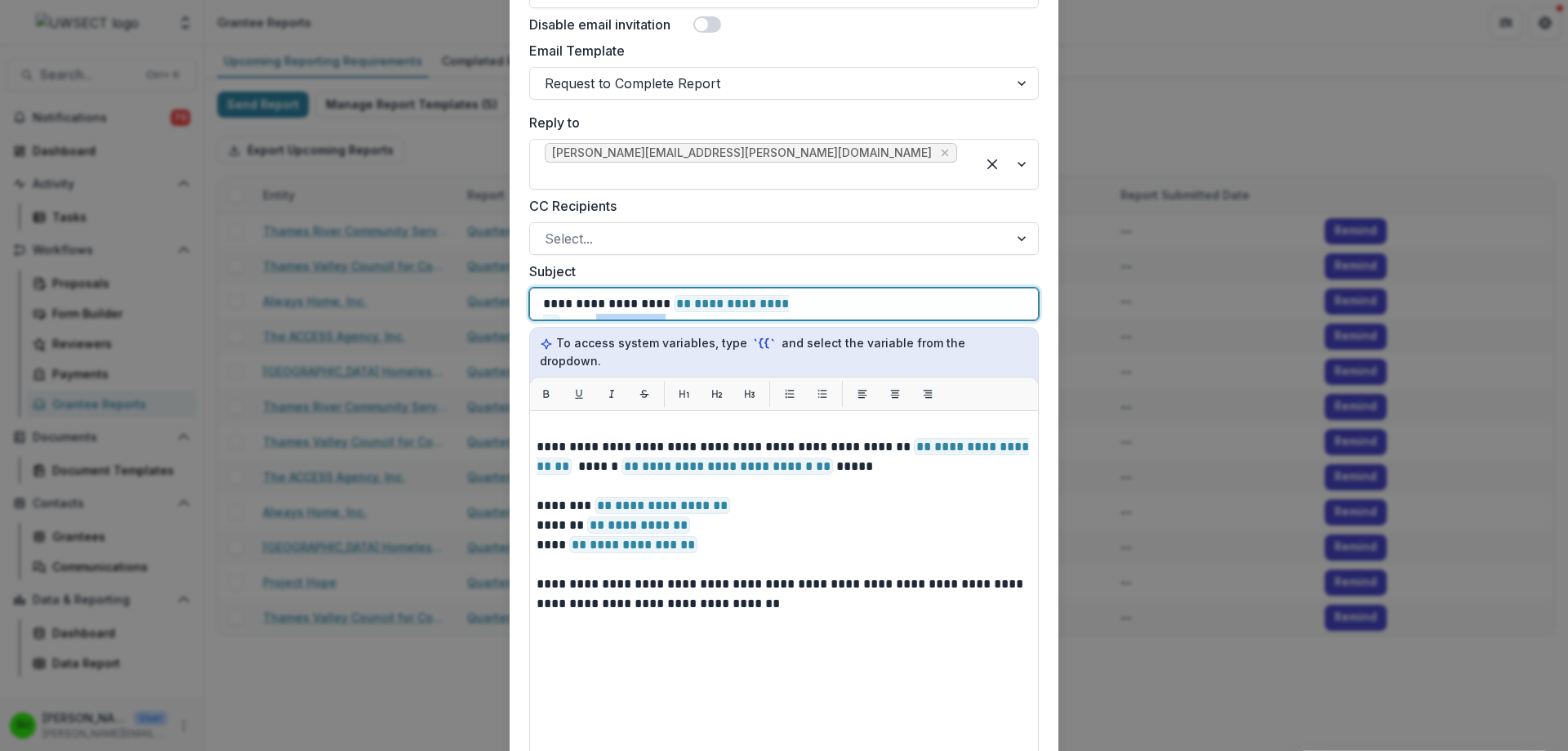
drag, startPoint x: 914, startPoint y: 284, endPoint x: 824, endPoint y: 292, distance: 90.4
click at [824, 292] on div "**********" at bounding box center [784, 303] width 482 height 31
click at [858, 294] on p "**********" at bounding box center [716, 304] width 347 height 20
click at [845, 294] on p "**********" at bounding box center [716, 304] width 347 height 20
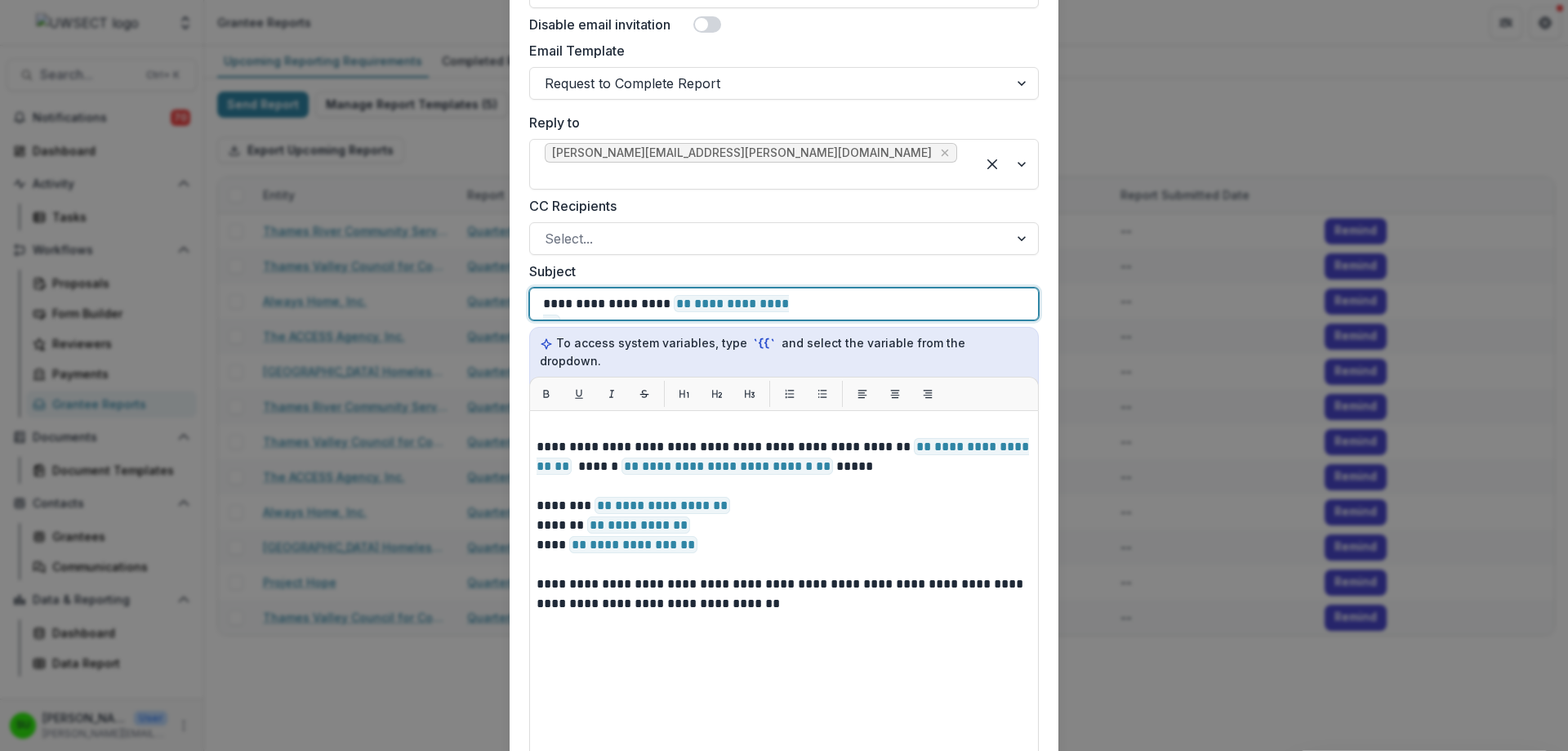
click at [896, 288] on div "**********" at bounding box center [784, 303] width 482 height 31
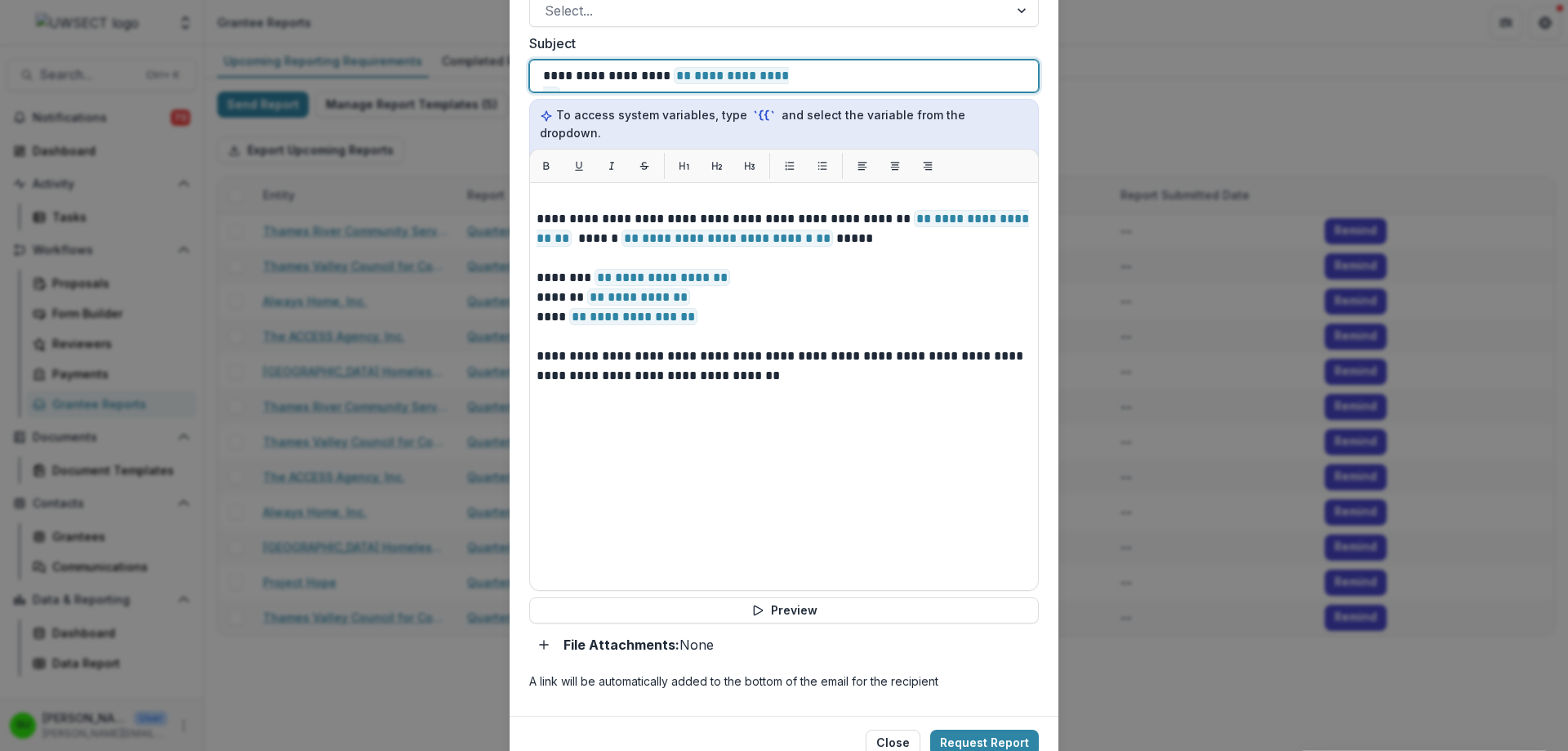
scroll to position [998, 0]
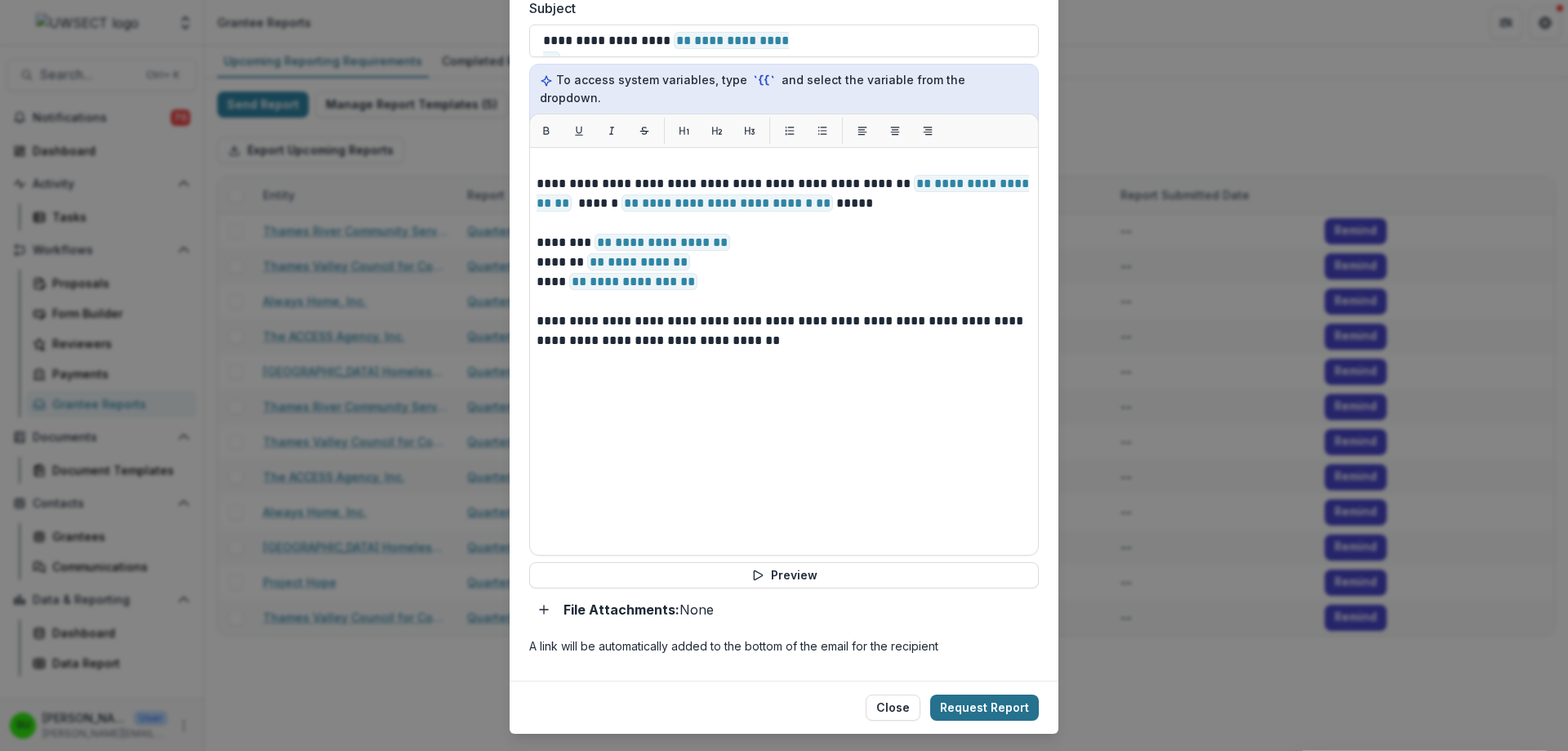
click at [977, 694] on button "Request Report" at bounding box center [984, 707] width 108 height 26
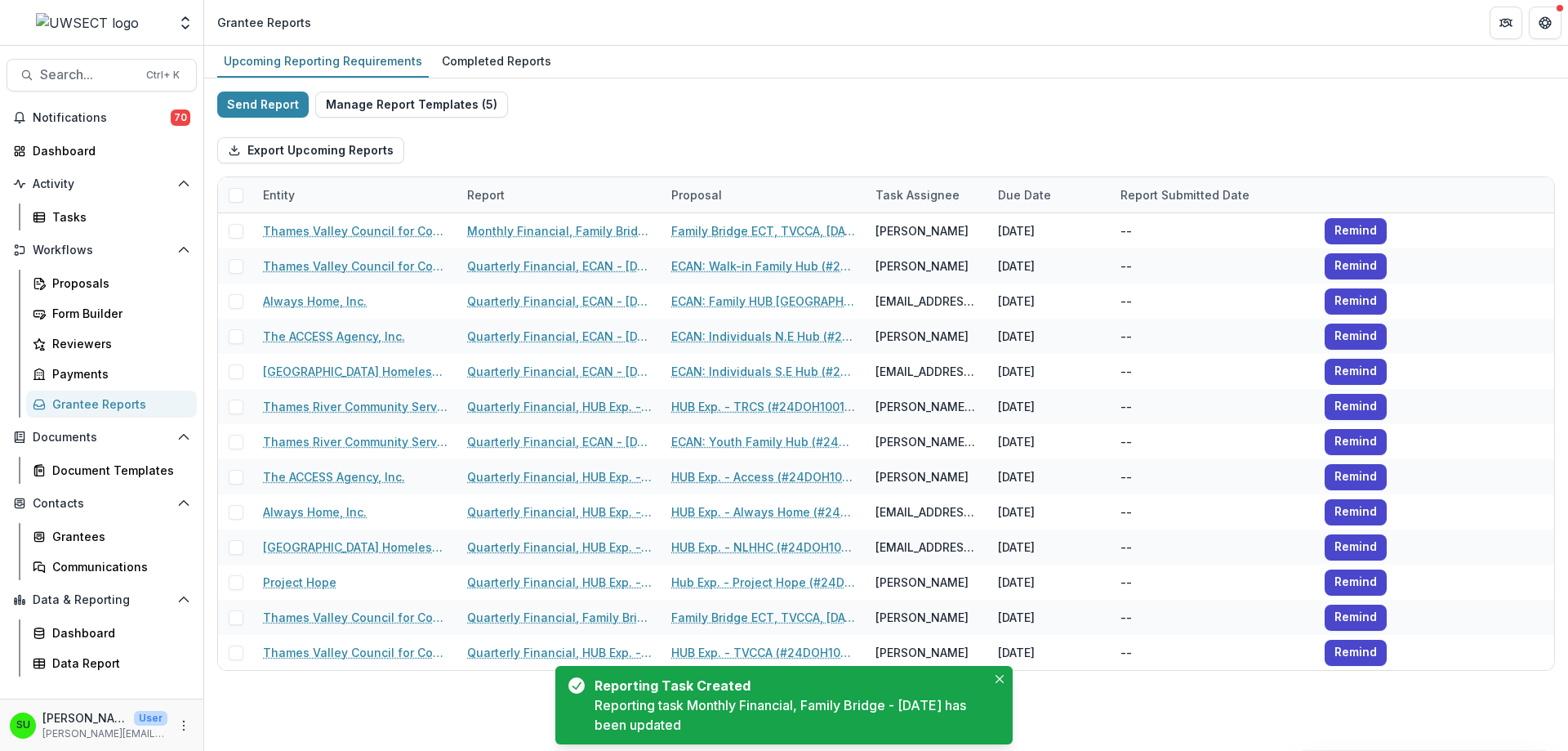
click at [481, 697] on div "Upcoming Reporting Requirements Completed Reports Send Report Manage Report Tem…" at bounding box center [887, 398] width 1364 height 705
click at [1005, 678] on button "Close" at bounding box center [1000, 679] width 20 height 20
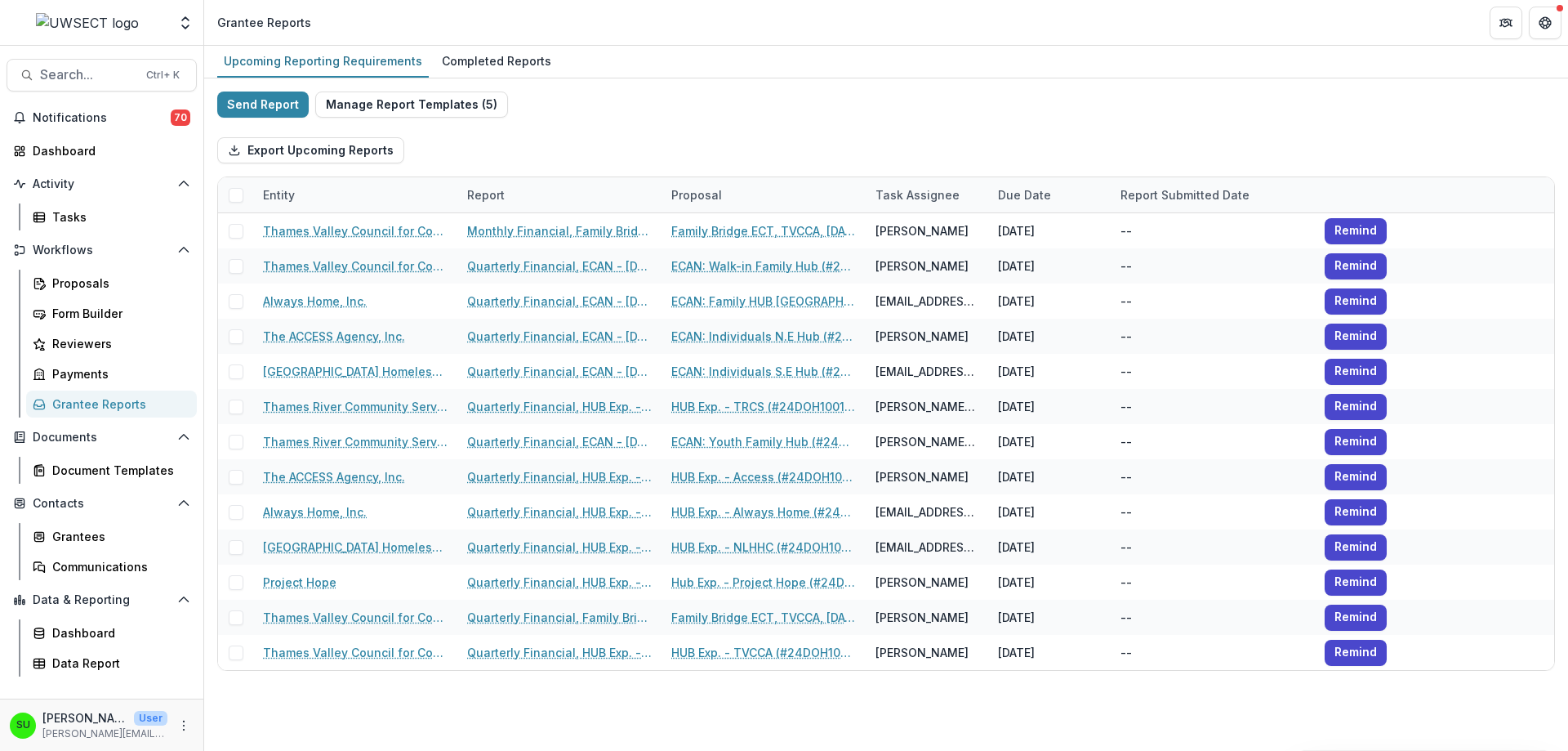
click at [744, 99] on div "Send Report Manage Report Templates ( 5 ) Export Upcoming Reports Entity Report…" at bounding box center [886, 380] width 1338 height 579
